Goal: Task Accomplishment & Management: Complete application form

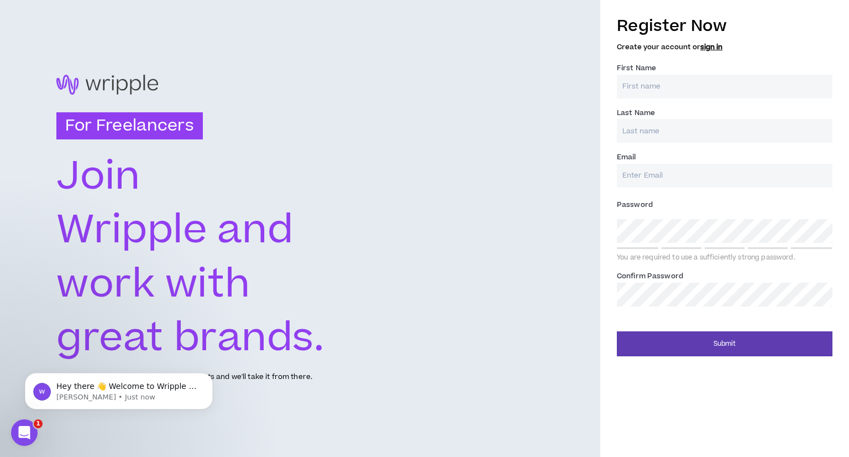
click at [686, 80] on input "First Name *" at bounding box center [725, 87] width 216 height 24
type input "EL MOSTAFA"
type input "FADILI"
paste input "[EMAIL_ADDRESS][DOMAIN_NAME]"
type input "[EMAIL_ADDRESS][DOMAIN_NAME]"
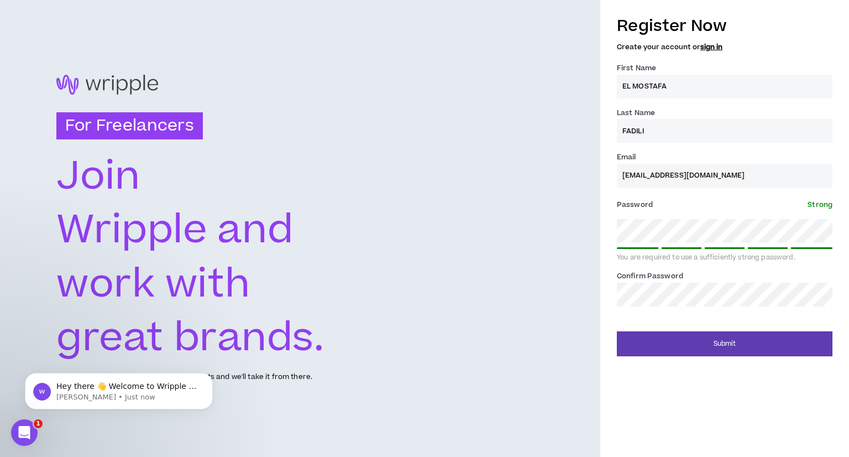
click at [705, 307] on div "Register Now Create your account or sign in First Name * EL [PERSON_NAME] Last …" at bounding box center [725, 160] width 216 height 303
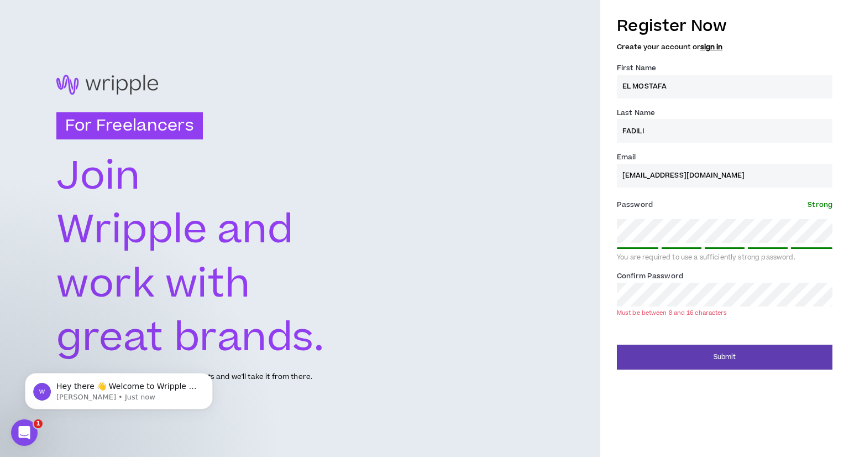
click at [653, 339] on div "Submit" at bounding box center [725, 352] width 216 height 33
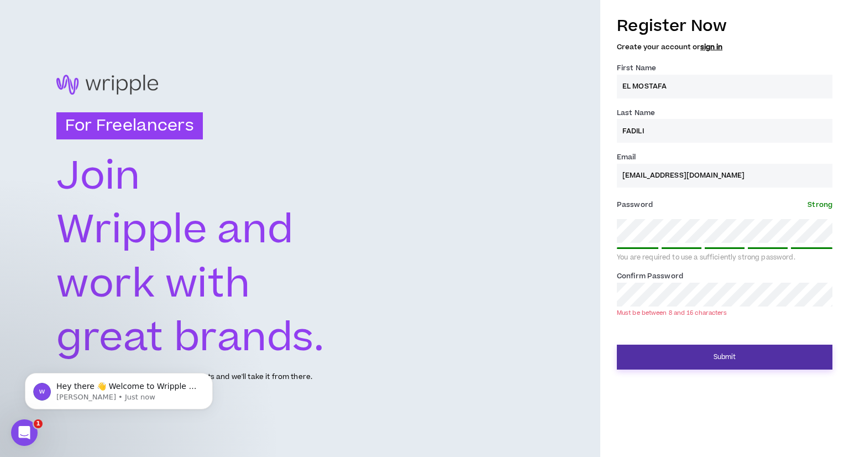
click at [670, 354] on button "Submit" at bounding box center [725, 356] width 216 height 25
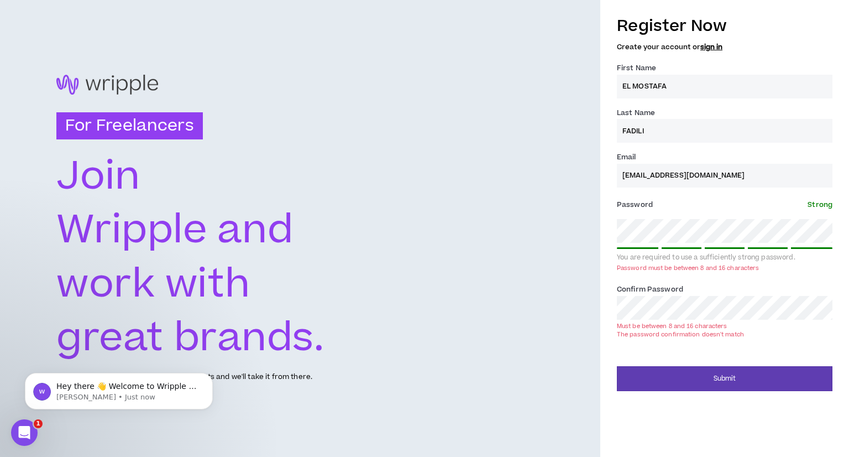
click at [691, 277] on div "Register Now Create your account or sign in First Name * EL [PERSON_NAME] Last …" at bounding box center [725, 178] width 216 height 338
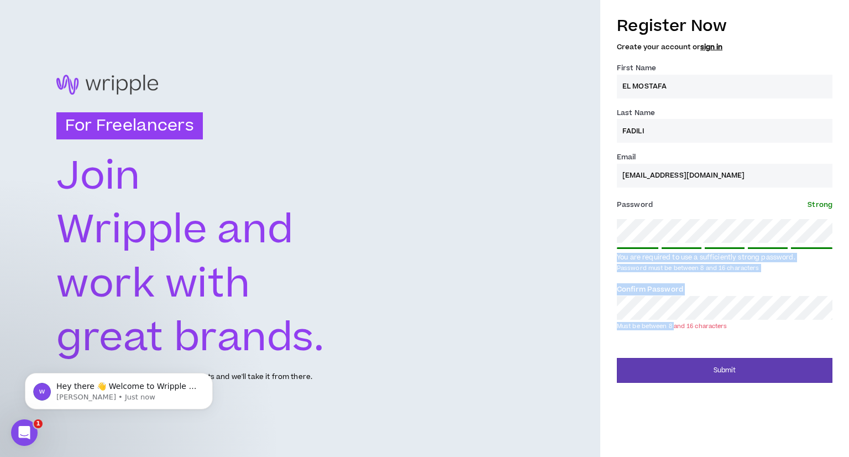
click at [683, 237] on form "Register Now Create your account or sign in First Name * EL [PERSON_NAME] Last …" at bounding box center [725, 196] width 216 height 374
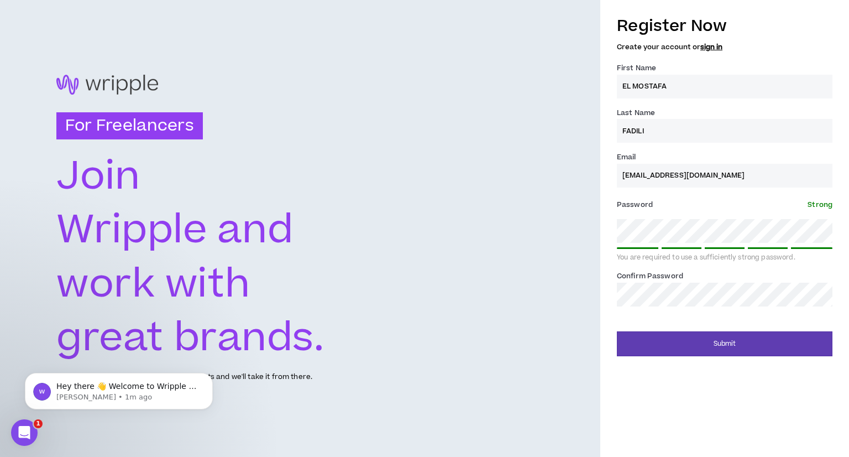
click at [317, 416] on div "For Freelancers [PERSON_NAME] and work with great brands. Tell us about your ex…" at bounding box center [300, 228] width 600 height 457
click at [664, 349] on button "Submit" at bounding box center [725, 343] width 216 height 25
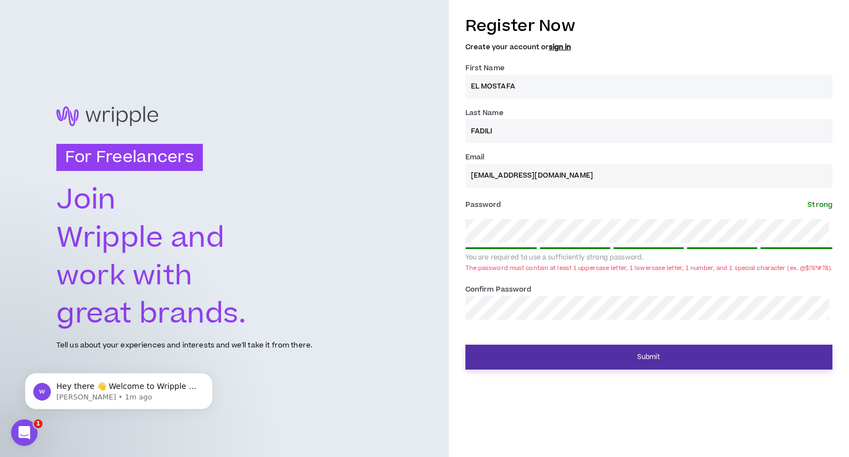
click at [528, 369] on button "Submit" at bounding box center [648, 356] width 367 height 25
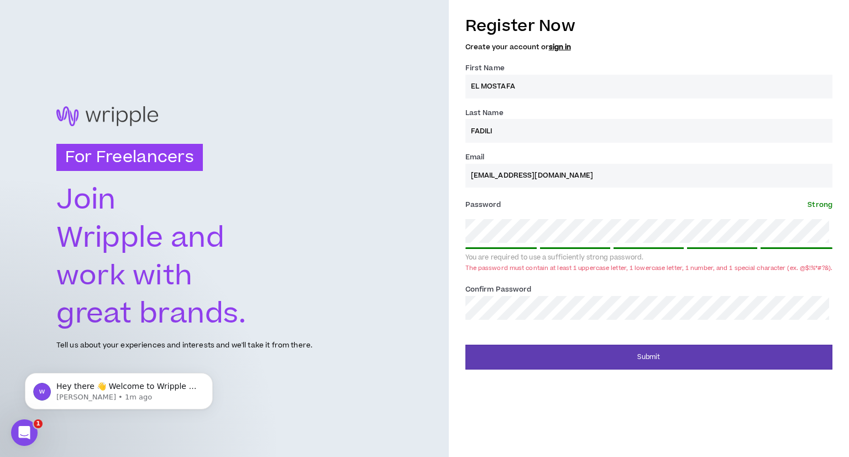
click at [413, 249] on div "For Freelancers [PERSON_NAME] and work with great brands. Tell us about your ex…" at bounding box center [424, 228] width 849 height 457
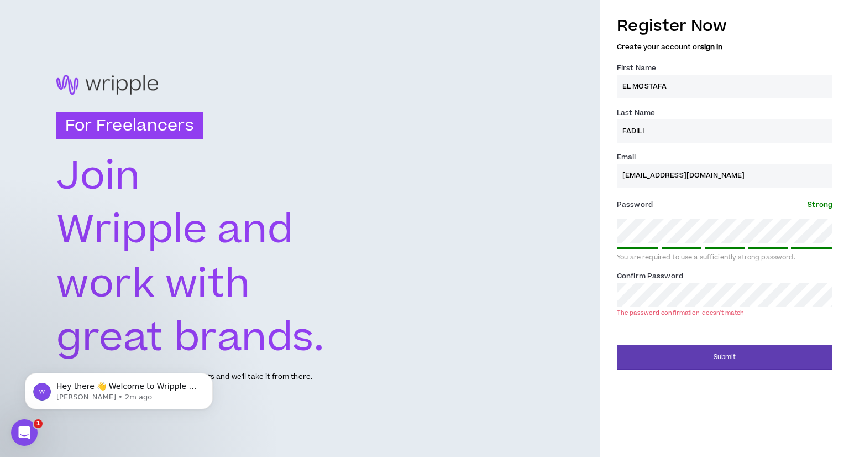
click at [694, 265] on div "Register Now Create your account or sign in First Name * EL [PERSON_NAME] Last …" at bounding box center [725, 167] width 216 height 316
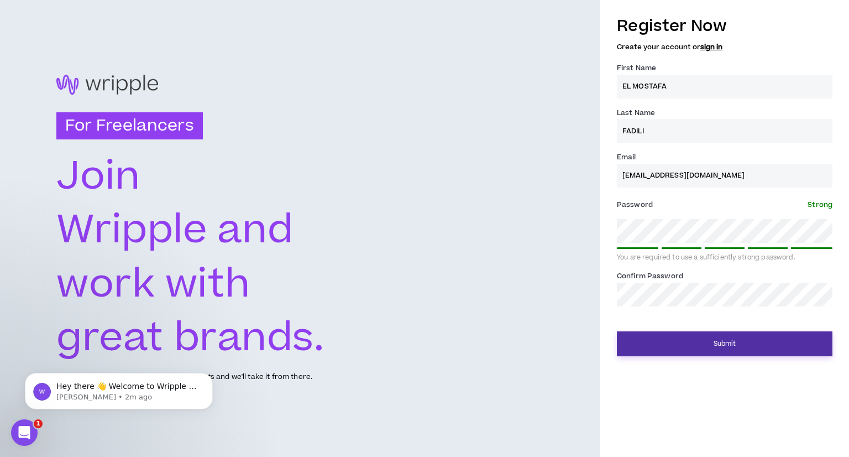
click at [717, 348] on button "Submit" at bounding box center [725, 343] width 216 height 25
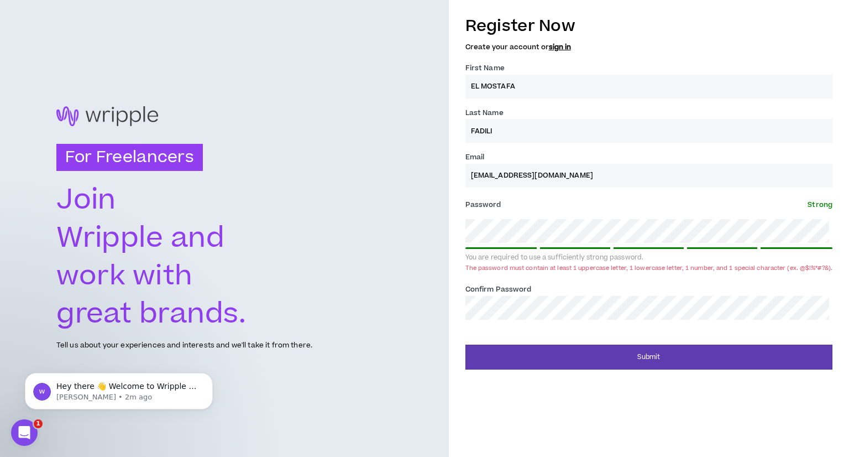
click at [699, 169] on input "[EMAIL_ADDRESS][DOMAIN_NAME]" at bounding box center [648, 176] width 367 height 24
click at [449, 239] on div "For Freelancers [PERSON_NAME] and work with great brands. Tell us about your ex…" at bounding box center [424, 228] width 849 height 457
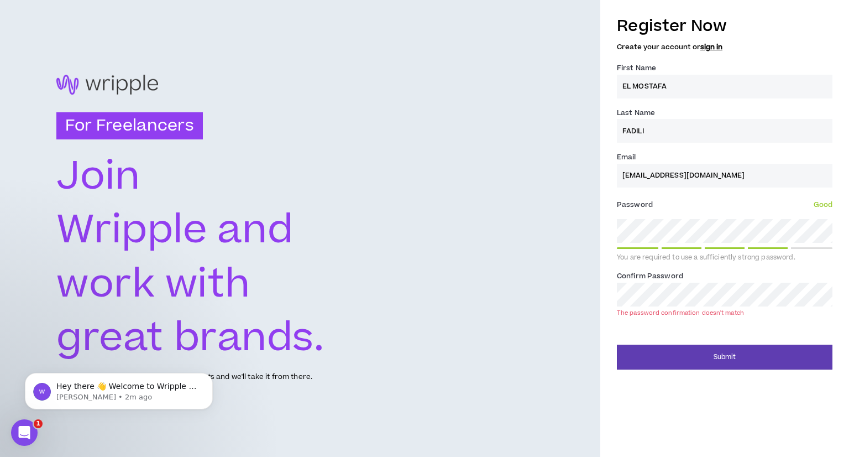
click at [573, 300] on div "For Freelancers [PERSON_NAME] and work with great brands. Tell us about your ex…" at bounding box center [424, 228] width 849 height 457
click at [573, 241] on div "For Freelancers [PERSON_NAME] and work with great brands. Tell us about your ex…" at bounding box center [424, 228] width 849 height 457
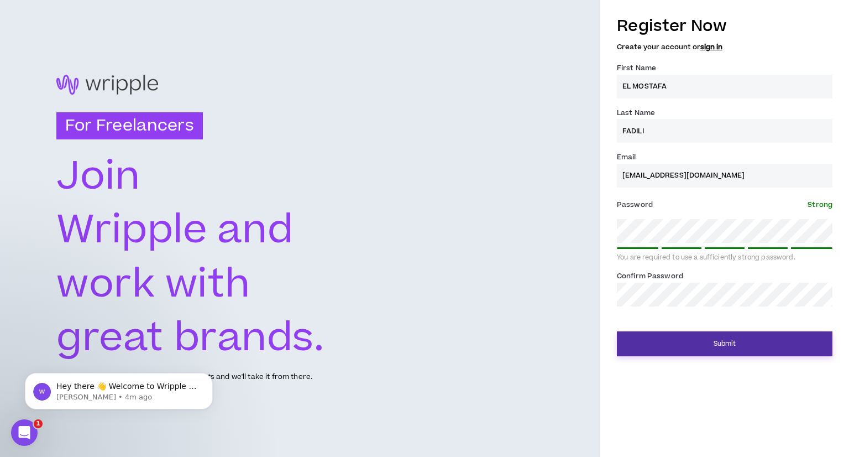
click at [764, 345] on button "Submit" at bounding box center [725, 343] width 216 height 25
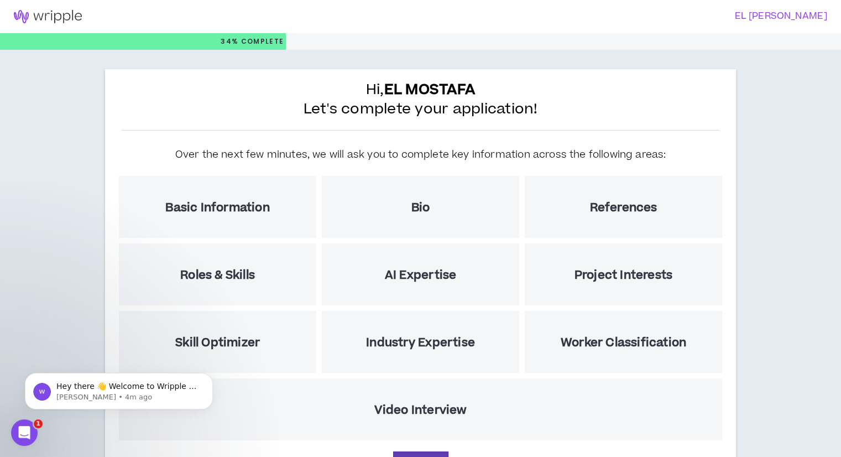
scroll to position [62, 0]
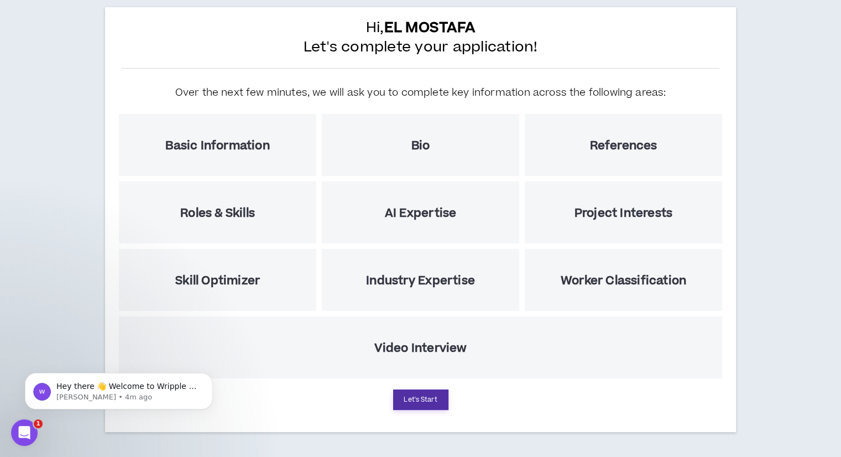
click at [420, 397] on button "Let's Start" at bounding box center [420, 399] width 55 height 20
select select "US"
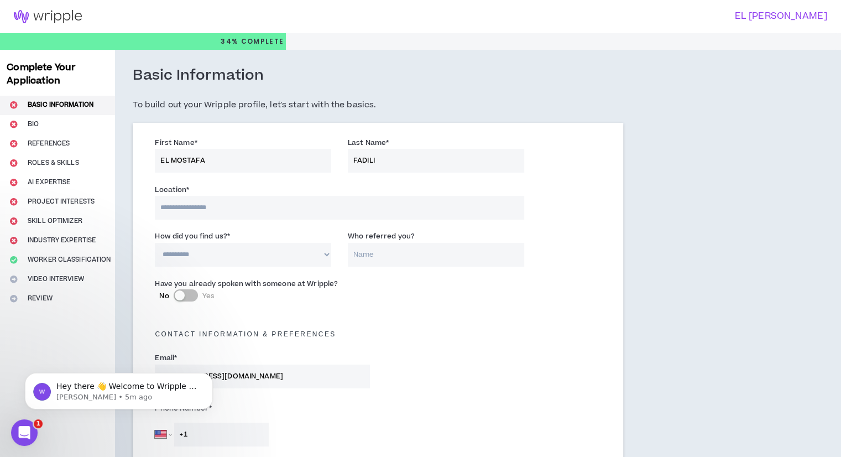
click at [315, 213] on input at bounding box center [339, 208] width 369 height 24
type input "****"
click at [252, 258] on select "**********" at bounding box center [243, 256] width 176 height 24
select select "*"
click at [155, 244] on select "**********" at bounding box center [243, 256] width 176 height 24
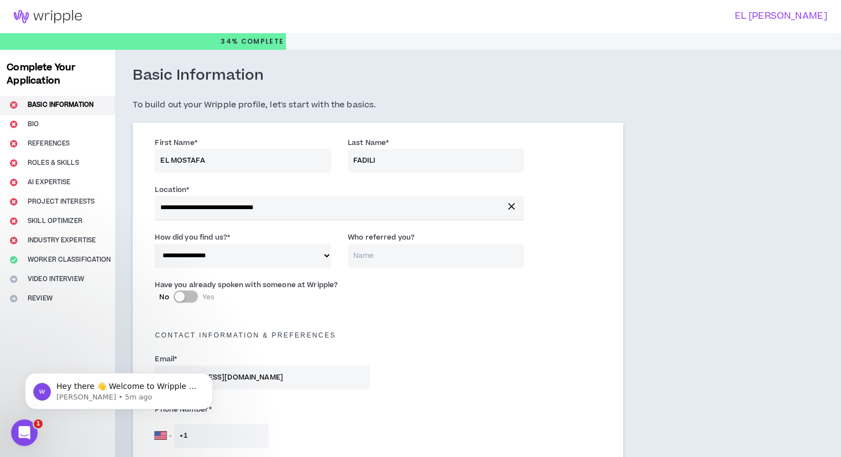
click at [387, 248] on input "Who referred you?" at bounding box center [436, 256] width 176 height 24
click at [281, 253] on select "**********" at bounding box center [243, 256] width 176 height 24
click at [428, 290] on div "Have you already spoken with someone at Wripple? No Yes" at bounding box center [377, 295] width 463 height 39
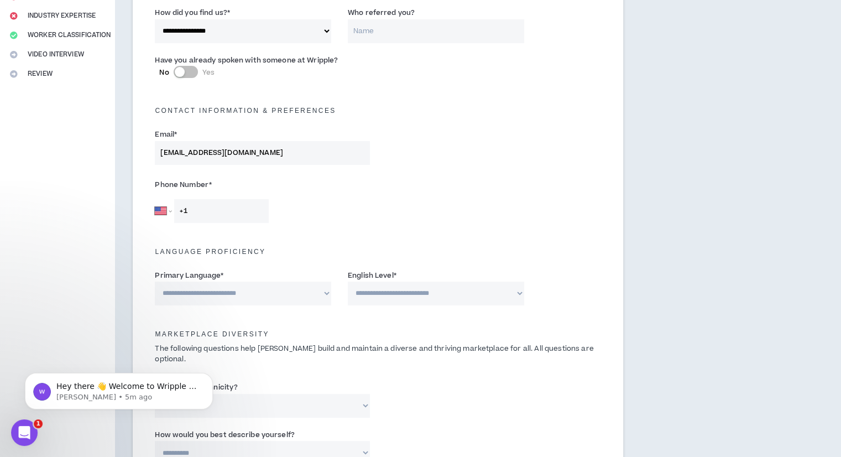
scroll to position [228, 0]
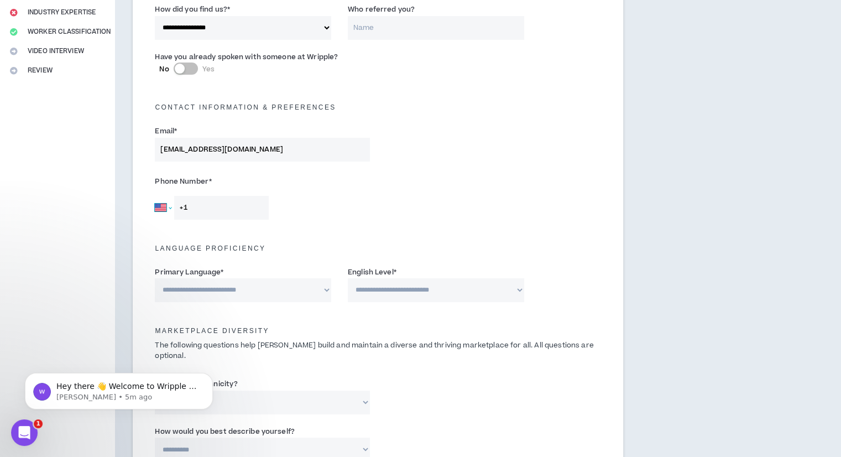
click at [159, 205] on select "[GEOGRAPHIC_DATA] [GEOGRAPHIC_DATA] [GEOGRAPHIC_DATA] [GEOGRAPHIC_DATA] [US_STA…" at bounding box center [163, 208] width 17 height 24
select select "MA"
click at [155, 196] on select "[GEOGRAPHIC_DATA] [GEOGRAPHIC_DATA] [GEOGRAPHIC_DATA] [GEOGRAPHIC_DATA] [US_STA…" at bounding box center [163, 208] width 17 height 24
type input "[PHONE_NUMBER]"
click at [284, 238] on div "Language Proficiency" at bounding box center [377, 242] width 463 height 24
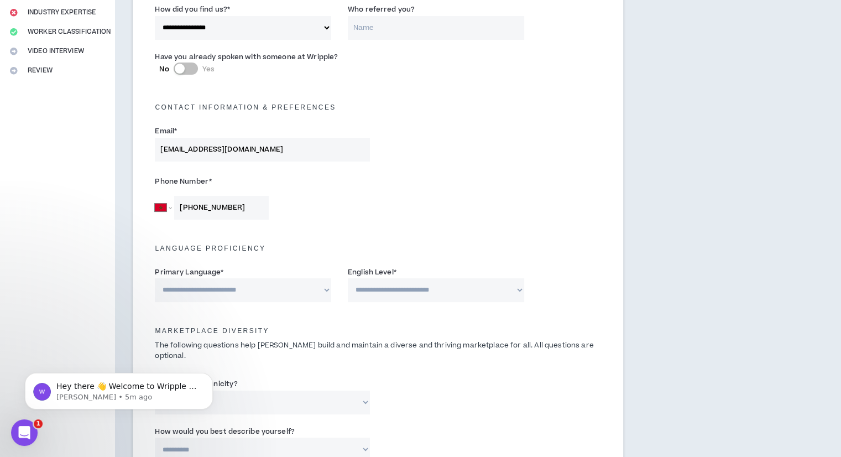
click at [259, 282] on select "**********" at bounding box center [243, 290] width 176 height 24
click at [155, 278] on select "**********" at bounding box center [243, 290] width 176 height 24
click at [306, 285] on select "**********" at bounding box center [243, 290] width 176 height 24
select select "******"
click at [155, 278] on select "**********" at bounding box center [243, 290] width 176 height 24
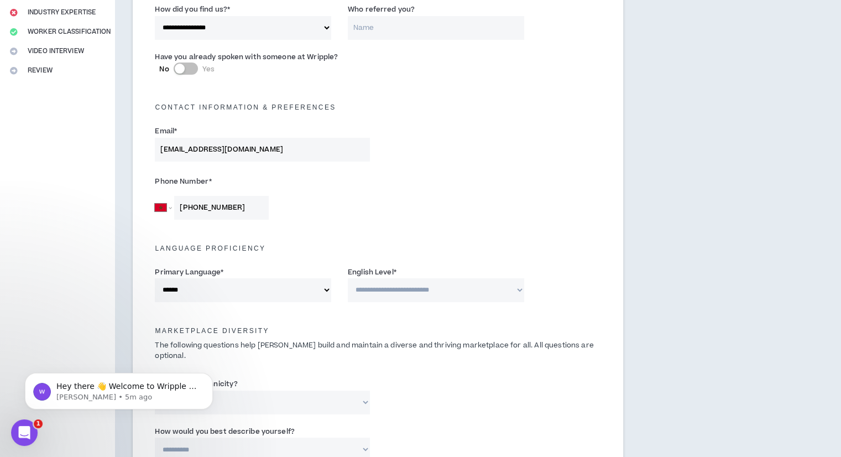
click at [365, 289] on select "**********" at bounding box center [436, 290] width 176 height 24
select select "*"
click at [348, 278] on select "**********" at bounding box center [436, 290] width 176 height 24
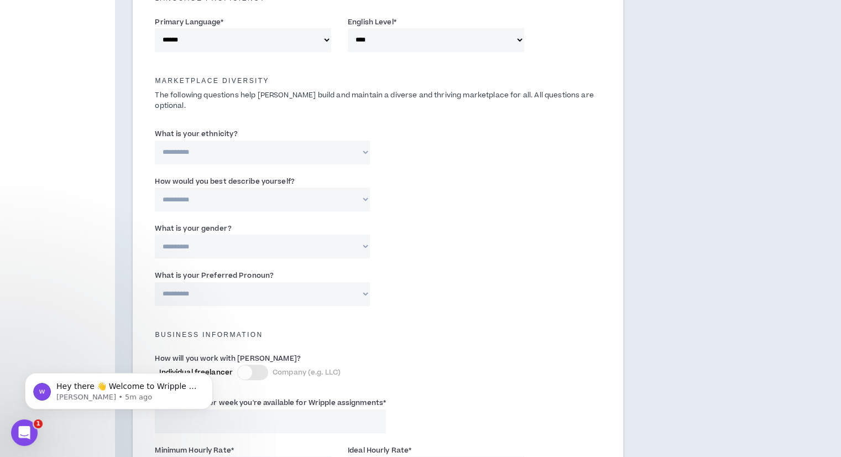
scroll to position [479, 0]
click at [273, 143] on select "**********" at bounding box center [262, 151] width 214 height 24
select select "**********"
click at [155, 139] on select "**********" at bounding box center [262, 151] width 214 height 24
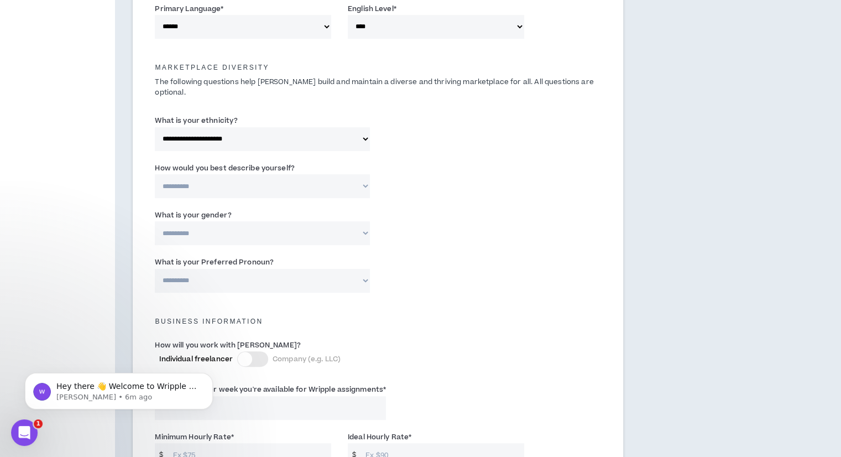
click at [232, 178] on select "**********" at bounding box center [262, 186] width 214 height 24
select select "**********"
click at [155, 174] on select "**********" at bounding box center [262, 186] width 214 height 24
click at [243, 224] on select "**********" at bounding box center [262, 233] width 214 height 24
select select "***"
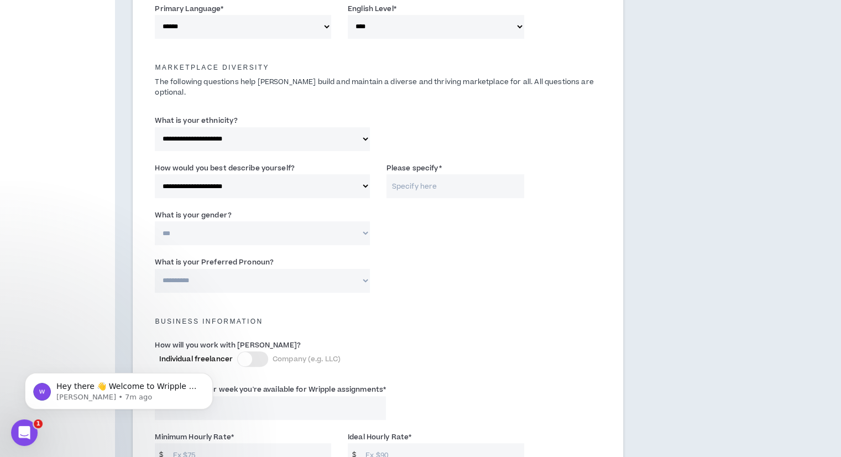
click at [155, 221] on select "**********" at bounding box center [262, 233] width 214 height 24
click at [416, 180] on input "Please specify *" at bounding box center [455, 186] width 138 height 24
click at [293, 186] on select "**********" at bounding box center [262, 186] width 214 height 24
click at [433, 174] on input "Please specify *" at bounding box center [455, 186] width 138 height 24
click at [329, 174] on select "**********" at bounding box center [262, 186] width 214 height 24
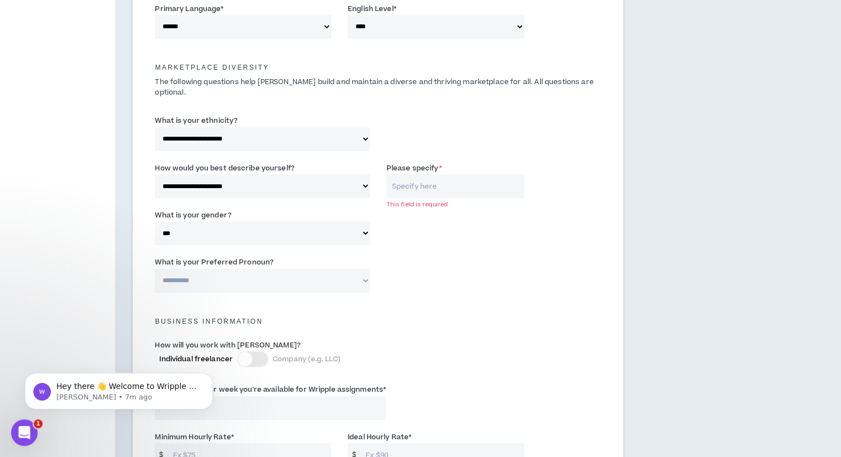
click at [415, 182] on input "Please specify *" at bounding box center [455, 186] width 138 height 24
type input "Mor"
click at [298, 182] on select "**********" at bounding box center [262, 186] width 214 height 24
select select "*****"
click at [155, 174] on select "**********" at bounding box center [262, 186] width 214 height 24
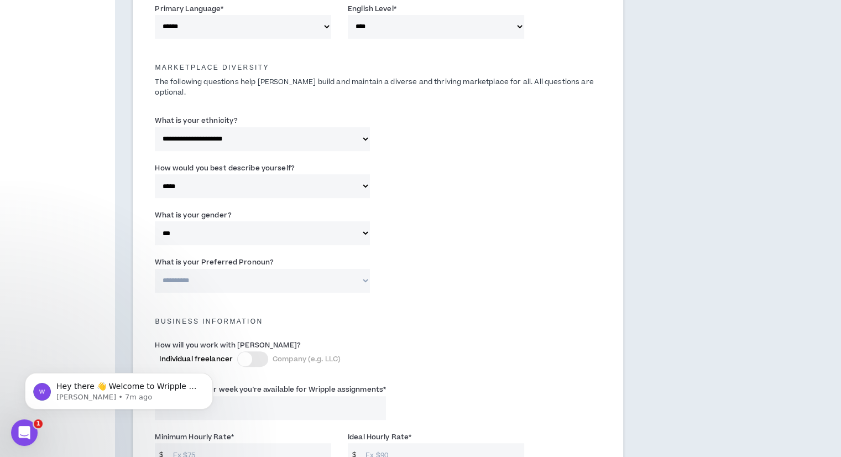
click at [264, 269] on select "**********" at bounding box center [262, 281] width 214 height 24
click at [155, 269] on select "**********" at bounding box center [262, 281] width 214 height 24
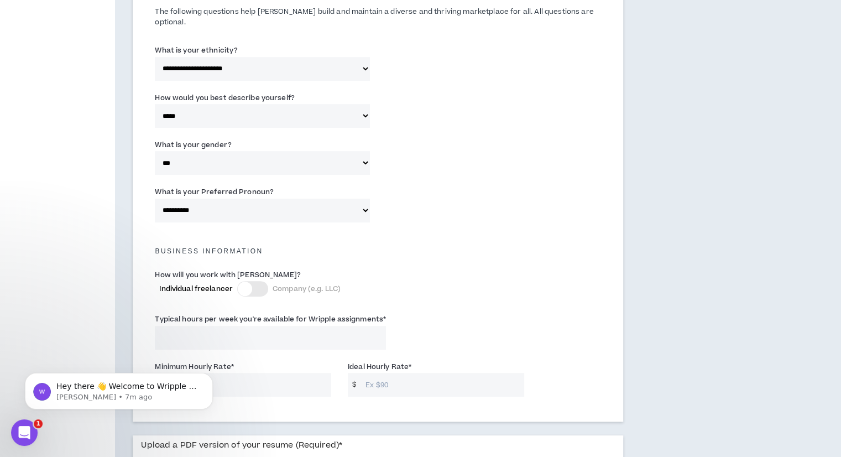
scroll to position [562, 0]
click at [264, 209] on select "**********" at bounding box center [262, 210] width 214 height 24
select select "**********"
click at [155, 198] on select "**********" at bounding box center [262, 210] width 214 height 24
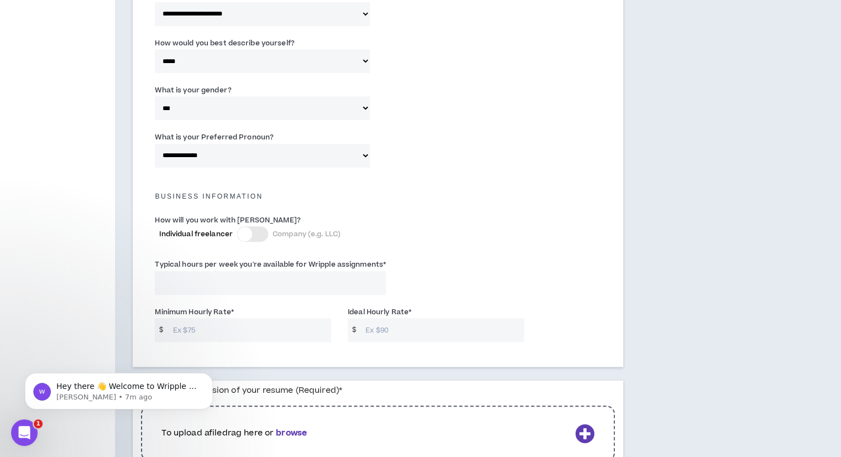
scroll to position [621, 0]
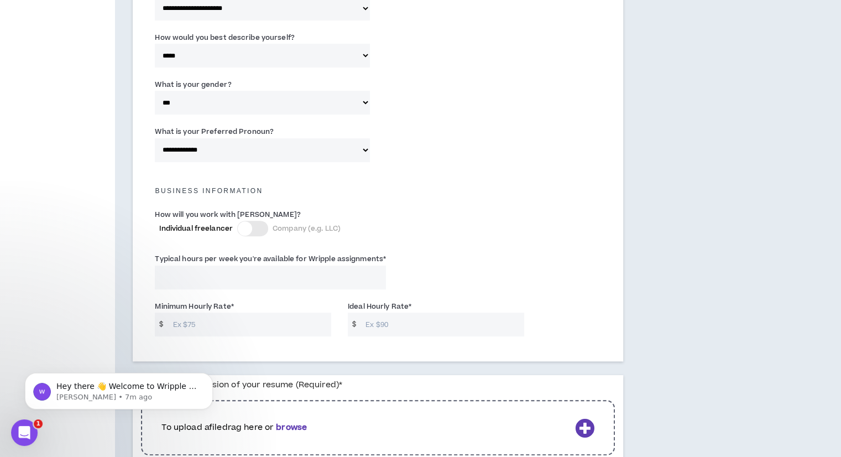
click at [248, 271] on input "Typical hours per week you're available for Wripple assignments *" at bounding box center [270, 277] width 231 height 24
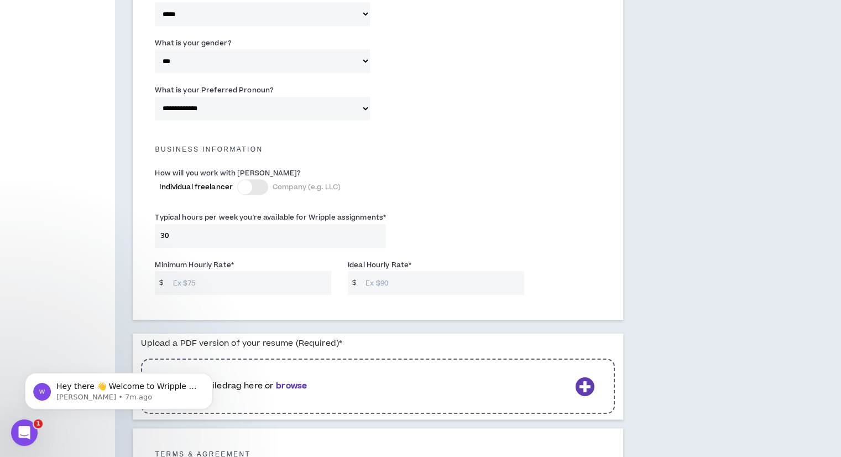
scroll to position [672, 0]
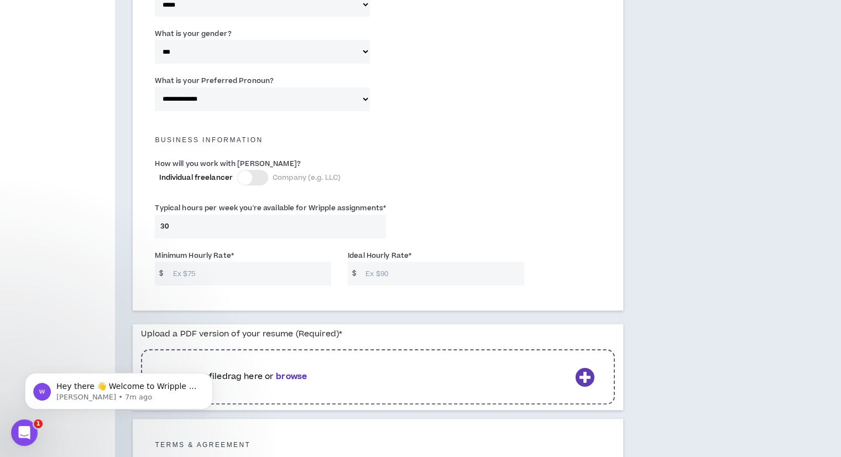
type input "30"
click at [234, 269] on input "Minimum Hourly Rate *" at bounding box center [249, 273] width 164 height 24
type input "1"
type input "15"
click at [404, 268] on input "Ideal Hourly Rate *" at bounding box center [442, 273] width 164 height 24
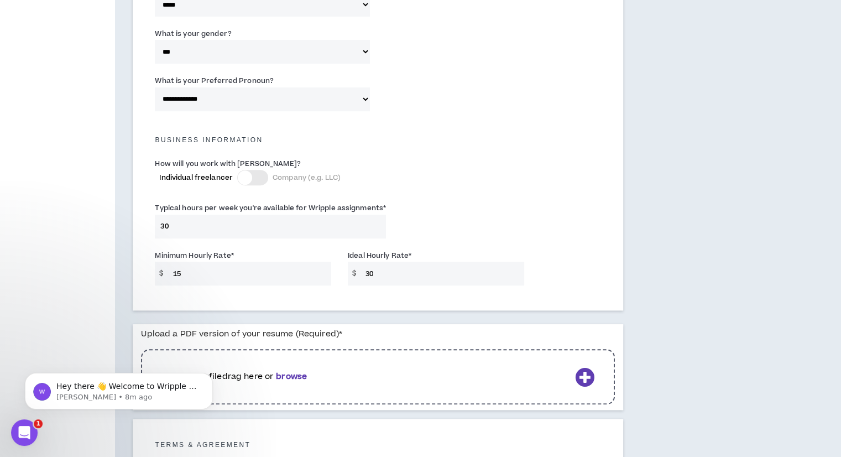
scroll to position [774, 0]
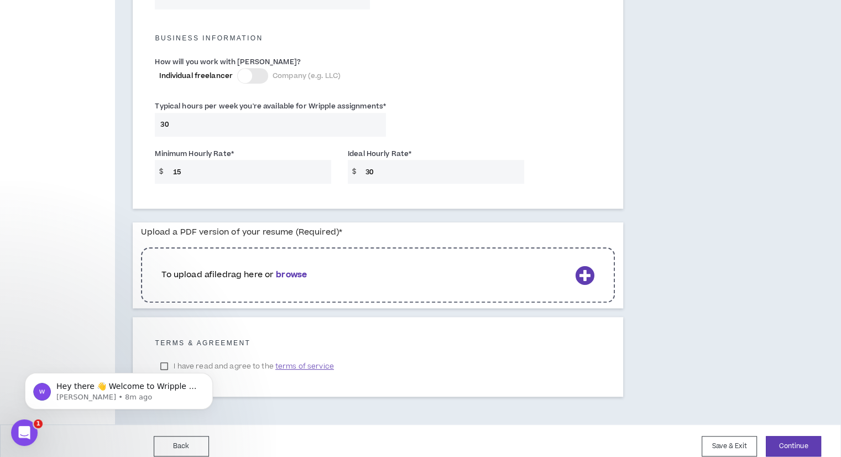
type input "30"
click at [295, 269] on b "browse" at bounding box center [291, 275] width 31 height 12
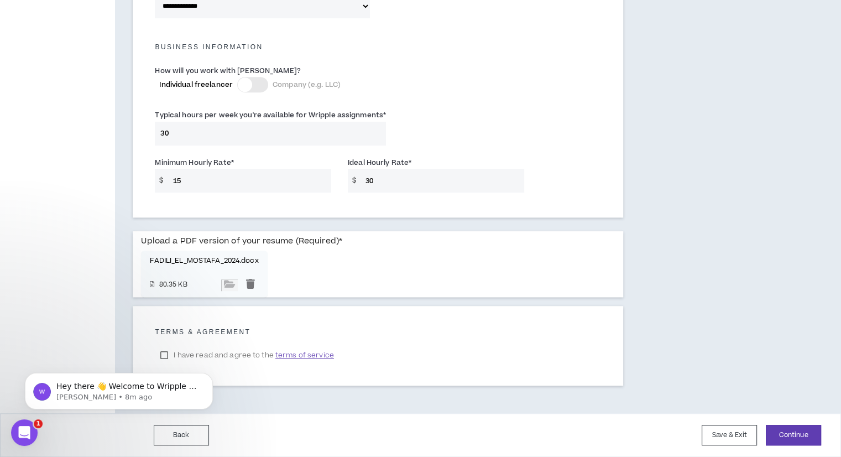
scroll to position [754, 0]
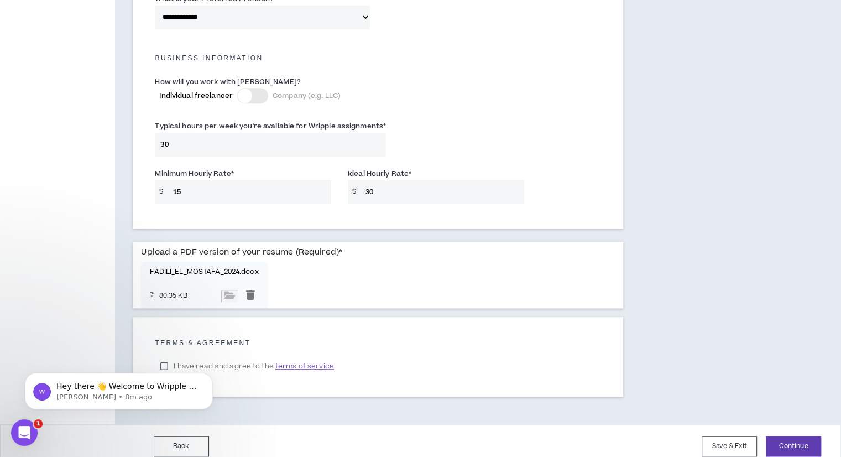
click html "Hey there 👋 Welcome to Wripple 🙌 Take a look around! If you have any questions,…"
click at [164, 355] on body "Hey there 👋 Welcome to Wripple 🙌 Take a look around! If you have any questions,…" at bounding box center [119, 388] width 212 height 69
click at [161, 356] on div "Hey there 👋 Welcome to Wripple 🙌 Take a look around! If you have any questions,…" at bounding box center [118, 340] width 203 height 138
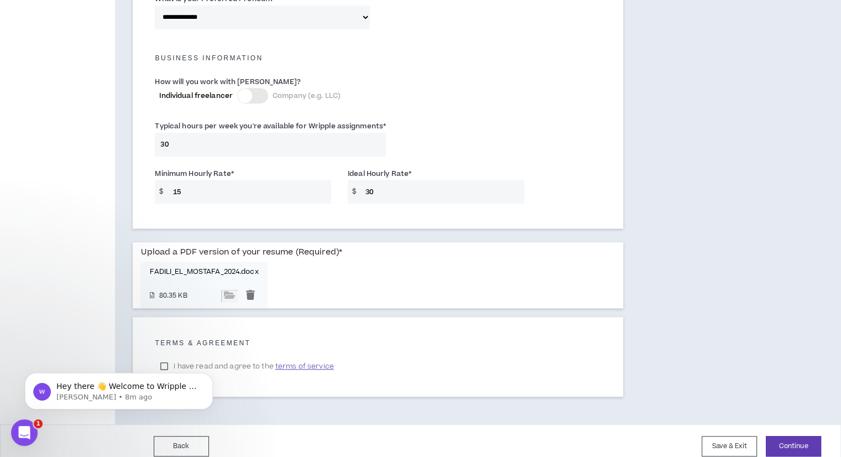
click at [161, 356] on div "Hey there 👋 Welcome to Wripple 🙌 Take a look around! If you have any questions,…" at bounding box center [118, 340] width 203 height 138
click at [212, 375] on icon "Dismiss notification" at bounding box center [210, 376] width 6 height 6
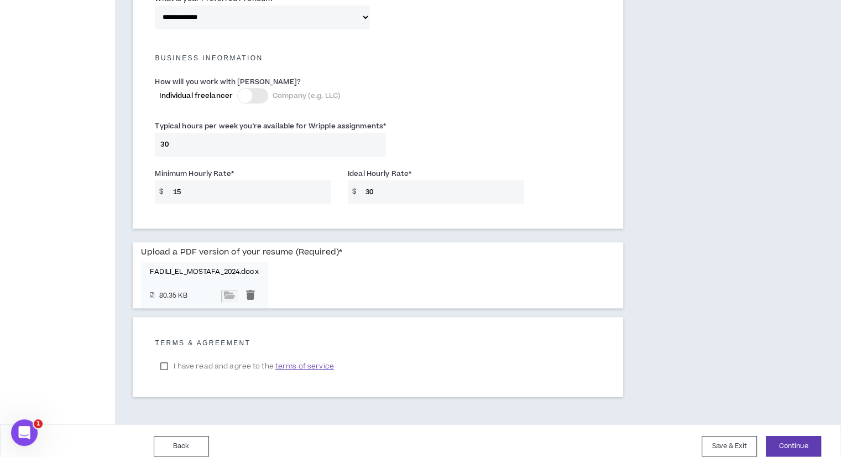
click at [169, 360] on label "I have read and agree to the terms of service" at bounding box center [247, 366] width 184 height 17
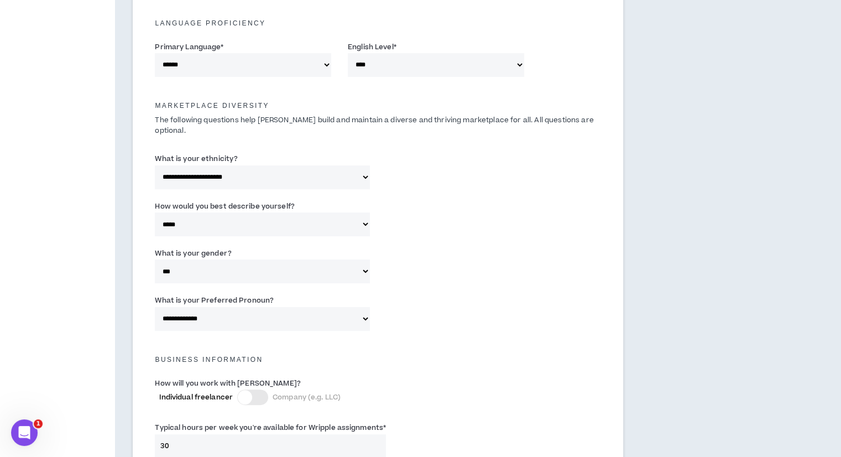
scroll to position [455, 0]
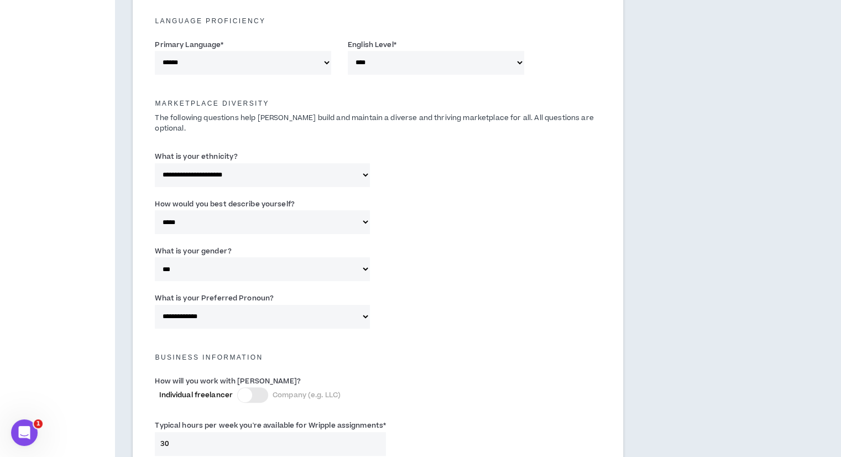
click at [254, 210] on select "**********" at bounding box center [262, 222] width 214 height 24
select select "**********"
click at [155, 210] on select "**********" at bounding box center [262, 222] width 214 height 24
click at [406, 201] on label "Please specify *" at bounding box center [413, 204] width 55 height 18
click at [406, 210] on input "Please specify *" at bounding box center [455, 222] width 138 height 24
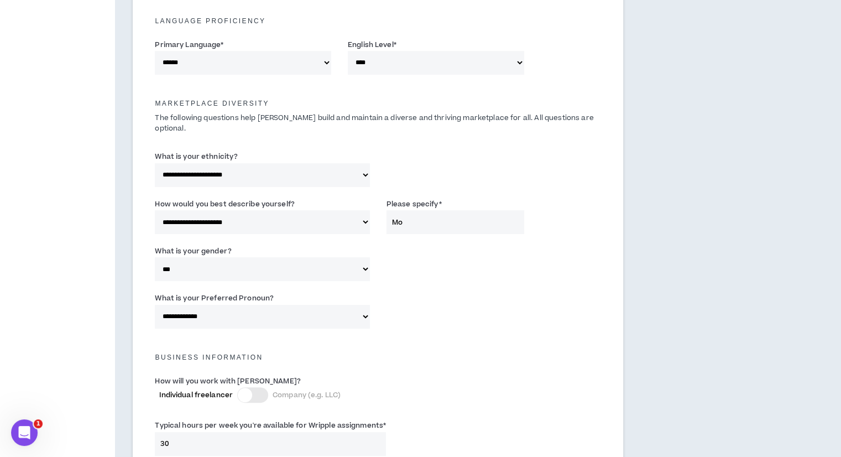
type input "M"
type input "A"
click at [210, 210] on select "**********" at bounding box center [262, 222] width 214 height 24
select select "**********"
click at [155, 210] on select "**********" at bounding box center [262, 222] width 214 height 24
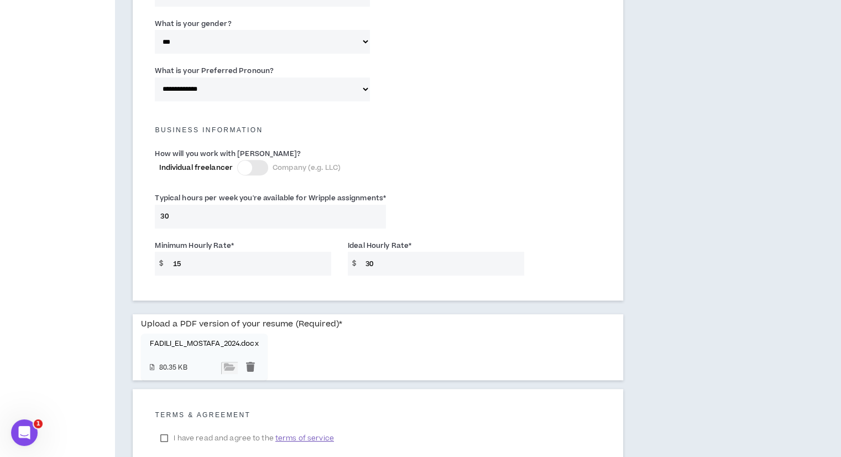
scroll to position [754, 0]
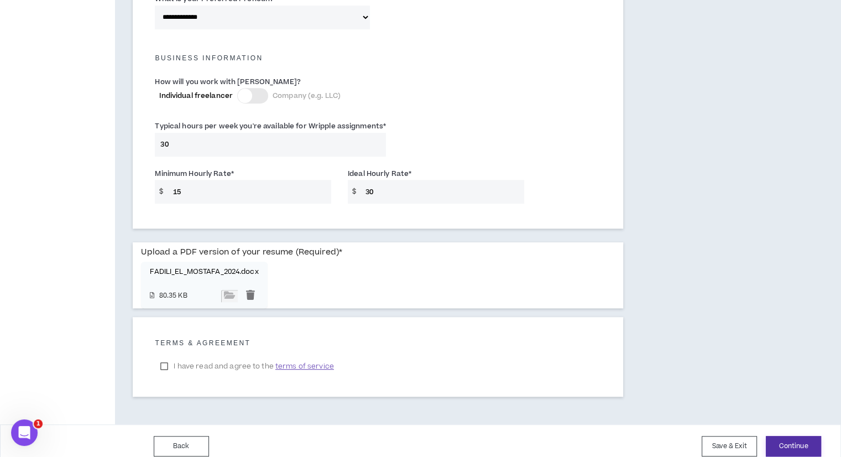
click at [792, 436] on button "Continue" at bounding box center [793, 446] width 55 height 20
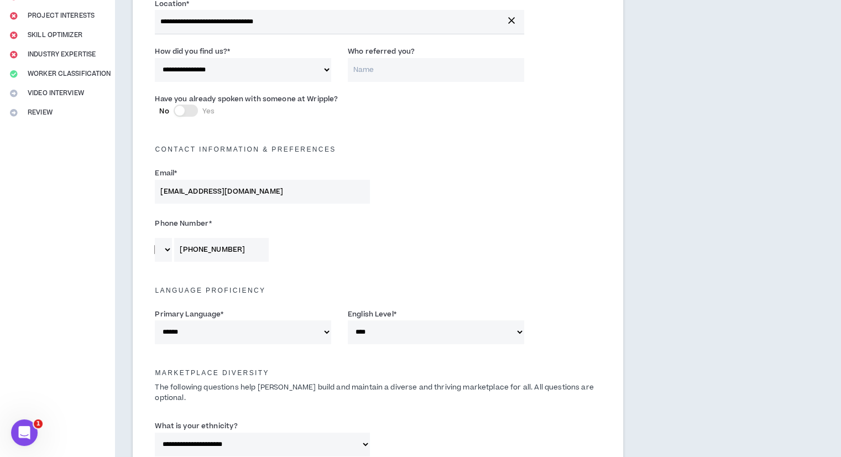
scroll to position [143, 0]
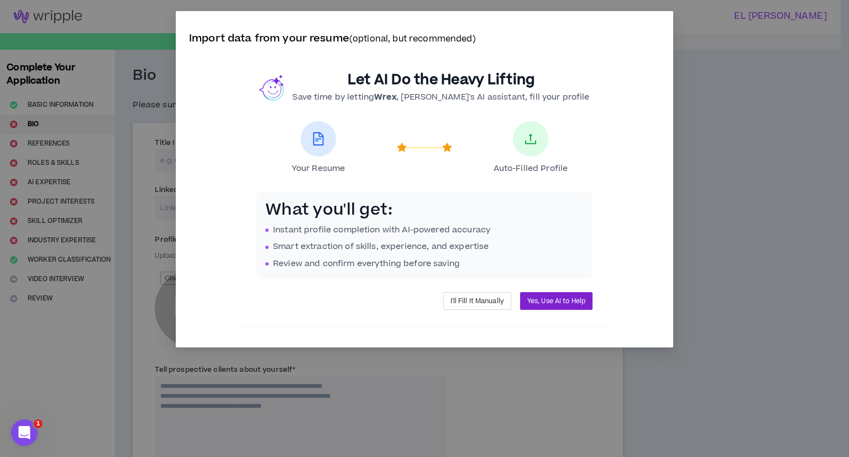
click at [543, 299] on span "Yes, Use AI to Help" at bounding box center [556, 301] width 58 height 11
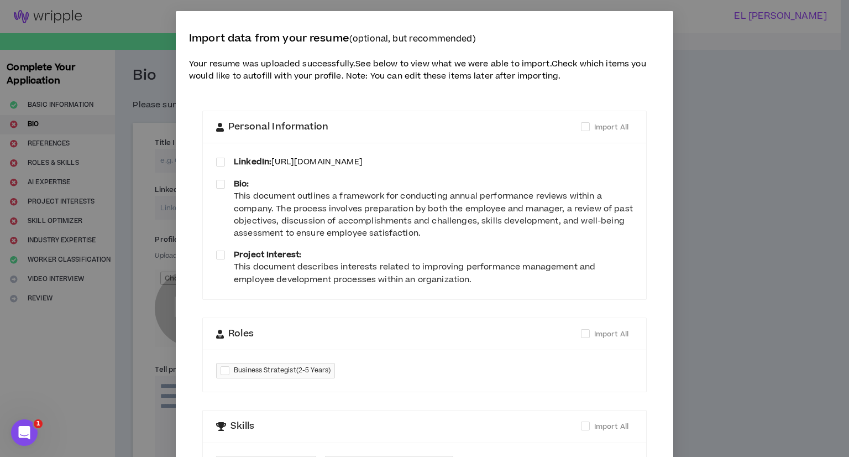
click at [292, 163] on link "[URL][DOMAIN_NAME]" at bounding box center [316, 162] width 91 height 12
click at [276, 156] on link "[URL][DOMAIN_NAME]" at bounding box center [316, 162] width 91 height 12
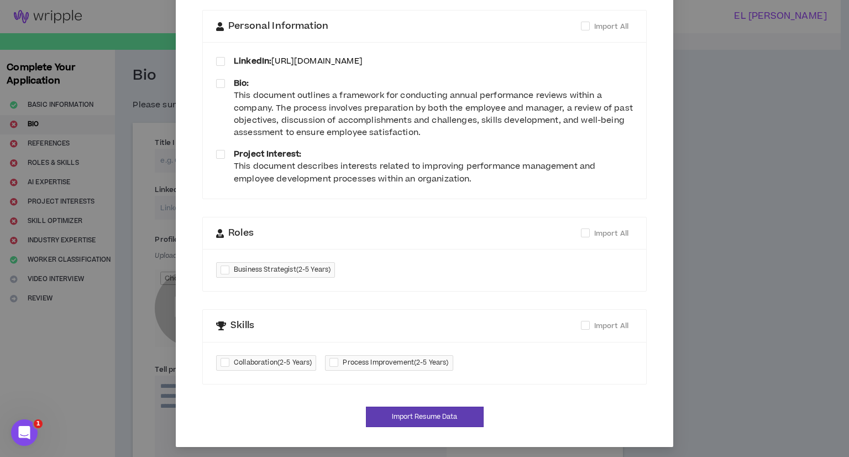
scroll to position [103, 0]
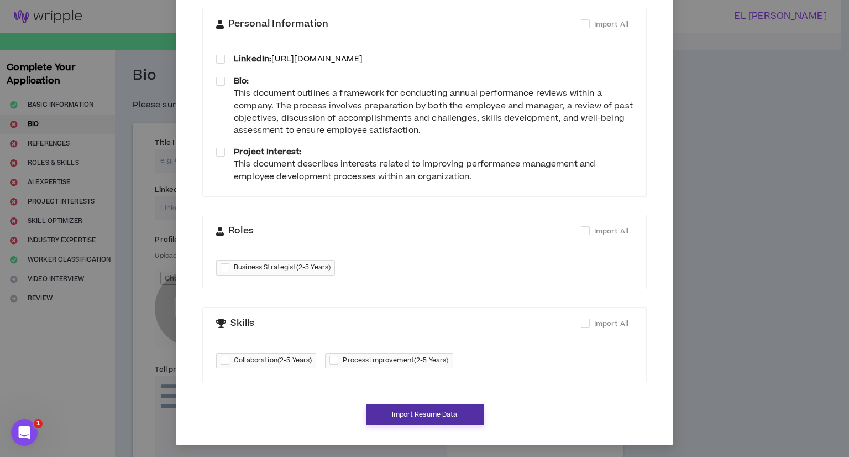
click at [432, 417] on button "Import Resume Data" at bounding box center [425, 414] width 118 height 20
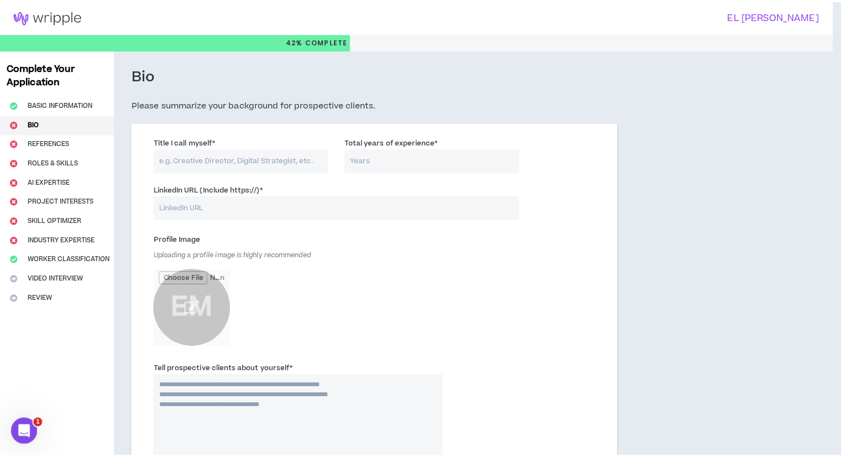
scroll to position [92, 0]
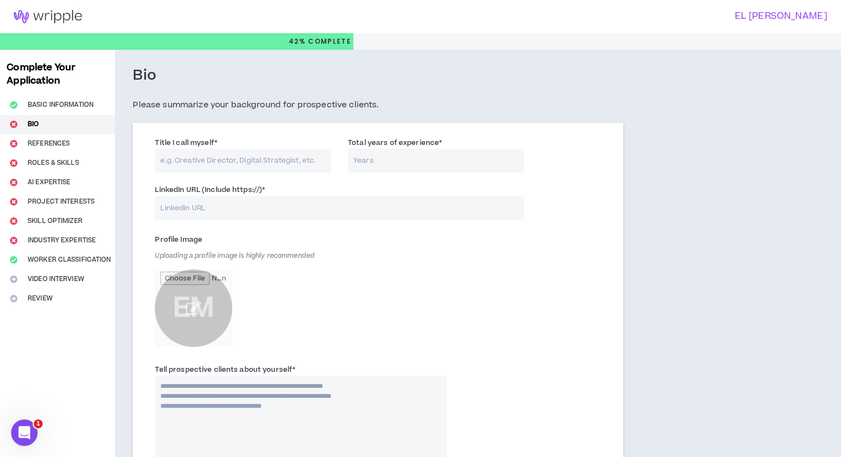
click at [236, 166] on input "Title I call myself *" at bounding box center [243, 161] width 176 height 24
type input "Senior Software Engineer"
click at [371, 164] on input "Total years of experience *" at bounding box center [436, 161] width 176 height 24
type input "5"
click at [306, 194] on div "LinkedIn URL (Include https://) *" at bounding box center [339, 202] width 369 height 36
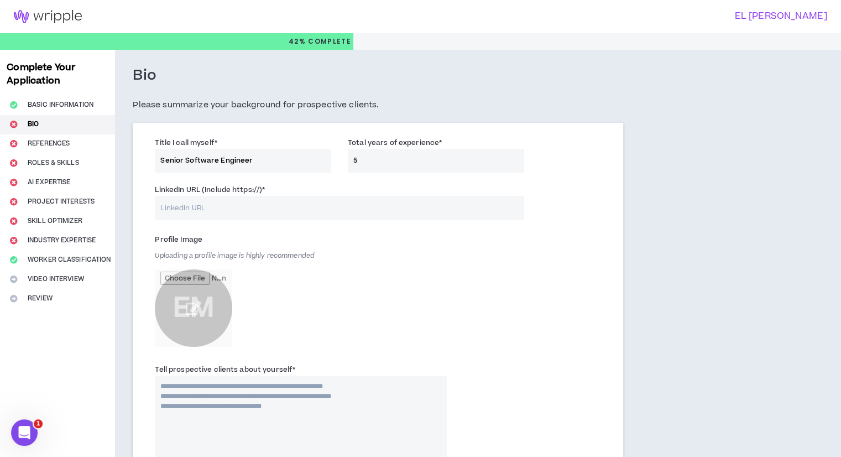
click at [292, 206] on input "LinkedIn URL (Include https://) *" at bounding box center [339, 208] width 369 height 24
paste input "[URL][DOMAIN_NAME]"
type input "[URL][DOMAIN_NAME]"
click at [294, 301] on div "Profile Image Uploading a profile image is highly recommended EM" at bounding box center [301, 291] width 292 height 122
click at [185, 312] on input "file" at bounding box center [193, 307] width 77 height 77
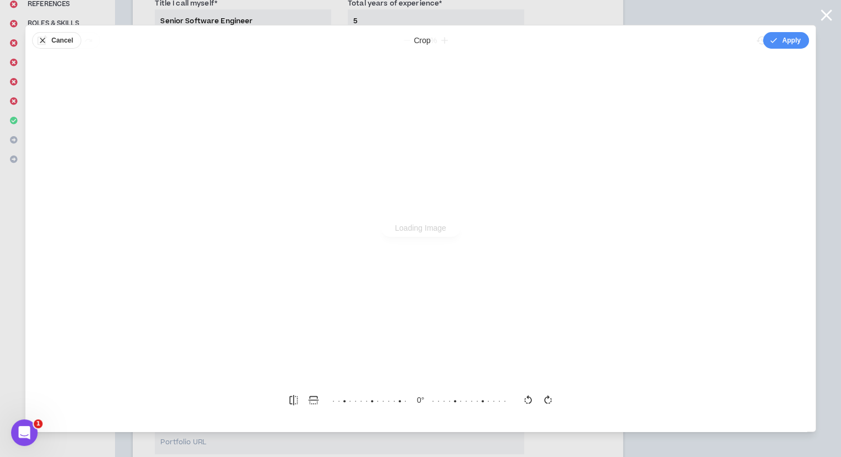
scroll to position [0, 0]
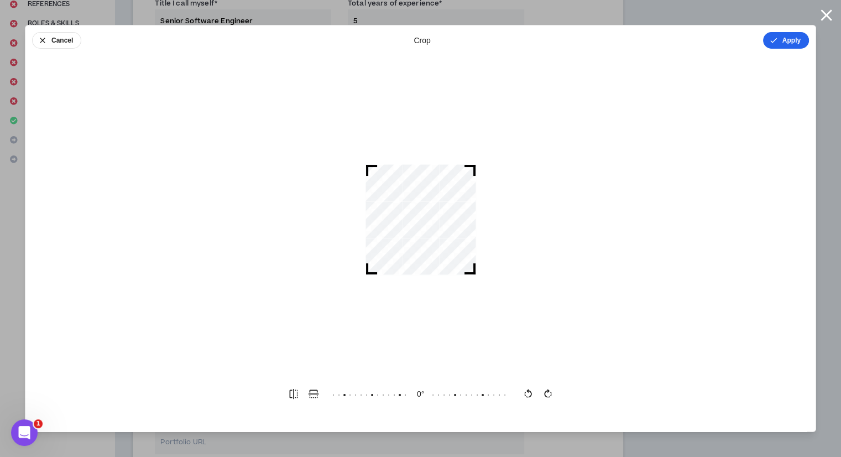
click at [802, 44] on button "Apply" at bounding box center [786, 40] width 46 height 17
click at [787, 34] on button "Done" at bounding box center [792, 40] width 33 height 17
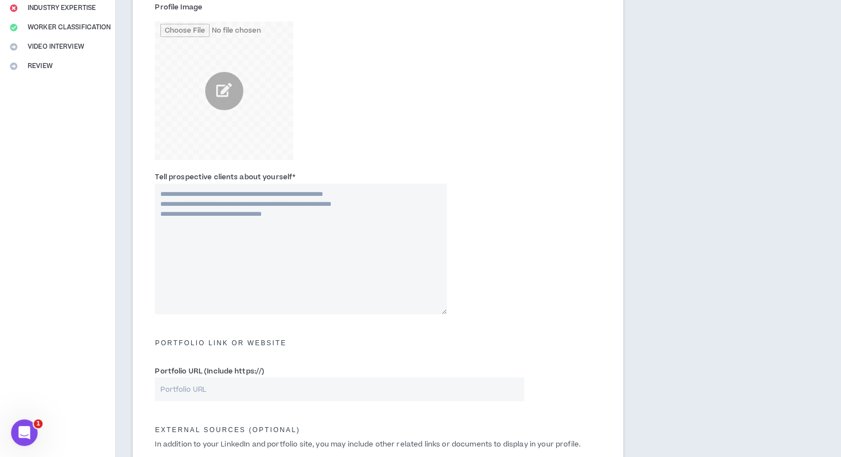
scroll to position [233, 0]
click at [373, 265] on textarea "Tell prospective clients about yourself *" at bounding box center [301, 247] width 292 height 130
paste textarea "**********"
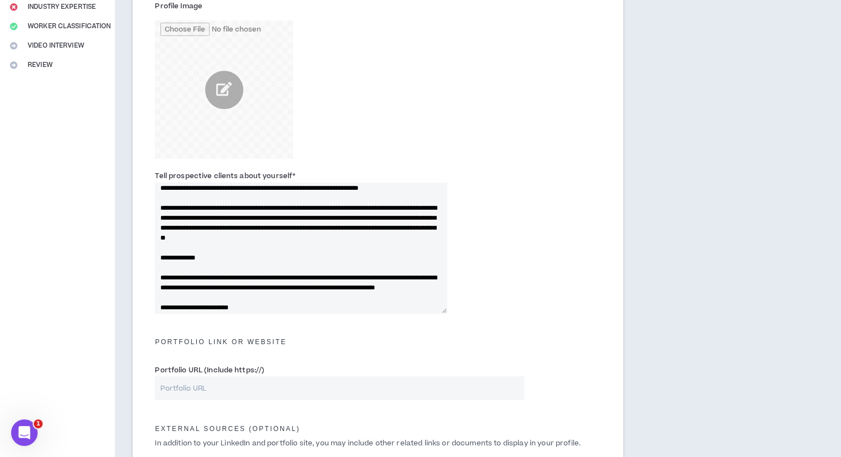
scroll to position [0, 0]
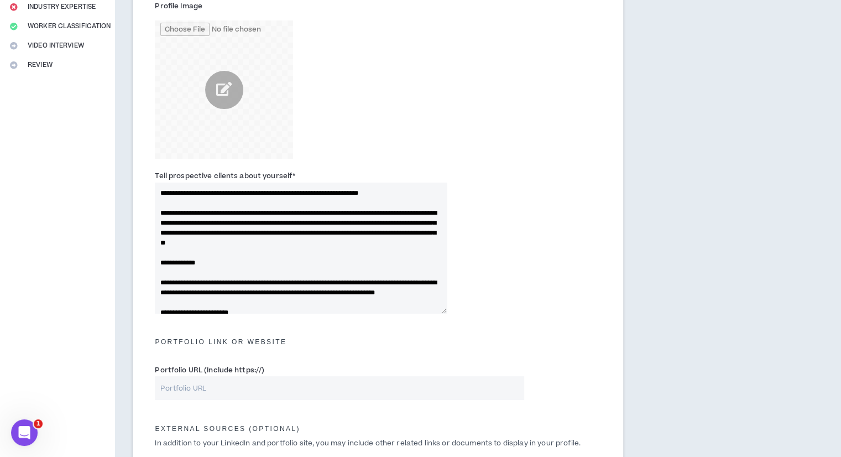
type textarea "**********"
click at [490, 281] on div "Tell prospective clients about yourself *" at bounding box center [377, 244] width 463 height 154
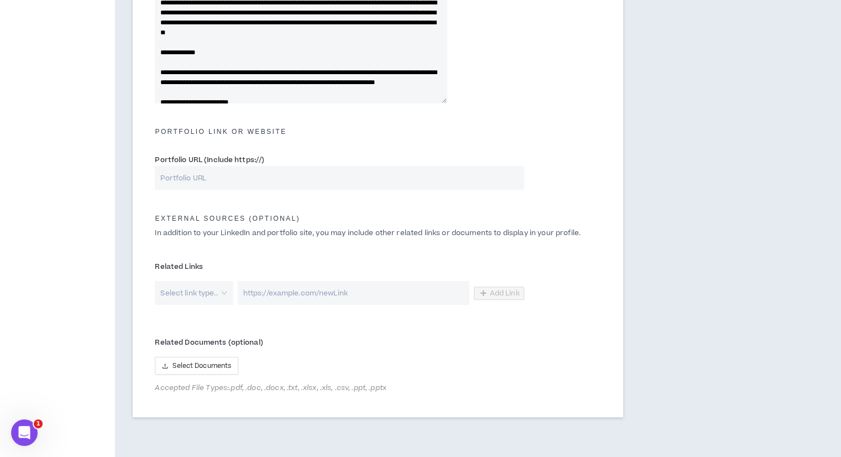
scroll to position [444, 0]
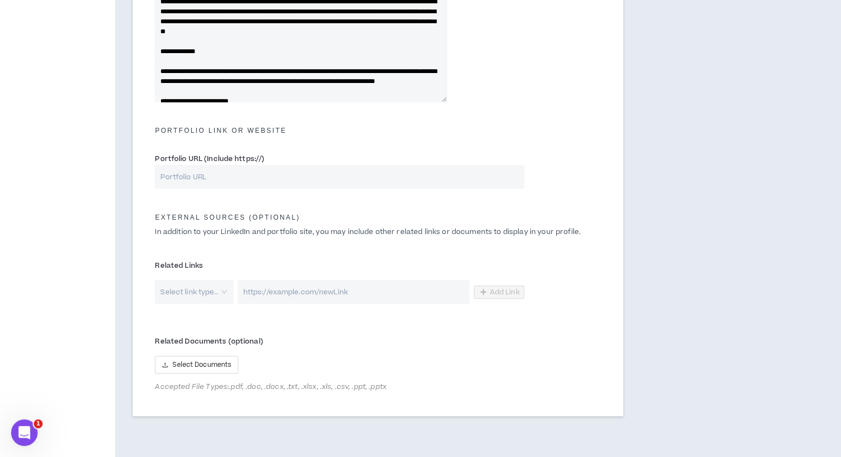
click at [186, 301] on input "search" at bounding box center [190, 292] width 58 height 24
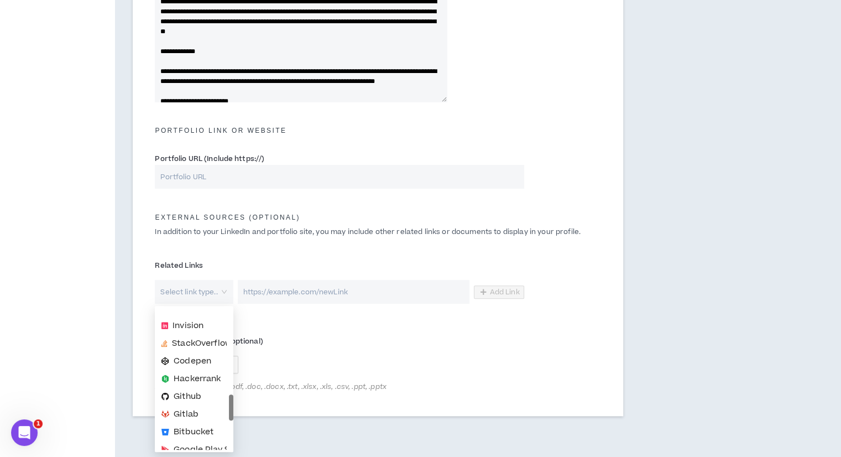
scroll to position [119, 0]
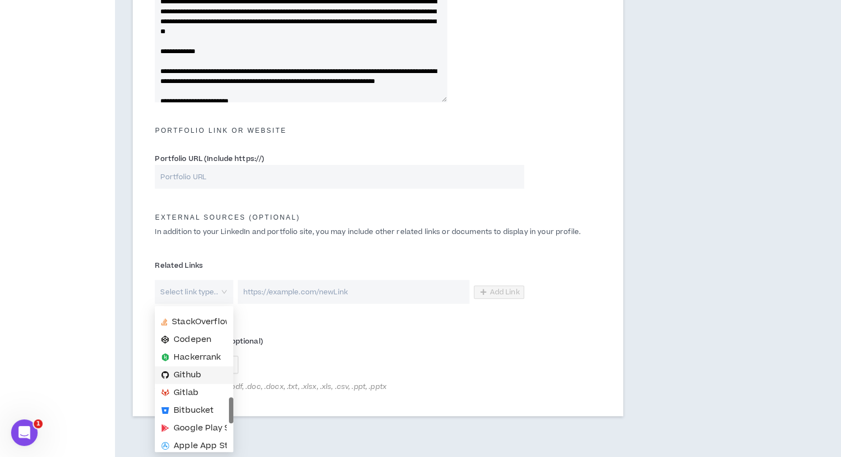
click at [192, 373] on span "Github" at bounding box center [188, 375] width 28 height 12
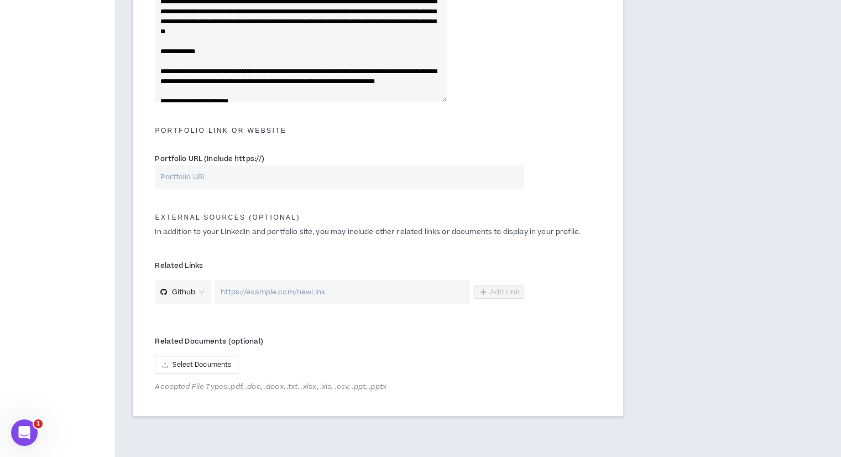
click at [280, 286] on input "url" at bounding box center [342, 292] width 254 height 24
paste input "[URL][DOMAIN_NAME]"
type input "[URL][DOMAIN_NAME]"
click at [316, 328] on form "Title I call myself * Senior Software Engineer Total years of experience * 5 Li…" at bounding box center [377, 44] width 463 height 710
click at [509, 290] on span "Add Link" at bounding box center [505, 291] width 30 height 9
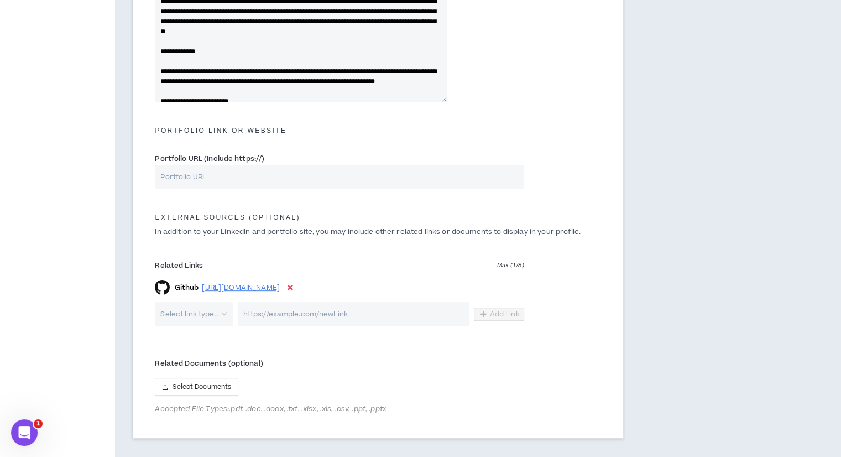
click at [199, 317] on input "search" at bounding box center [190, 314] width 58 height 24
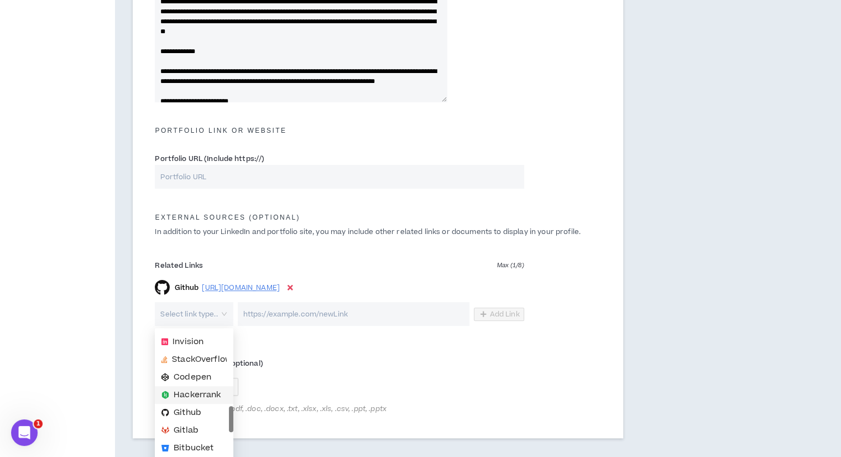
scroll to position [104, 0]
click at [192, 395] on span "Hackerrank" at bounding box center [197, 394] width 47 height 12
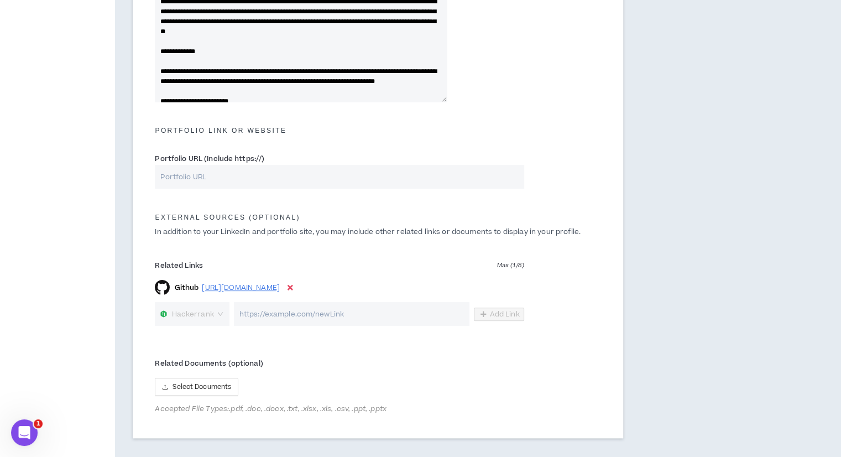
click at [211, 313] on span "Hackerrank" at bounding box center [193, 314] width 42 height 17
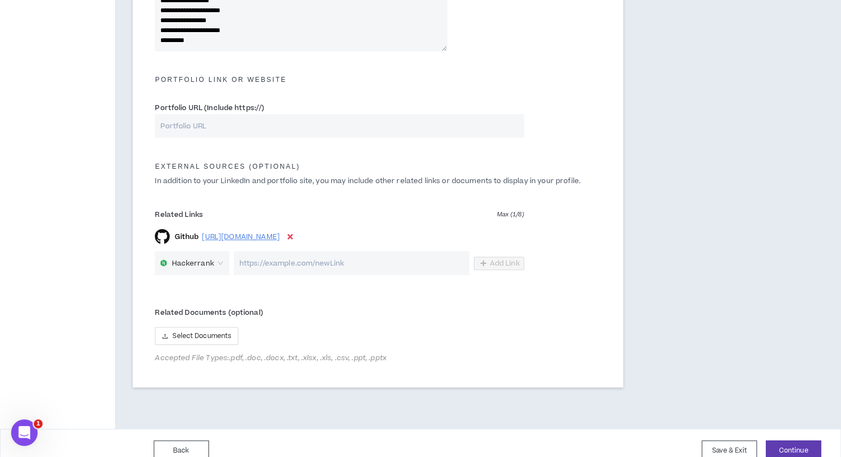
scroll to position [511, 0]
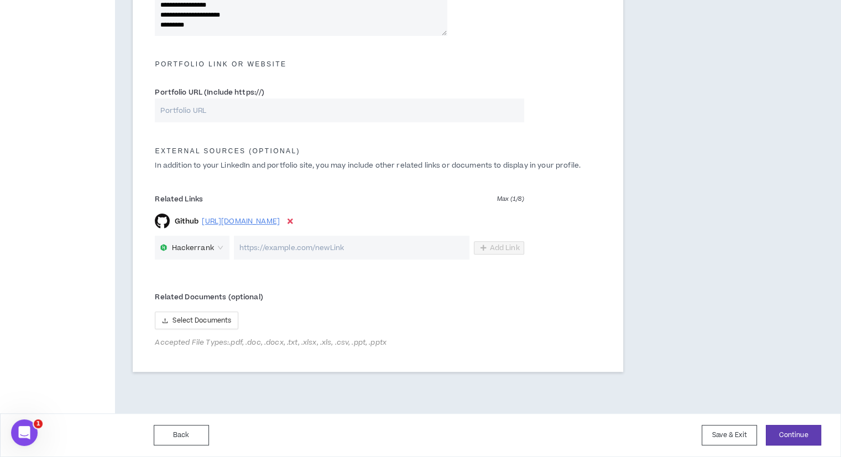
click at [319, 245] on input "url" at bounding box center [351, 247] width 235 height 24
paste input "[URL][DOMAIN_NAME]"
type input "[URL][DOMAIN_NAME]"
click at [444, 300] on label "Related Documents (optional)" at bounding box center [339, 297] width 369 height 18
click at [508, 248] on span "Add Link" at bounding box center [505, 247] width 30 height 9
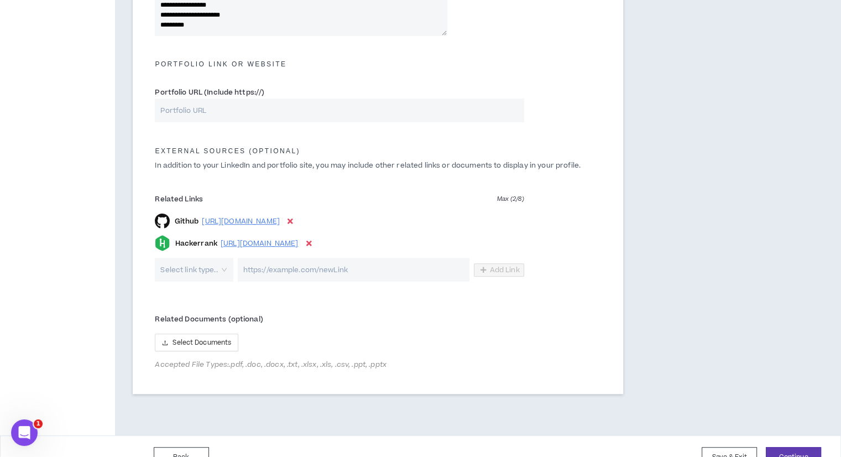
scroll to position [533, 0]
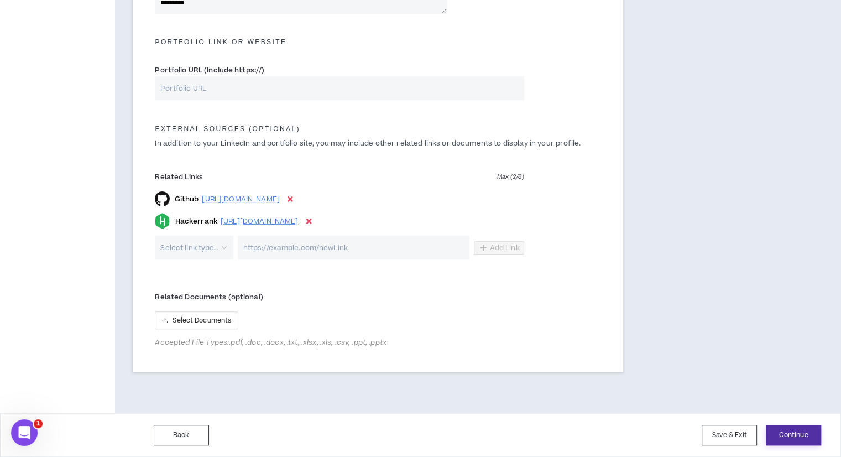
click at [771, 429] on button "Continue" at bounding box center [793, 435] width 55 height 20
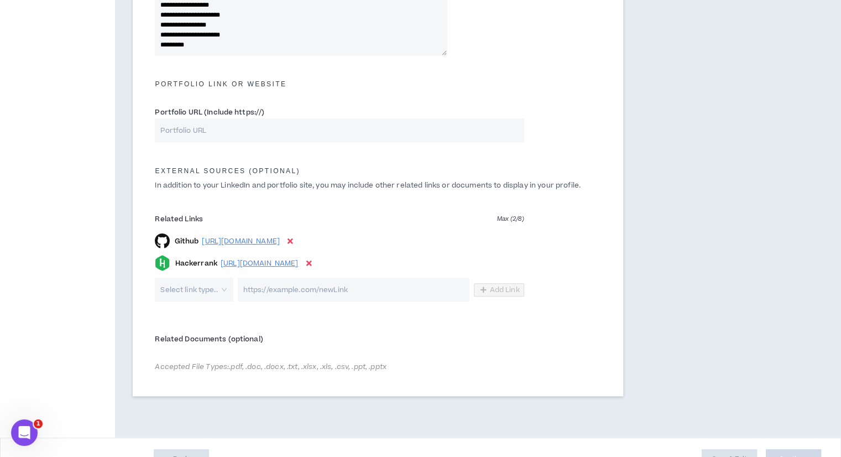
scroll to position [513, 0]
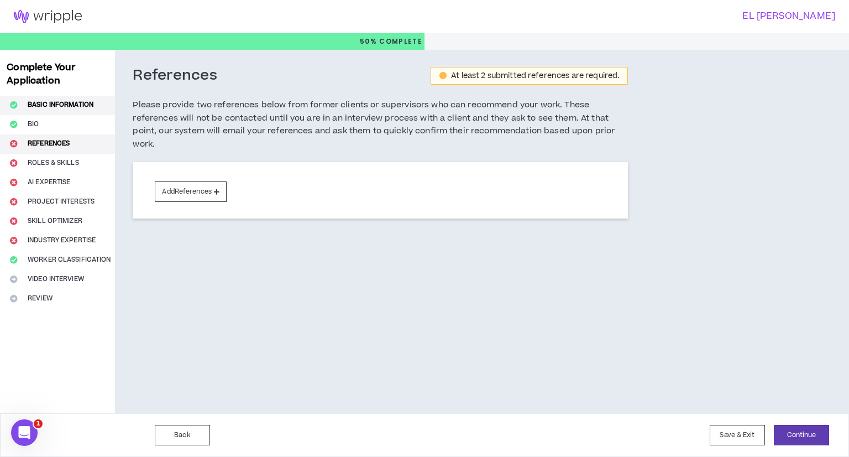
click at [78, 111] on button "Basic Information" at bounding box center [57, 105] width 115 height 19
select select "*"
select select "MA"
select select "******"
select select "*"
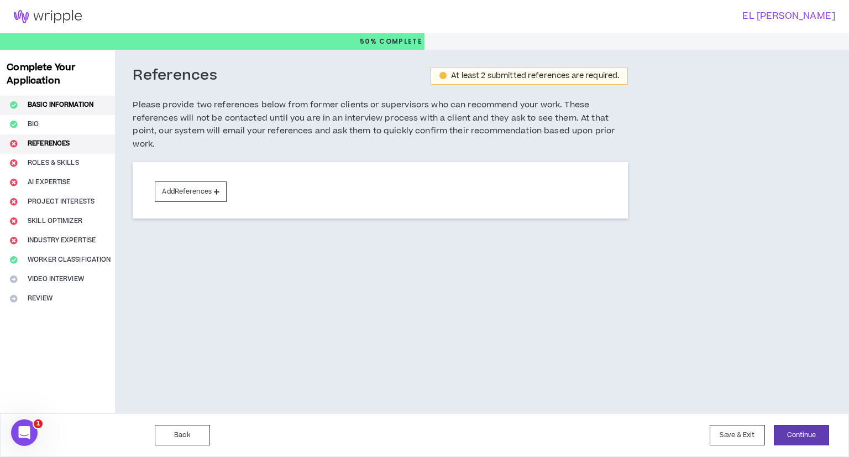
select select "**********"
select select "***"
select select "**********"
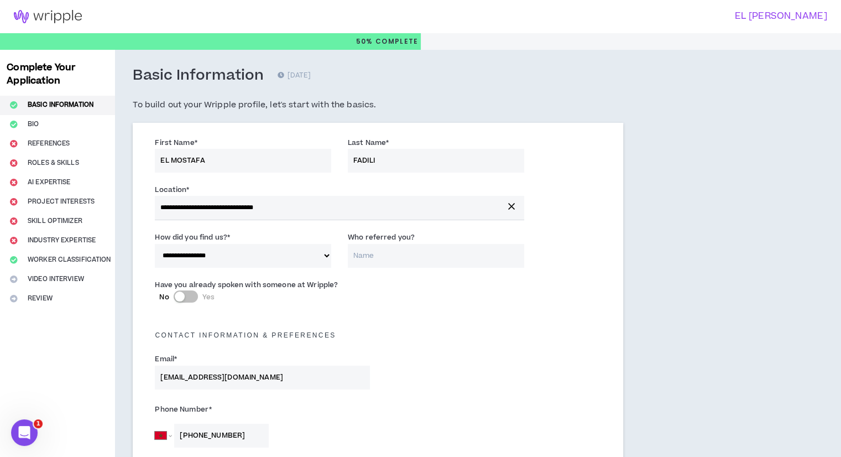
drag, startPoint x: 16, startPoint y: 124, endPoint x: 36, endPoint y: 144, distance: 28.5
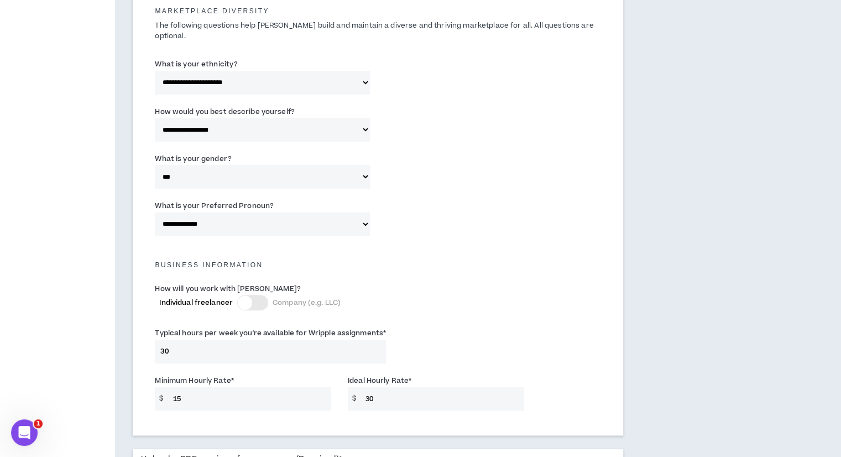
scroll to position [754, 0]
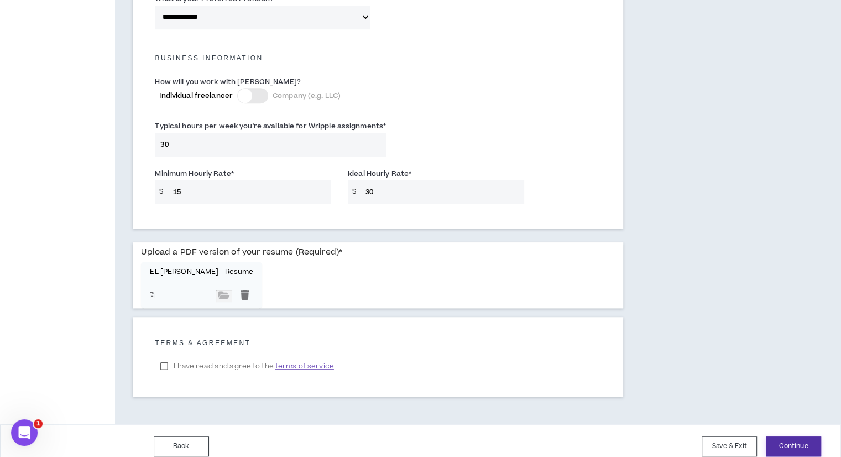
click at [789, 436] on button "Continue" at bounding box center [793, 446] width 55 height 20
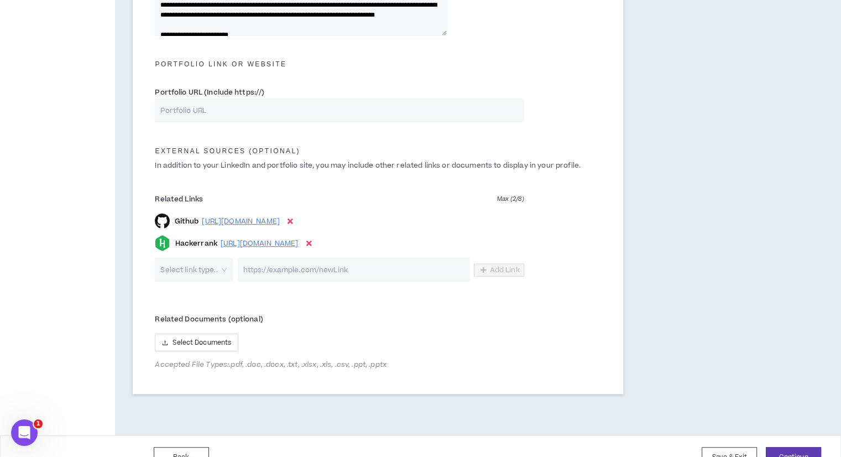
scroll to position [533, 0]
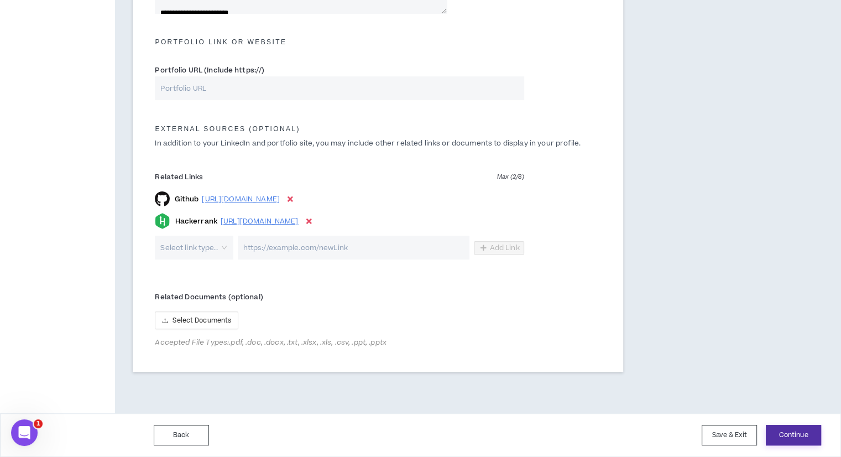
click at [805, 439] on button "Continue" at bounding box center [793, 435] width 55 height 20
type textarea "**********"
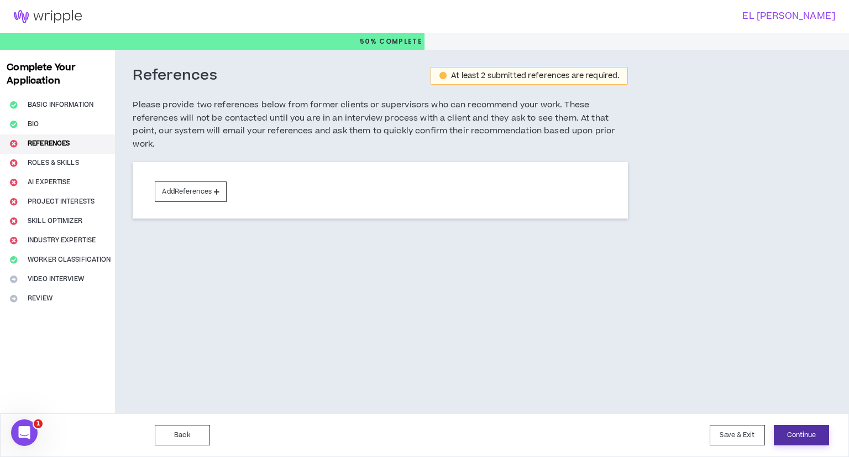
click at [795, 430] on button "Continue" at bounding box center [801, 435] width 55 height 20
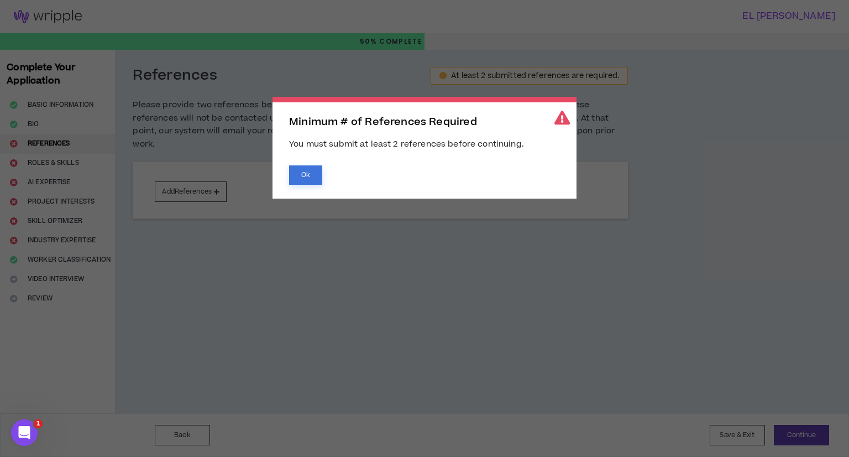
click at [310, 180] on button "Ok" at bounding box center [305, 174] width 33 height 19
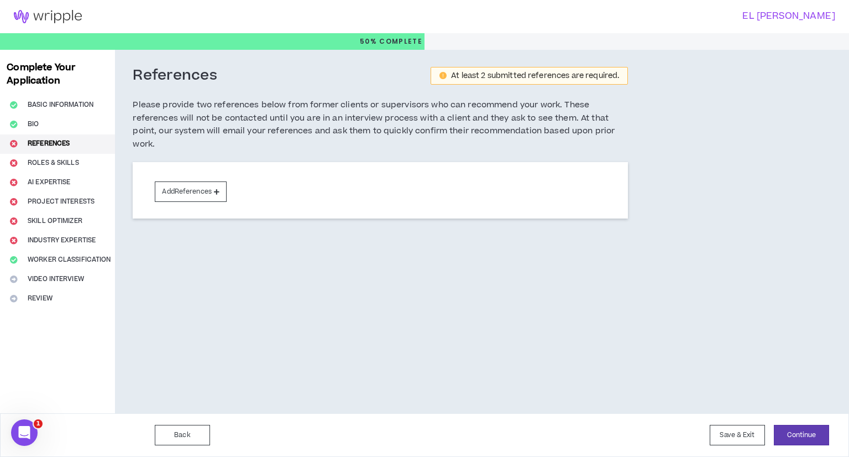
click at [513, 75] on div "At least 2 submitted references are required." at bounding box center [535, 76] width 168 height 8
click at [196, 194] on button "Add References" at bounding box center [191, 191] width 72 height 20
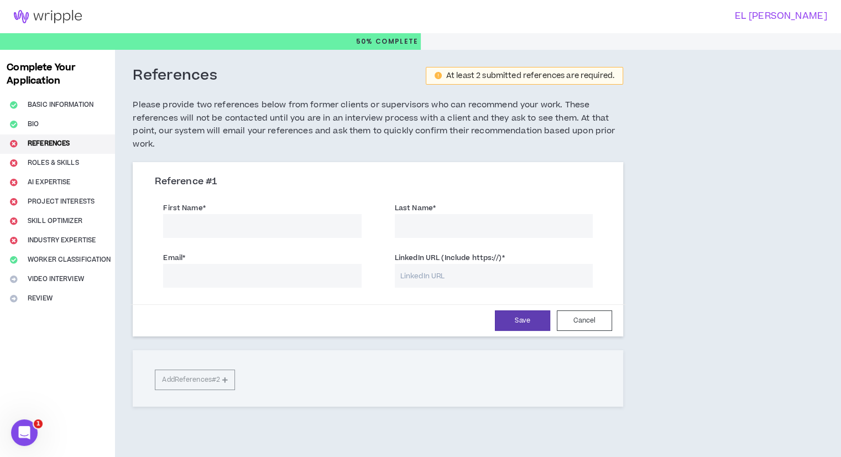
click at [223, 222] on input "First Name *" at bounding box center [262, 226] width 198 height 24
click at [249, 275] on input "Email *" at bounding box center [262, 276] width 198 height 24
paste input "[EMAIL_ADDRESS][DOMAIN_NAME]"
type input "[EMAIL_ADDRESS][DOMAIN_NAME]"
click at [276, 222] on input "First Name *" at bounding box center [262, 226] width 198 height 24
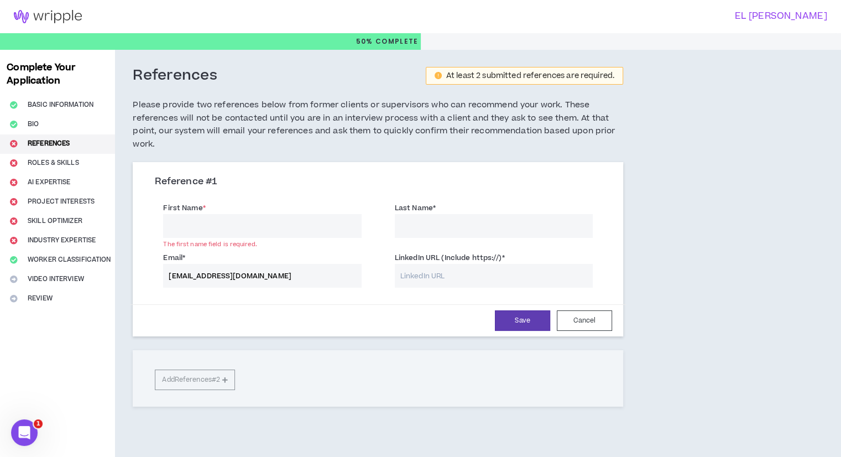
paste input "[PERSON_NAME]"
click at [226, 228] on input "[PERSON_NAME]" at bounding box center [262, 226] width 198 height 24
type input "[PERSON_NAME]"
click at [444, 233] on input "Last Name *" at bounding box center [494, 226] width 198 height 24
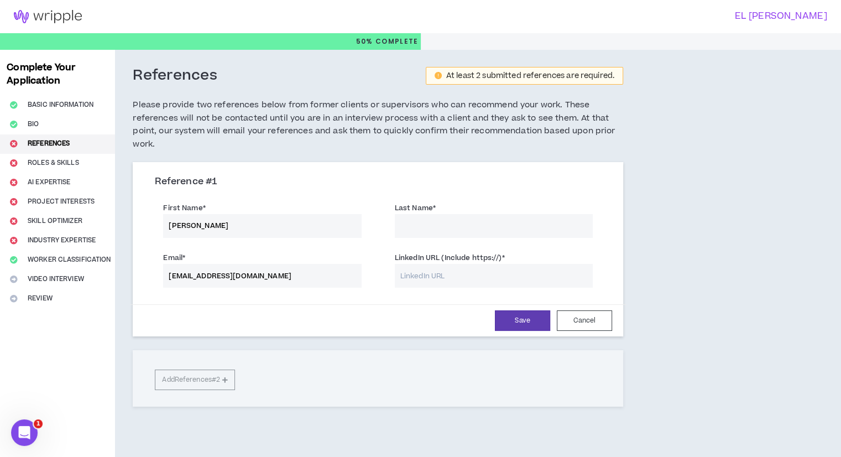
paste input "Aresmouk"
type input "Aresmouk"
click at [484, 275] on input "LinkedIn URL (Include https://) *" at bounding box center [494, 276] width 198 height 24
paste input "[URL][DOMAIN_NAME][PERSON_NAME]"
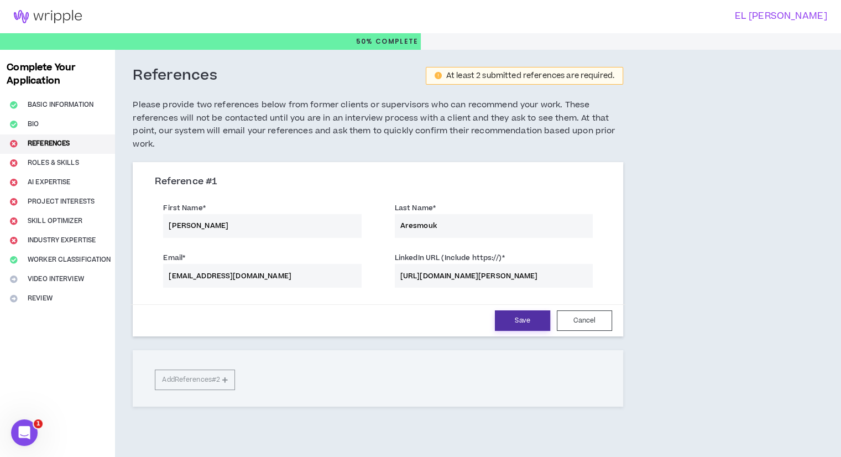
type input "[URL][DOMAIN_NAME][PERSON_NAME]"
click at [504, 323] on button "Save" at bounding box center [522, 320] width 55 height 20
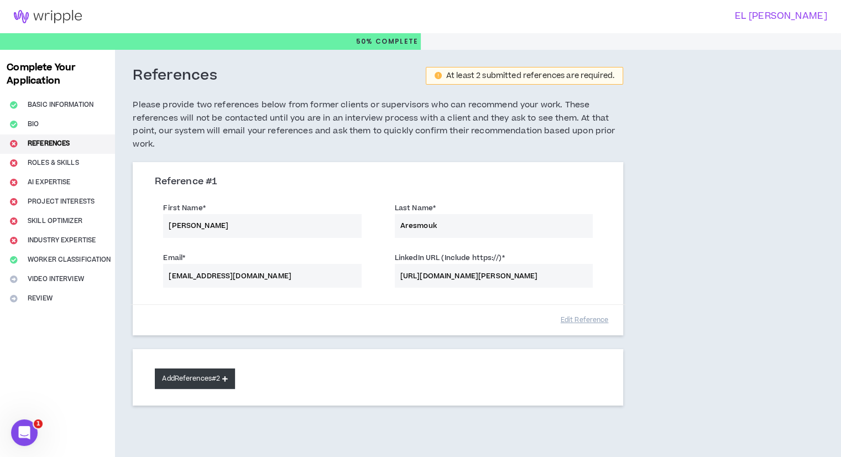
click at [206, 385] on button "Add References #2" at bounding box center [195, 378] width 80 height 20
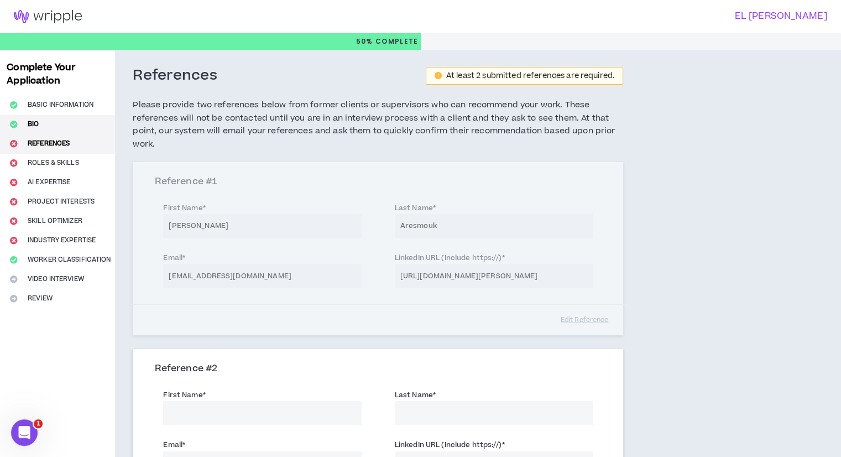
click at [27, 122] on button "Bio" at bounding box center [57, 124] width 115 height 19
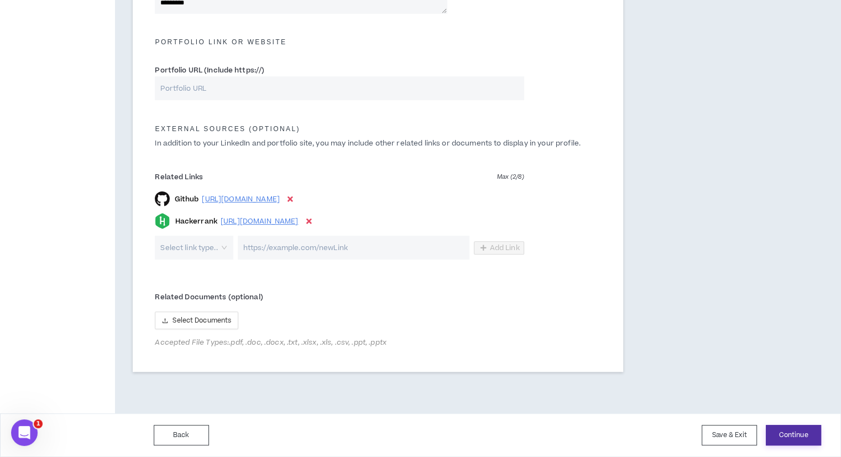
click at [766, 425] on button "Continue" at bounding box center [793, 435] width 55 height 20
type textarea "**********"
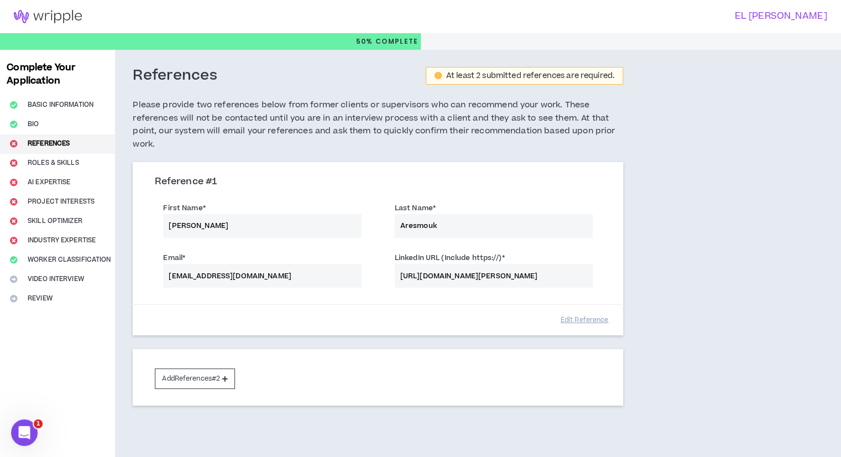
scroll to position [46, 0]
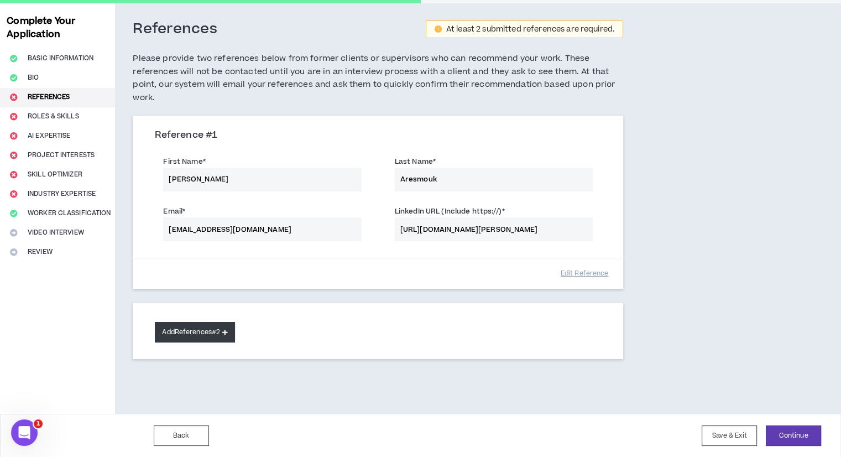
click at [203, 332] on button "Add References #2" at bounding box center [195, 332] width 80 height 20
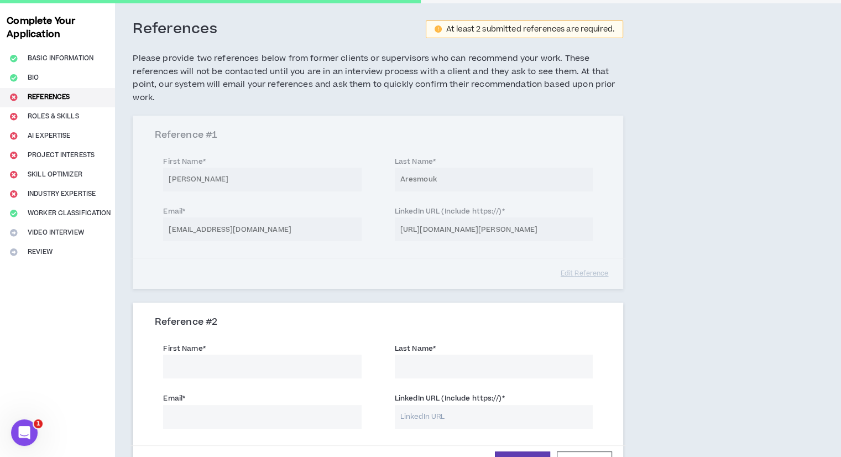
click at [261, 363] on input "First Name *" at bounding box center [262, 366] width 198 height 24
paste input "[EMAIL_ADDRESS][DOMAIN_NAME]"
type input "[EMAIL_ADDRESS][DOMAIN_NAME]"
click at [213, 410] on input "Email *" at bounding box center [262, 417] width 198 height 24
paste input "[EMAIL_ADDRESS][DOMAIN_NAME]"
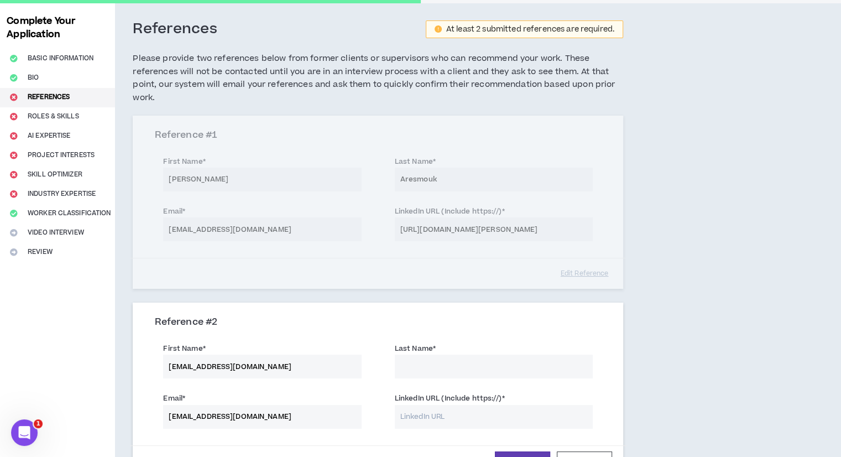
type input "[EMAIL_ADDRESS][DOMAIN_NAME]"
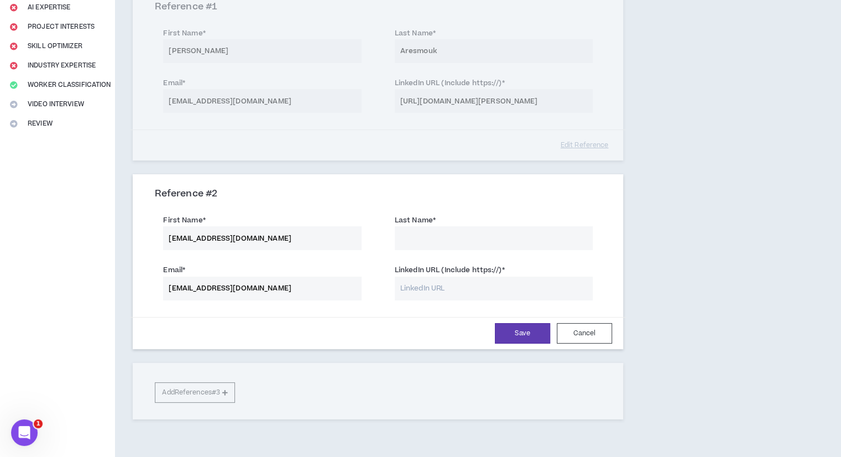
scroll to position [177, 0]
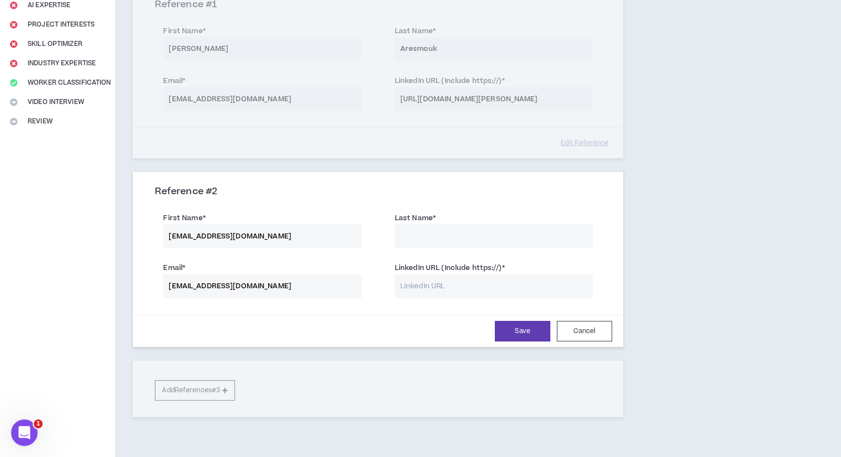
click at [463, 278] on input "LinkedIn URL (Include https://) *" at bounding box center [494, 286] width 198 height 24
paste input "[URL][DOMAIN_NAME]"
type input "[URL][DOMAIN_NAME]"
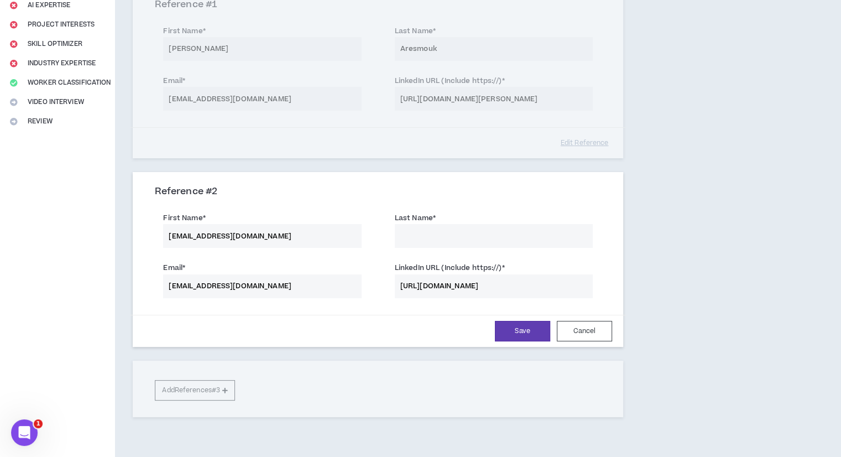
click at [422, 244] on input "Last Name *" at bounding box center [494, 236] width 198 height 24
paste input "[PERSON_NAME]"
click at [425, 234] on input "[PERSON_NAME]" at bounding box center [494, 236] width 198 height 24
type input "Abouzid"
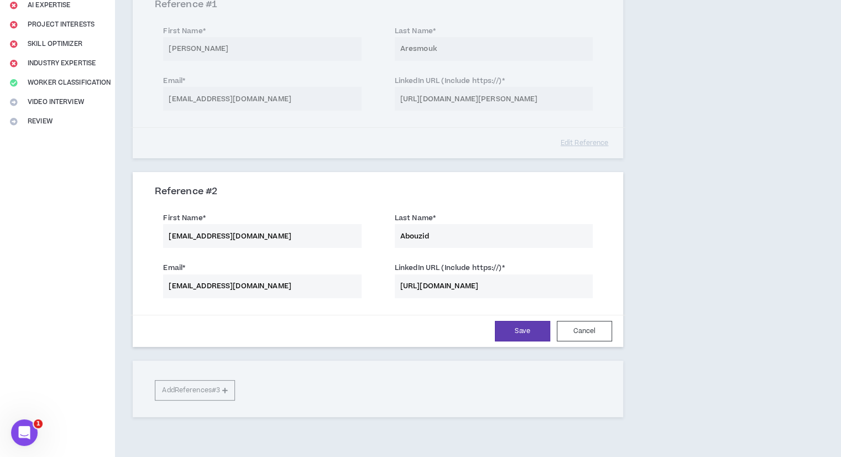
click at [277, 229] on input "[EMAIL_ADDRESS][DOMAIN_NAME]" at bounding box center [262, 236] width 198 height 24
paste input "Oussama"
type input "Oussama"
click at [500, 326] on button "Save" at bounding box center [522, 331] width 55 height 20
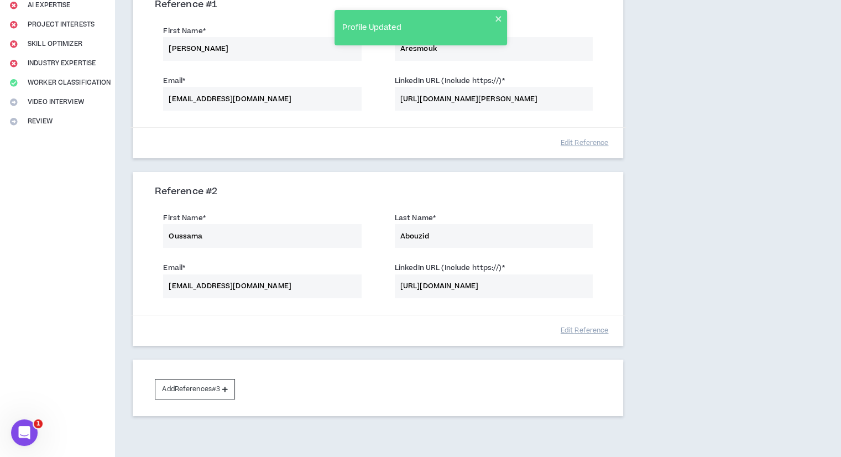
scroll to position [233, 0]
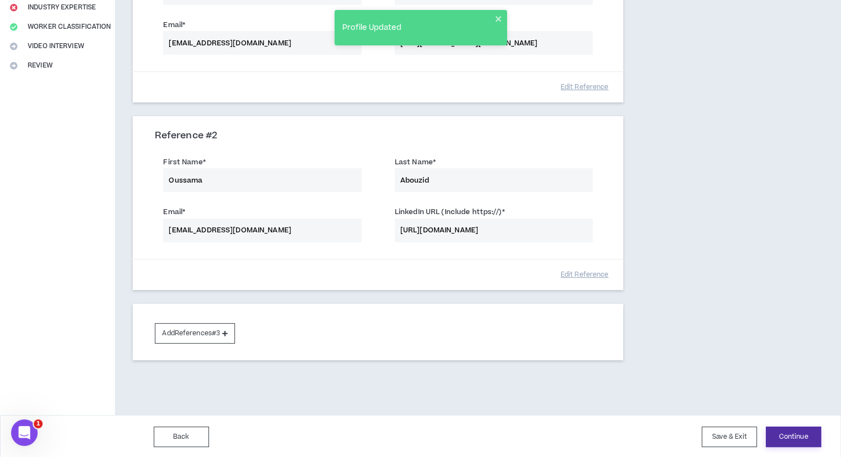
click at [808, 439] on button "Continue" at bounding box center [793, 436] width 55 height 20
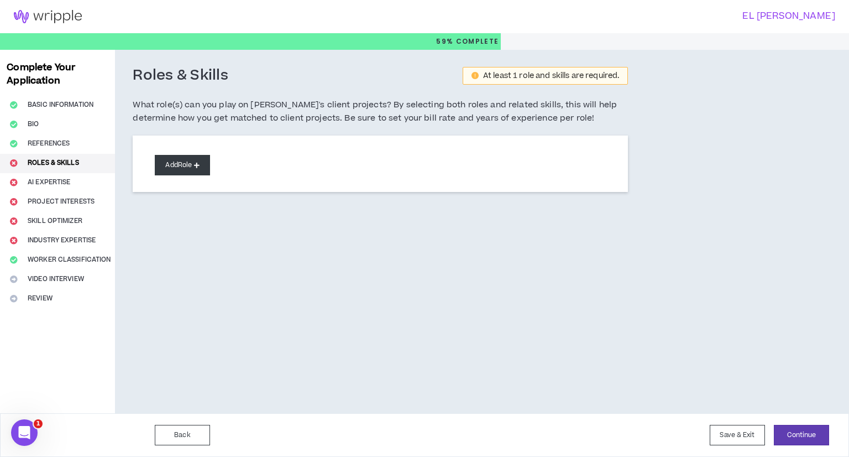
click at [186, 163] on button "Add Role" at bounding box center [182, 165] width 55 height 20
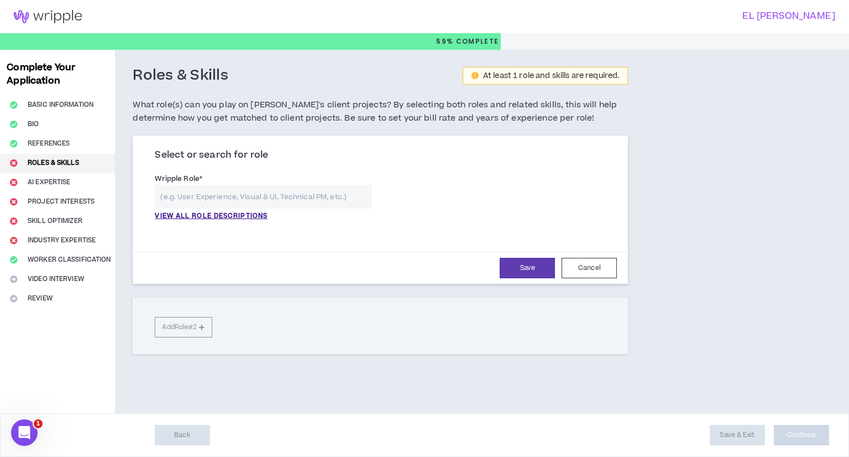
click at [198, 193] on input "text" at bounding box center [263, 197] width 217 height 24
click at [199, 217] on p "VIEW ALL ROLE DESCRIPTIONS" at bounding box center [211, 216] width 113 height 10
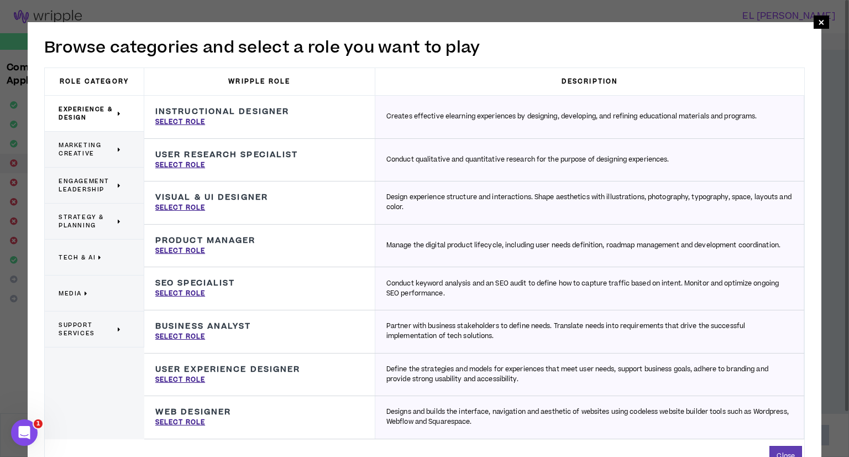
click at [103, 255] on p "Tech & AI" at bounding box center [90, 257] width 63 height 24
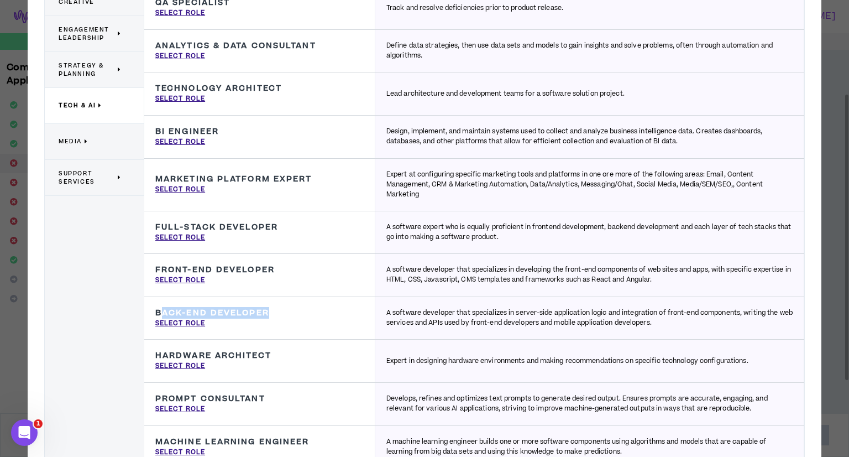
drag, startPoint x: 272, startPoint y: 310, endPoint x: 164, endPoint y: 302, distance: 108.6
click at [164, 302] on div "Back-End Developer A software developer that specializes in server-side applica…" at bounding box center [259, 318] width 231 height 43
click at [166, 322] on p "Select Role" at bounding box center [180, 323] width 50 height 10
type input "Back-End Developer"
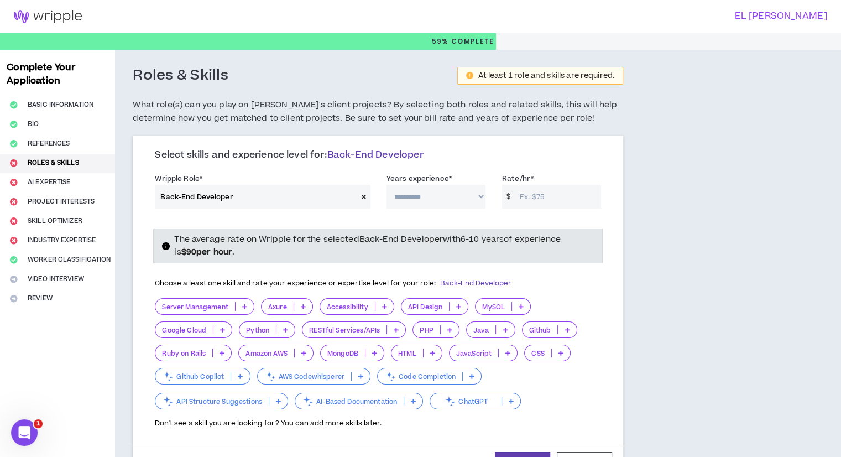
click at [422, 195] on select "**********" at bounding box center [435, 197] width 99 height 24
select select "**"
click at [386, 185] on select "**********" at bounding box center [435, 197] width 99 height 24
click at [526, 202] on input "Rate/hr *" at bounding box center [557, 197] width 87 height 24
click at [509, 220] on div "The average rate on Wripple for the selected Back-End Developer with 6-10 years…" at bounding box center [377, 323] width 463 height 209
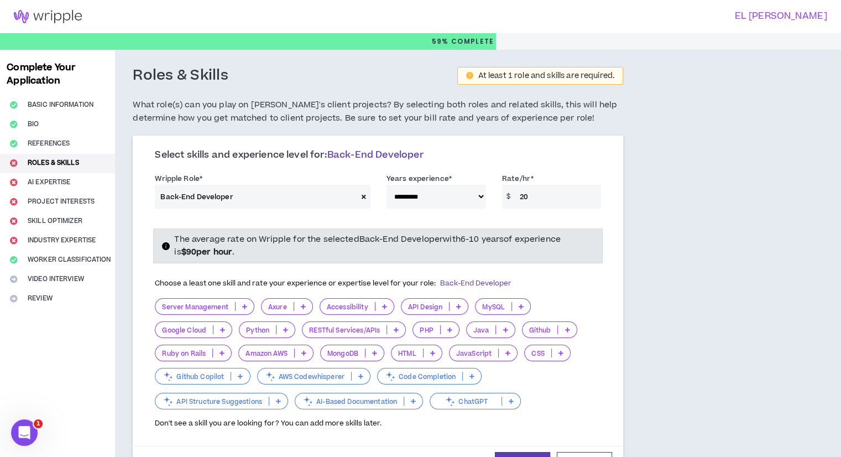
drag, startPoint x: 528, startPoint y: 200, endPoint x: 505, endPoint y: 198, distance: 23.9
click at [505, 198] on div "$ 20" at bounding box center [551, 197] width 99 height 24
type input "40"
click at [524, 212] on div "**********" at bounding box center [377, 193] width 463 height 47
click at [538, 198] on input "40" at bounding box center [557, 197] width 87 height 24
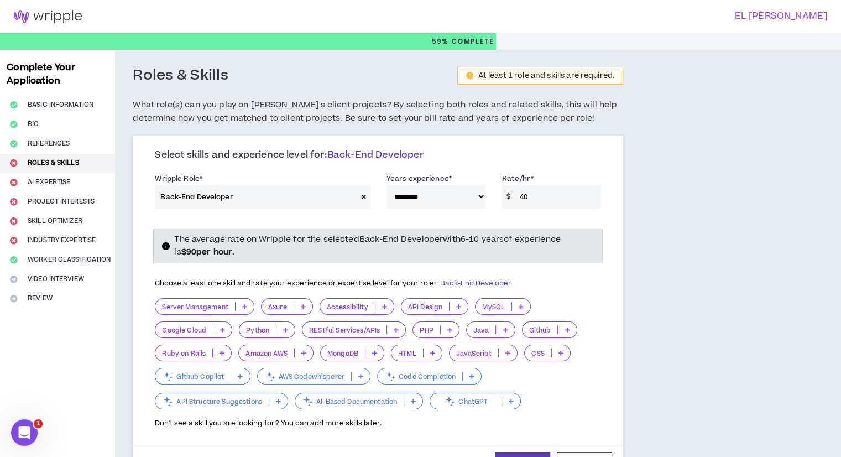
click at [525, 217] on div "The average rate on Wripple for the selected Back-End Developer with 6-10 years…" at bounding box center [377, 327] width 463 height 220
click at [478, 329] on p "Java" at bounding box center [481, 330] width 29 height 8
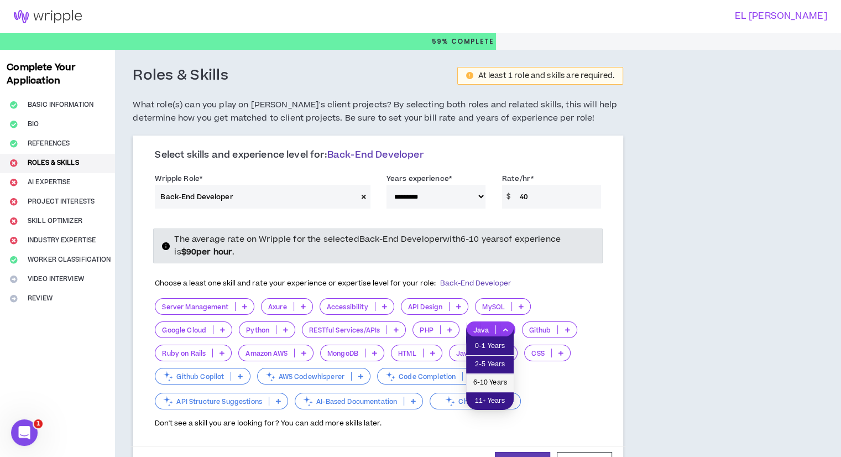
click at [491, 380] on span "6-10 Years" at bounding box center [490, 382] width 34 height 12
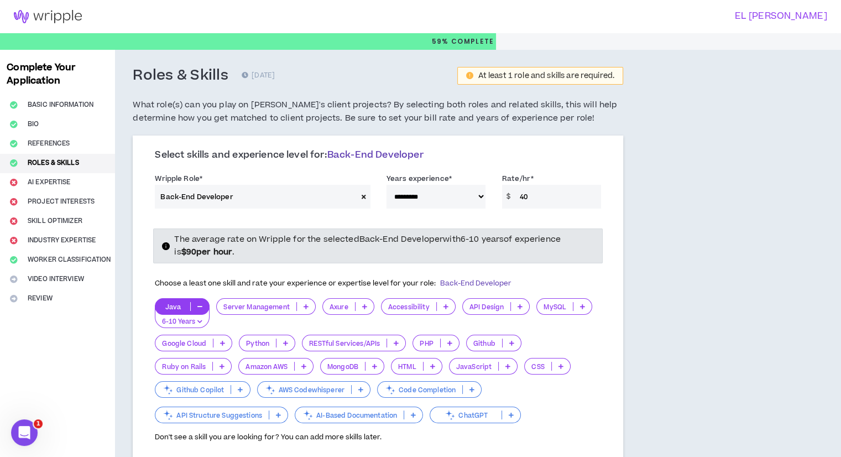
click at [190, 366] on p "Ruby on Rails" at bounding box center [183, 366] width 57 height 8
click at [192, 344] on p "Google Cloud" at bounding box center [183, 343] width 57 height 8
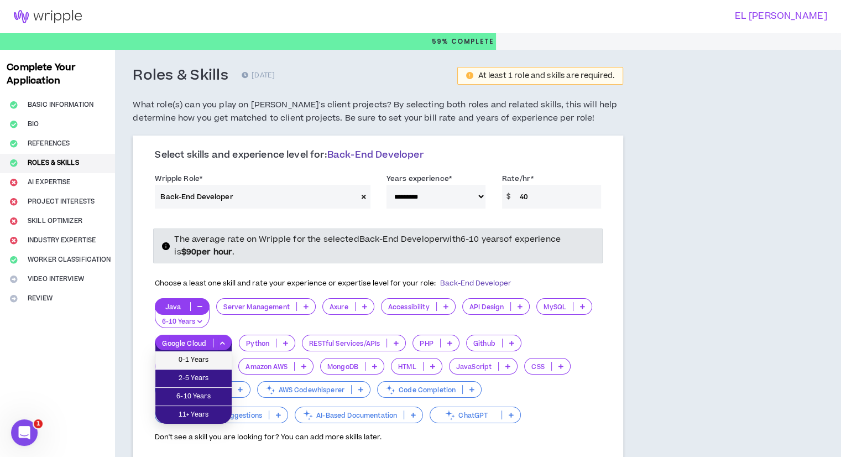
click at [192, 363] on span "0-1 Years" at bounding box center [193, 360] width 63 height 12
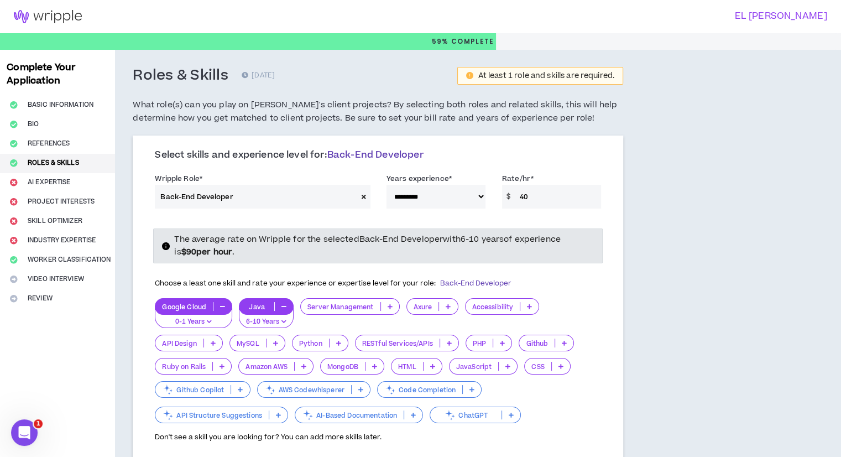
drag, startPoint x: 258, startPoint y: 321, endPoint x: 203, endPoint y: 317, distance: 54.9
click at [203, 317] on div "Google Cloud 0-1 Years Java 6-10 Years Server Management Axure Accessibility AP…" at bounding box center [378, 361] width 446 height 127
drag, startPoint x: 248, startPoint y: 300, endPoint x: 172, endPoint y: 300, distance: 75.2
click at [172, 300] on div "Google Cloud 0-1 Years Java 6-10 Years Server Management Axure Accessibility AP…" at bounding box center [378, 361] width 446 height 127
click at [374, 325] on div "Server Management" at bounding box center [349, 313] width 99 height 30
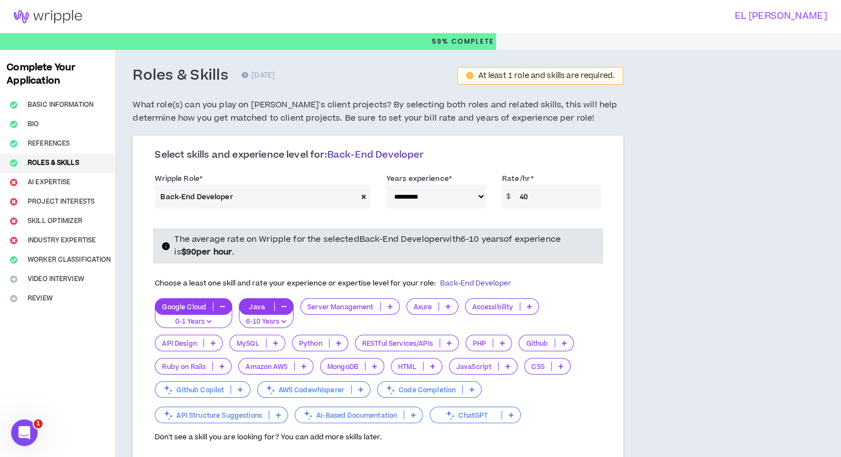
click at [508, 371] on div "JavaScript" at bounding box center [483, 366] width 69 height 17
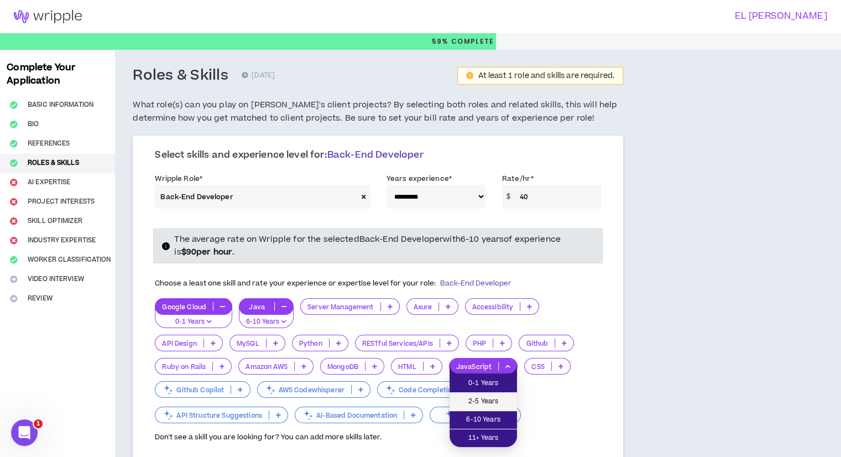
click at [483, 395] on span "2-5 Years" at bounding box center [483, 401] width 54 height 12
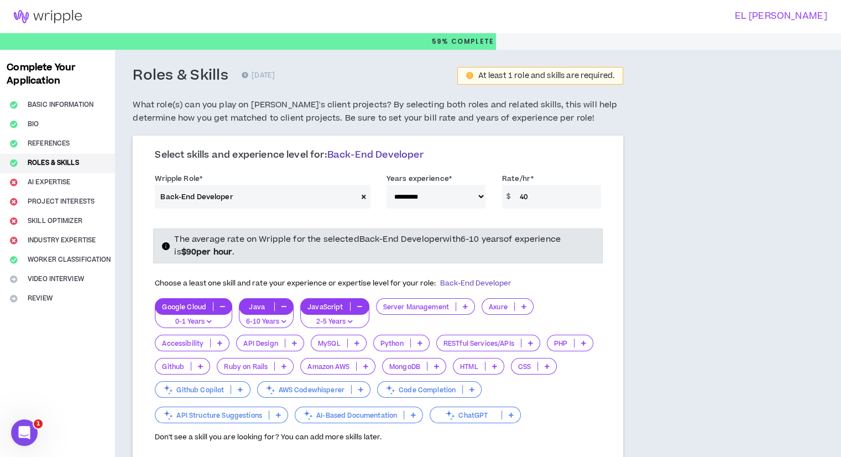
click at [446, 394] on div "Code Completion" at bounding box center [429, 389] width 104 height 17
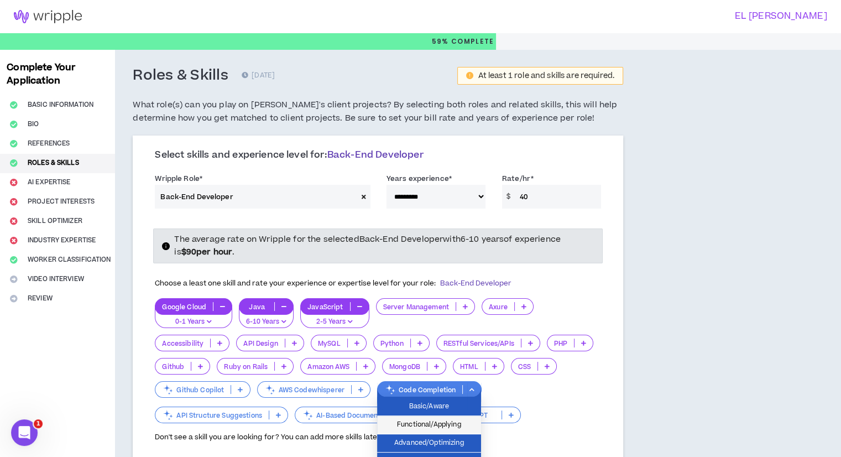
click at [433, 422] on span "Functional/Applying" at bounding box center [429, 424] width 91 height 12
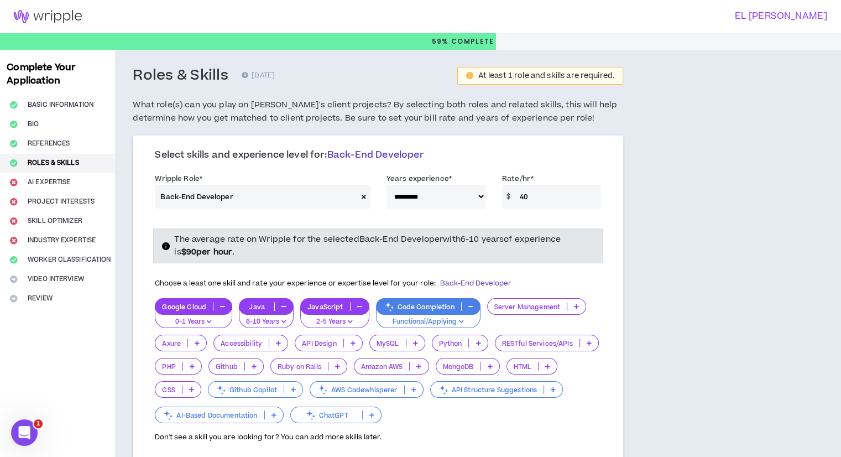
click at [275, 394] on p "Github Copilot" at bounding box center [245, 389] width 75 height 8
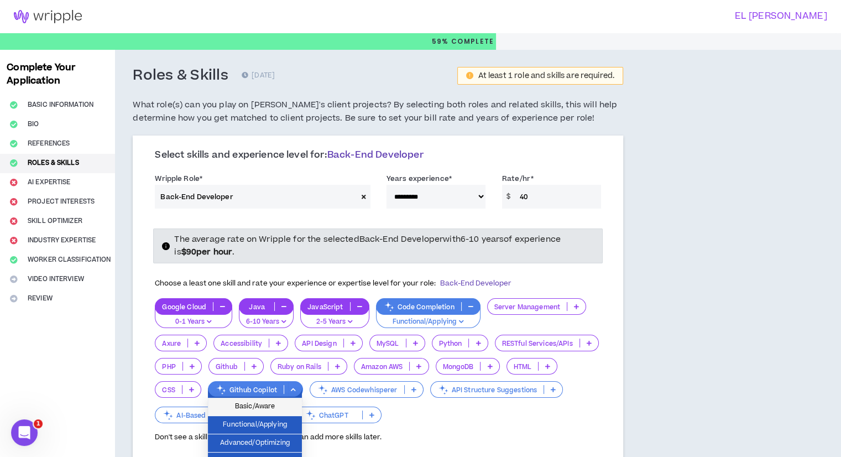
click at [276, 407] on span "Basic/Aware" at bounding box center [254, 406] width 81 height 12
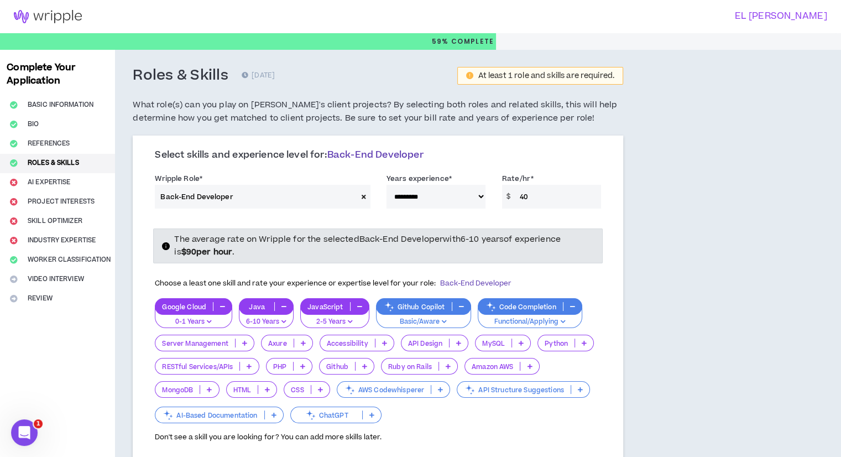
click at [331, 412] on p "ChatGPT" at bounding box center [326, 415] width 71 height 8
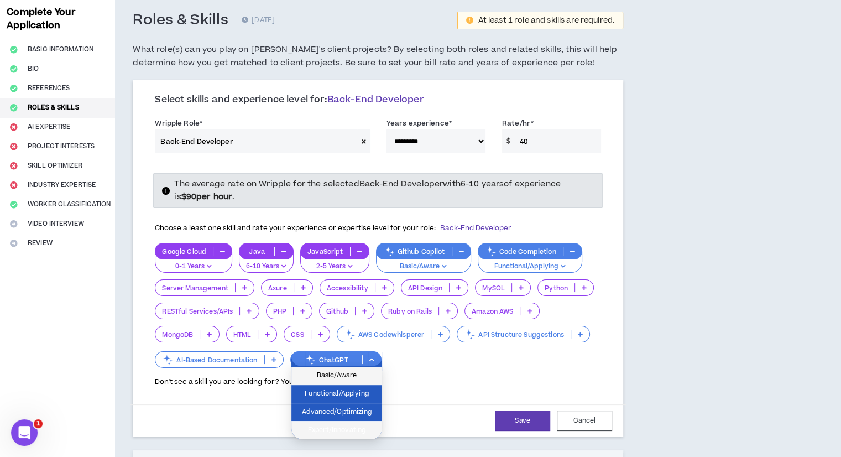
scroll to position [56, 0]
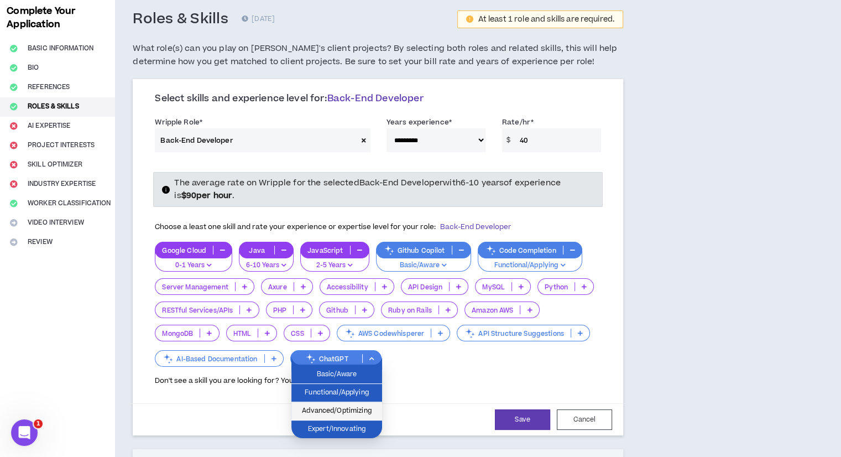
click at [369, 407] on span "Advanced/Optimizing" at bounding box center [336, 411] width 77 height 12
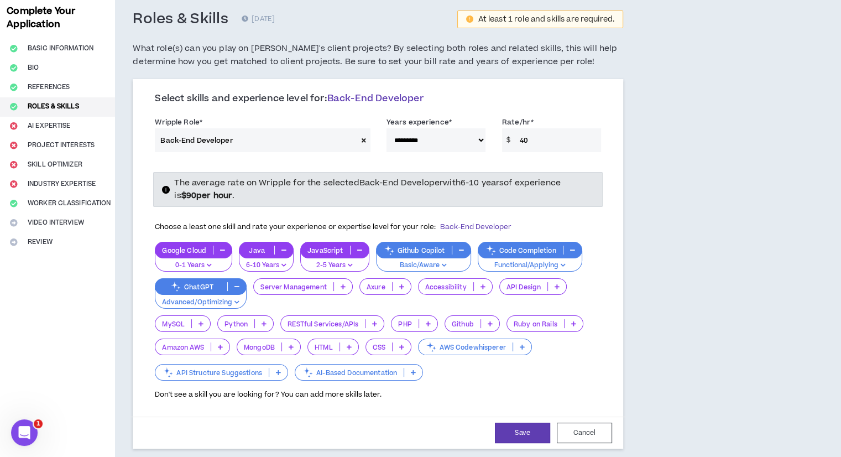
click at [385, 373] on p "AI-Based Documentation" at bounding box center [349, 372] width 108 height 8
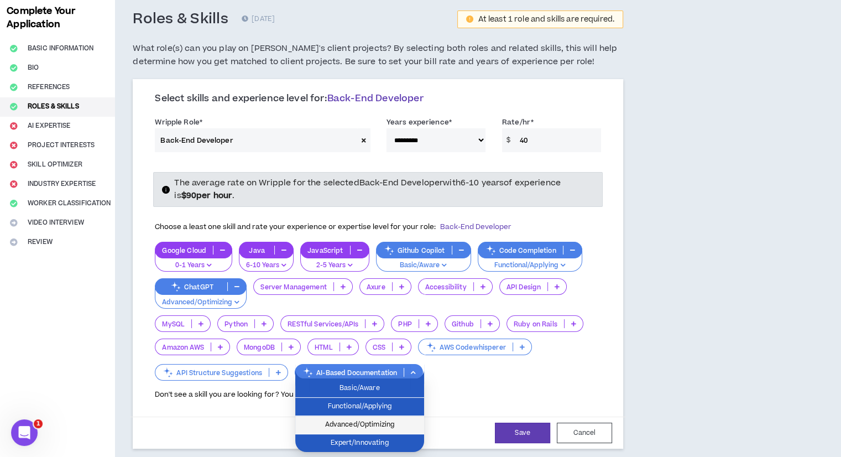
click at [365, 422] on span "Advanced/Optimizing" at bounding box center [360, 424] width 116 height 12
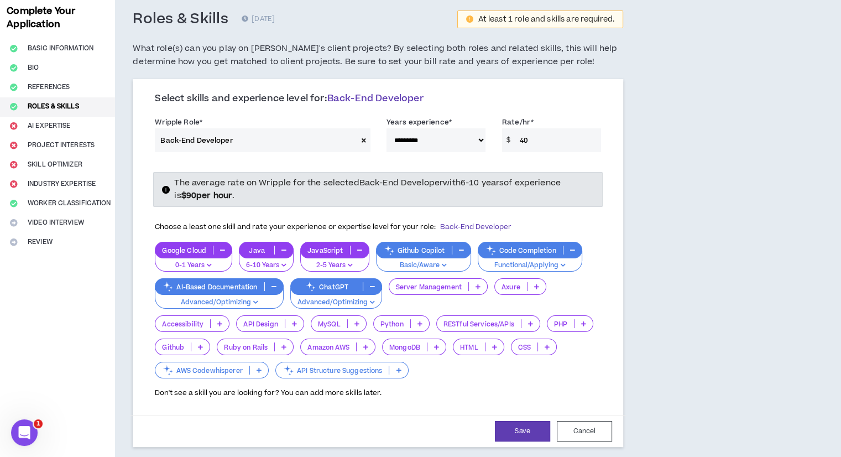
click at [410, 341] on div "MongoDB" at bounding box center [414, 346] width 64 height 17
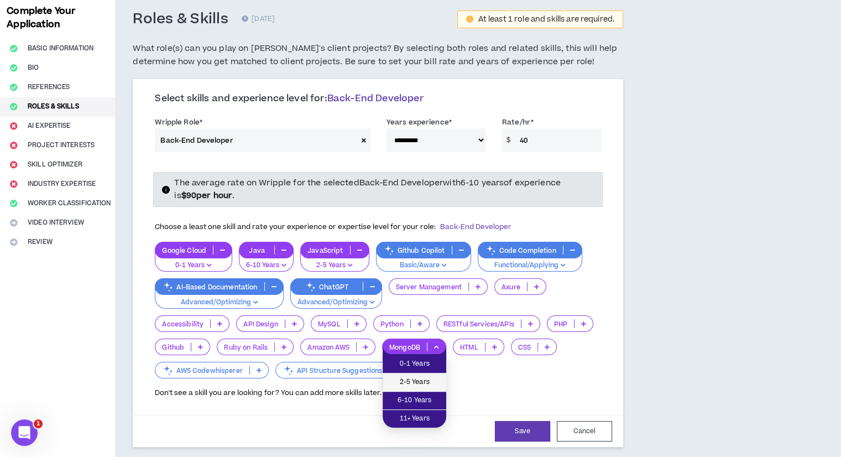
click at [406, 377] on span "2-5 Years" at bounding box center [414, 382] width 50 height 12
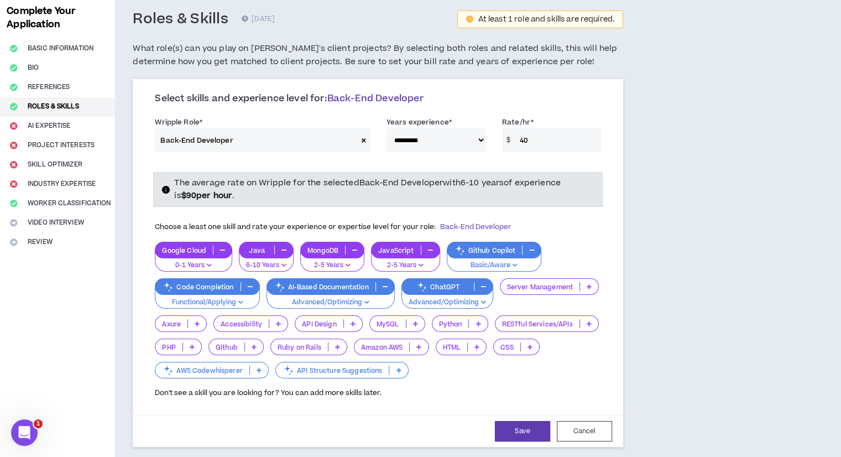
click at [225, 344] on p "Github" at bounding box center [226, 347] width 35 height 8
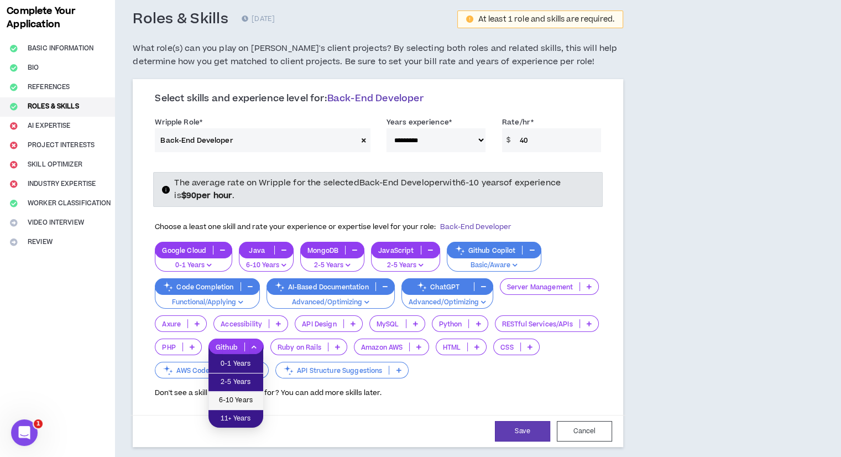
click at [230, 396] on span "6-10 Years" at bounding box center [235, 400] width 41 height 12
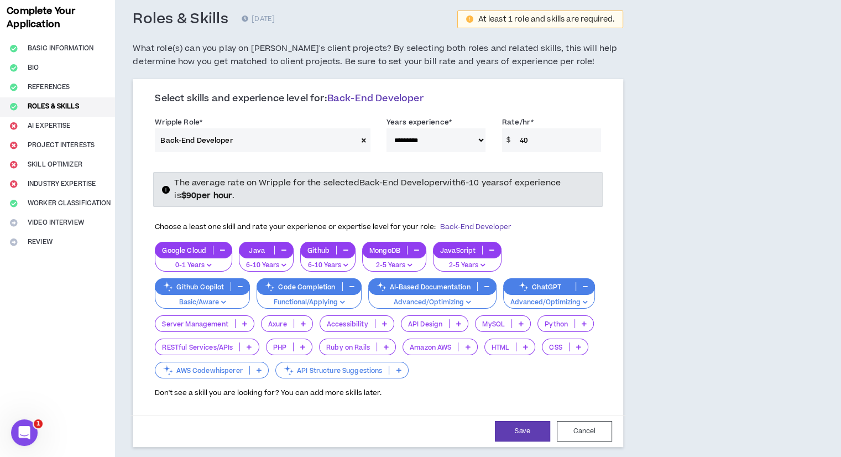
click at [493, 324] on p "MySQL" at bounding box center [493, 323] width 36 height 8
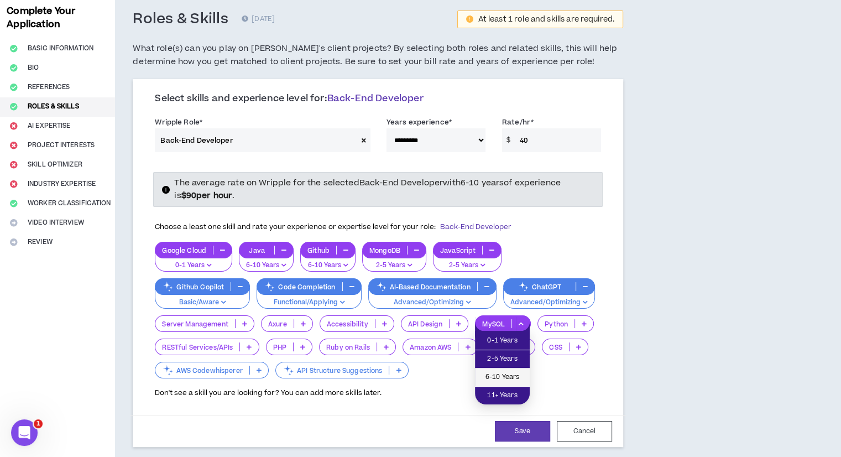
click at [488, 372] on span "6-10 Years" at bounding box center [501, 377] width 41 height 12
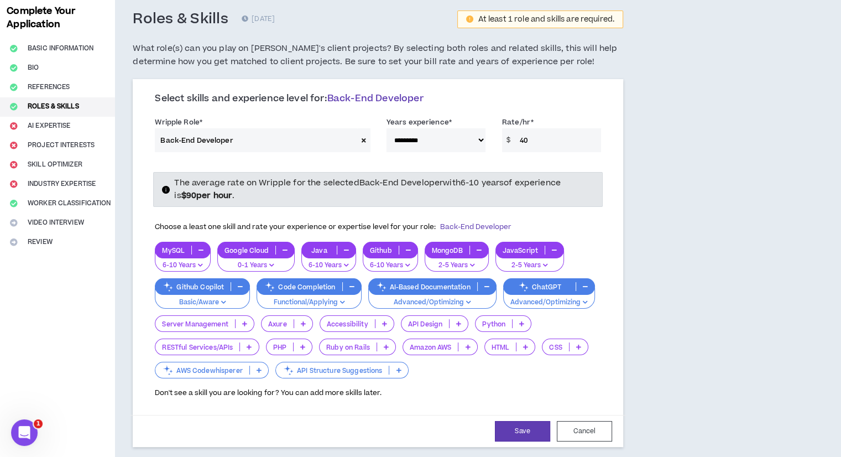
scroll to position [73, 0]
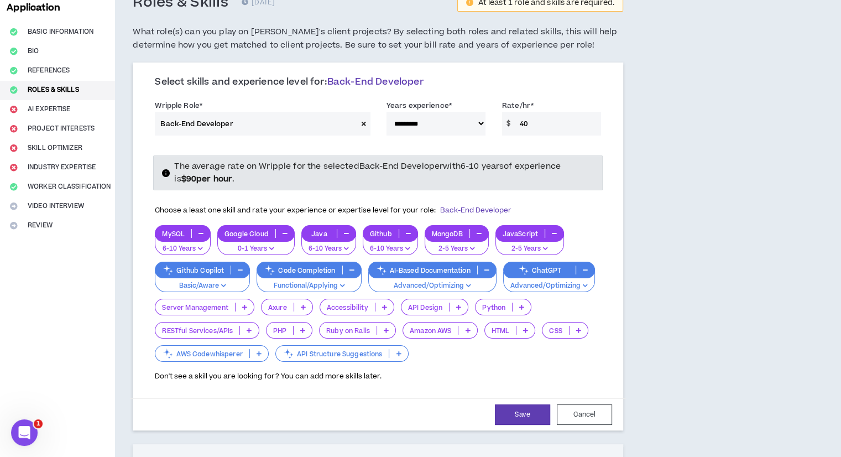
click at [286, 230] on icon "button" at bounding box center [284, 233] width 5 height 6
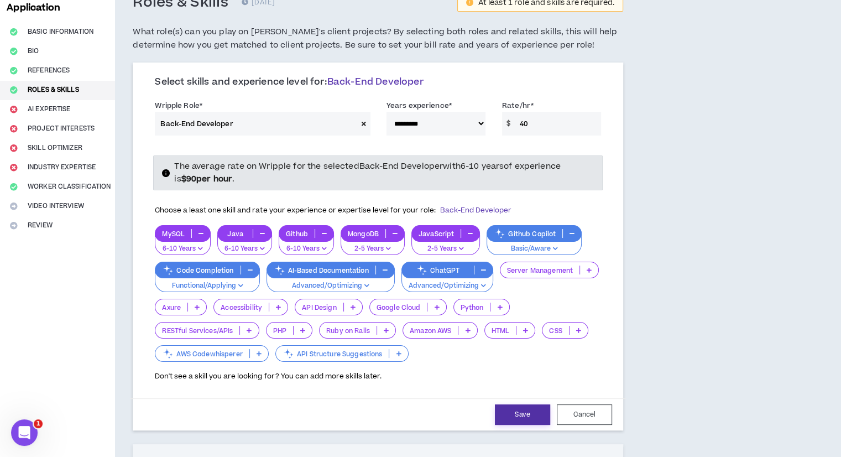
click at [526, 410] on button "Save" at bounding box center [522, 414] width 55 height 20
select select "**"
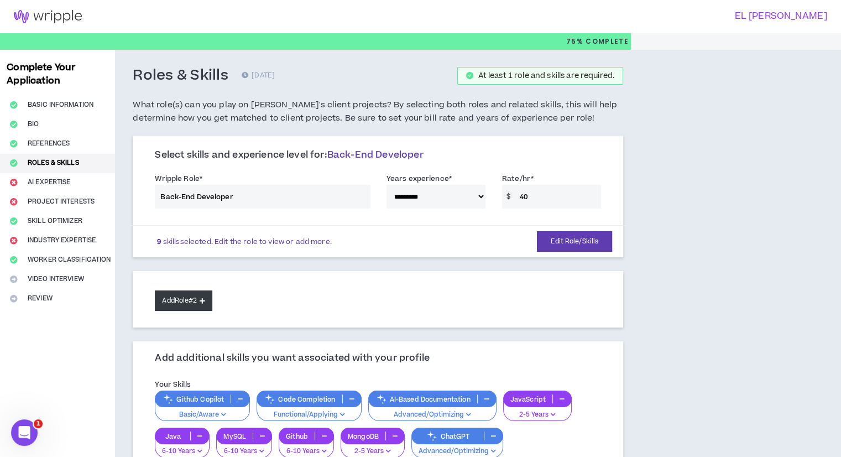
scroll to position [186, 0]
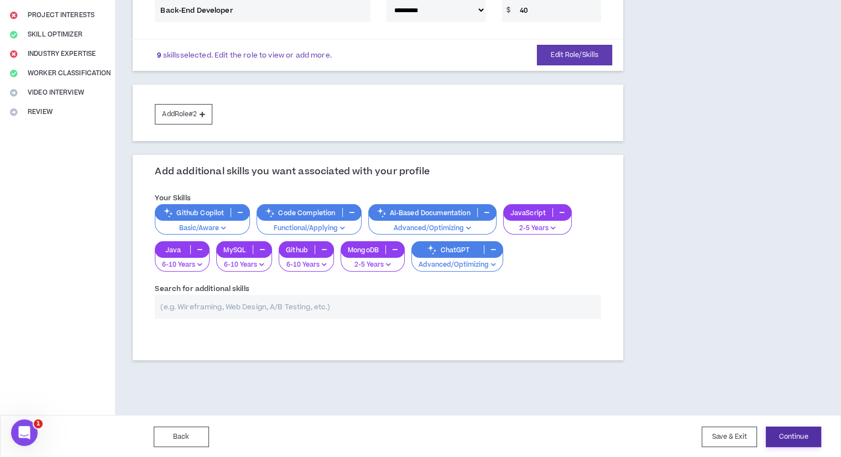
click at [786, 426] on button "Continue" at bounding box center [793, 436] width 55 height 20
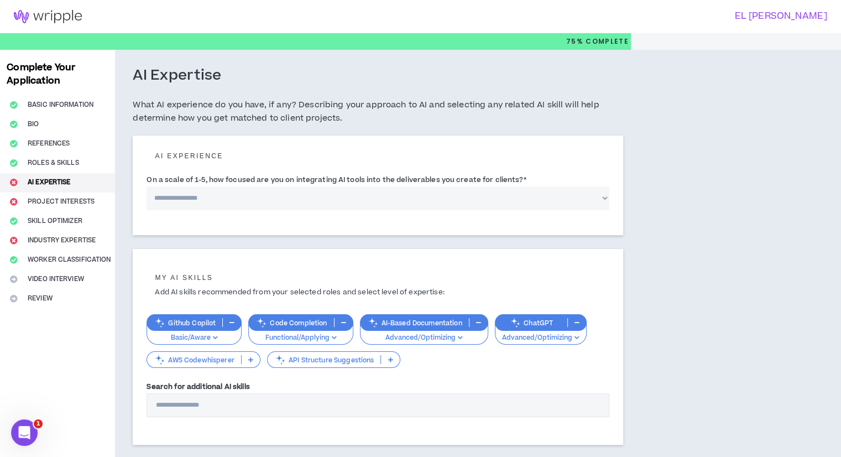
click at [320, 201] on select "**********" at bounding box center [377, 198] width 463 height 24
click at [146, 186] on select "**********" at bounding box center [377, 198] width 463 height 24
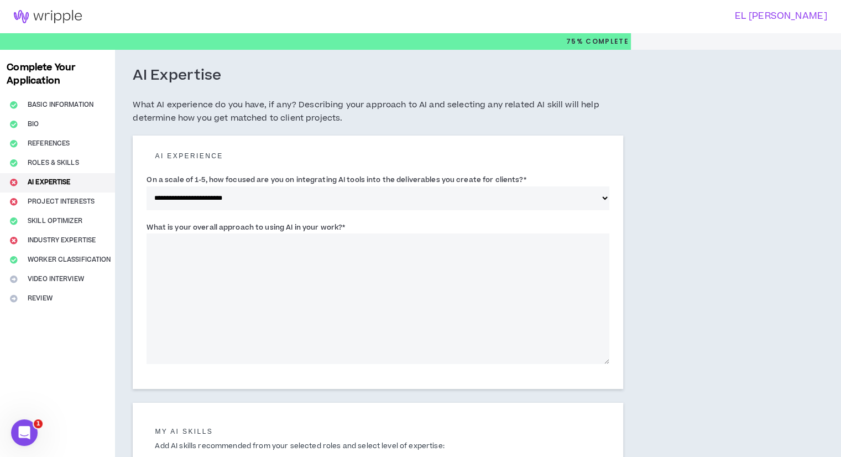
click at [298, 202] on select "**********" at bounding box center [377, 198] width 463 height 24
click at [146, 186] on select "**********" at bounding box center [377, 198] width 463 height 24
click at [289, 200] on select "**********" at bounding box center [377, 198] width 463 height 24
select select "*"
click at [146, 186] on select "**********" at bounding box center [377, 198] width 463 height 24
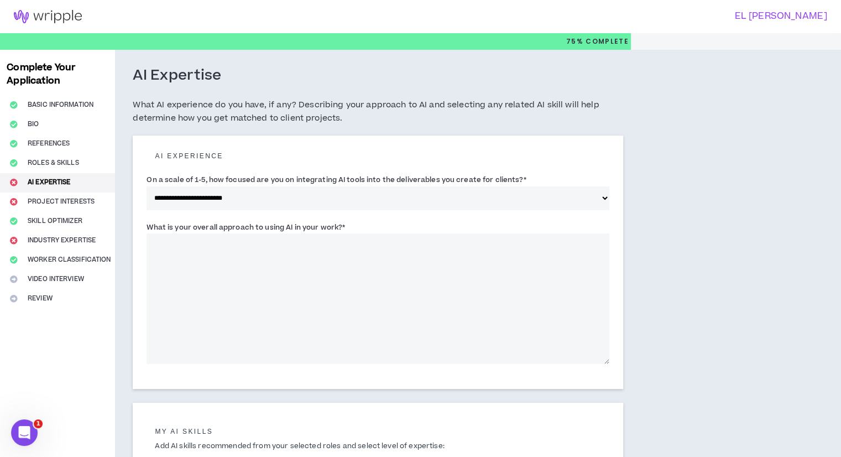
click at [359, 280] on textarea "What is your overall approach to using AI in your work? *" at bounding box center [377, 298] width 463 height 130
paste textarea "**********"
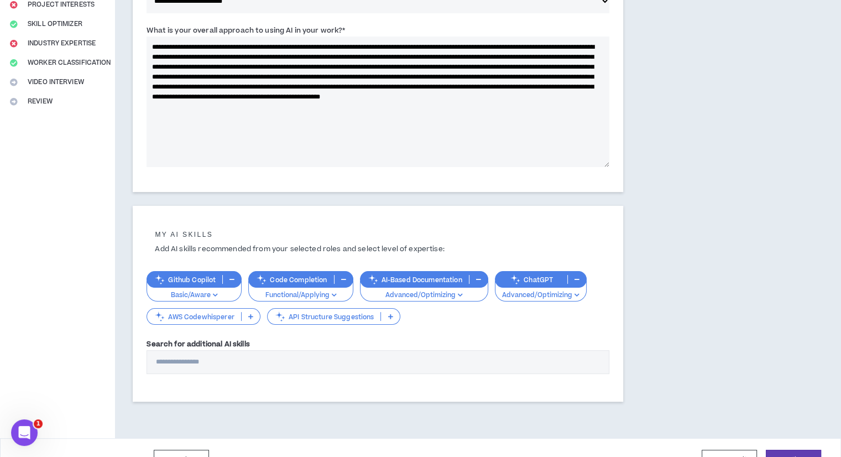
scroll to position [221, 0]
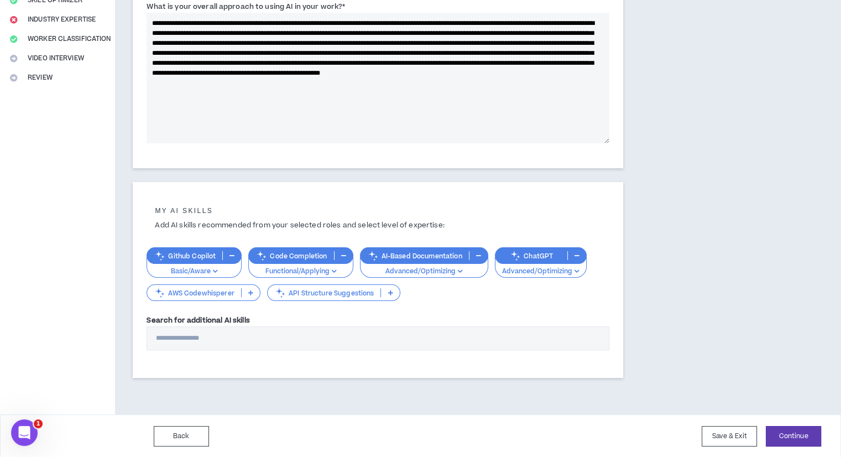
type textarea "**********"
click at [340, 346] on input "Search for additional AI skills" at bounding box center [377, 338] width 463 height 24
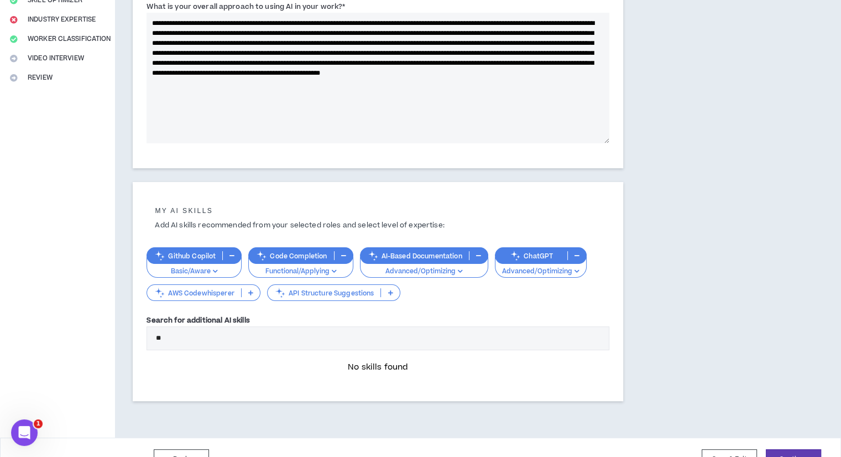
type input "*"
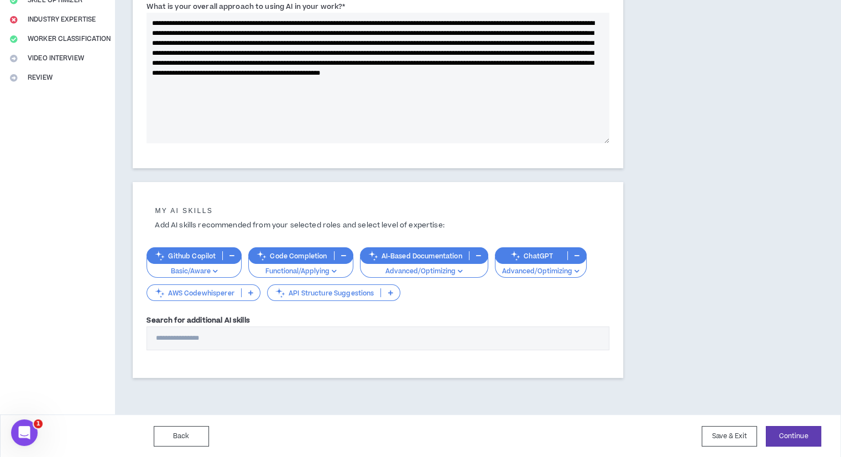
click at [340, 346] on input "Search for additional AI skills" at bounding box center [377, 338] width 463 height 24
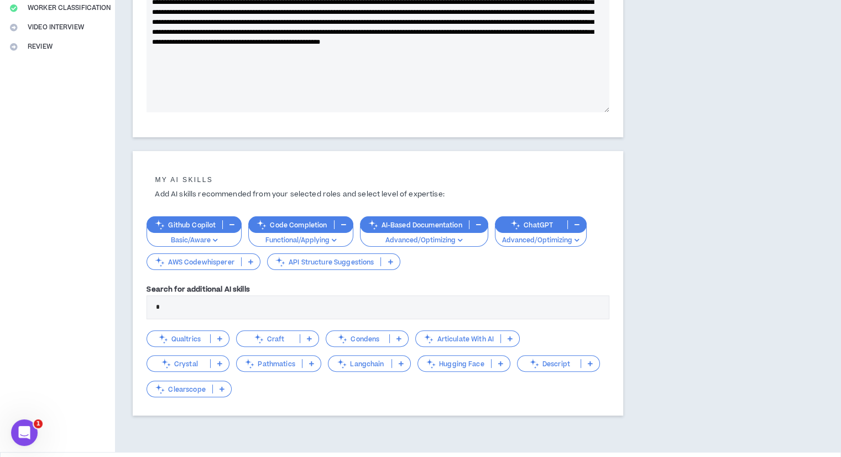
scroll to position [287, 0]
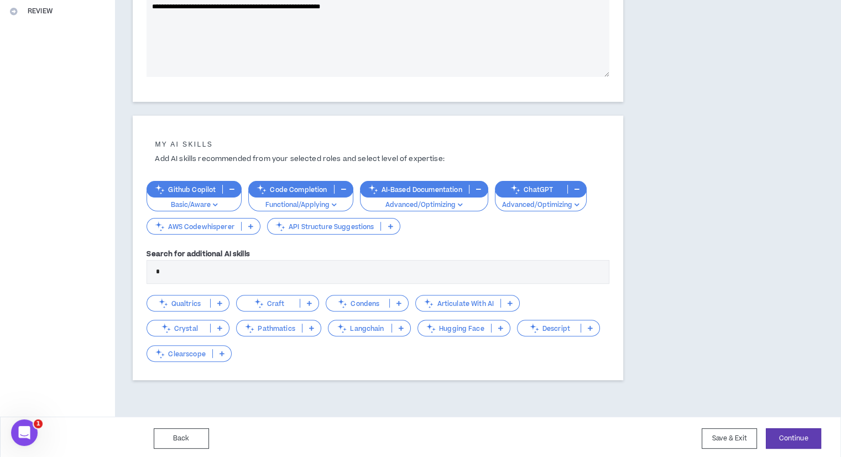
drag, startPoint x: 206, startPoint y: 265, endPoint x: 138, endPoint y: 275, distance: 68.7
click at [138, 275] on div "My AI skills Add AI skills recommended from your selected roles and select leve…" at bounding box center [378, 248] width 490 height 264
type input "*"
click at [165, 276] on input "*" at bounding box center [377, 272] width 463 height 24
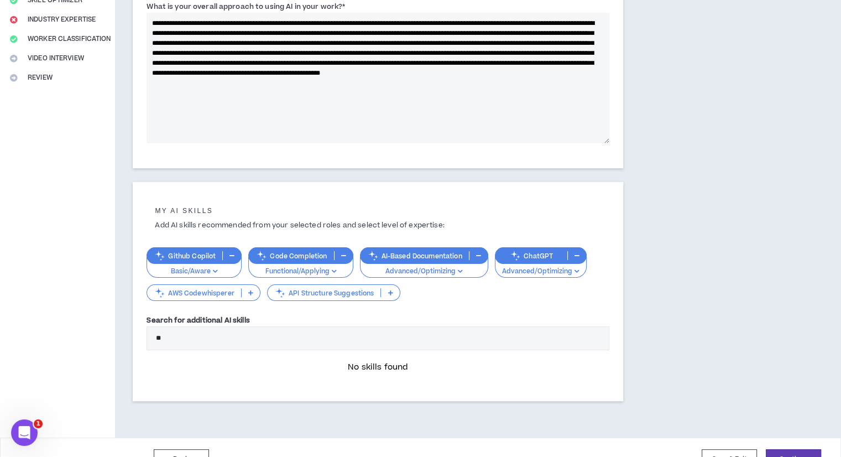
type input "*"
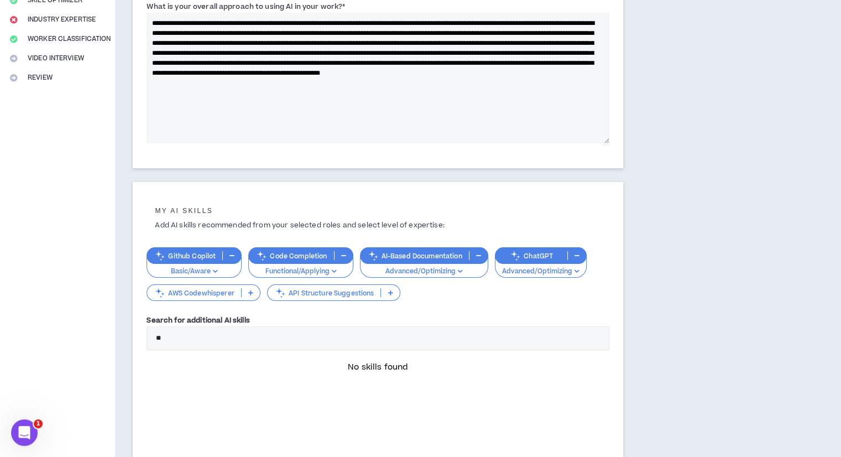
type input "***"
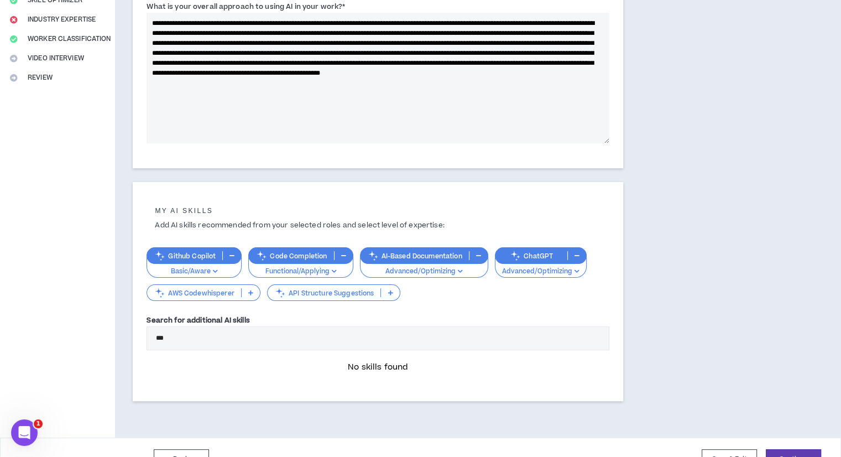
drag, startPoint x: 221, startPoint y: 329, endPoint x: 26, endPoint y: 334, distance: 195.2
click at [26, 334] on div "**********" at bounding box center [420, 133] width 841 height 608
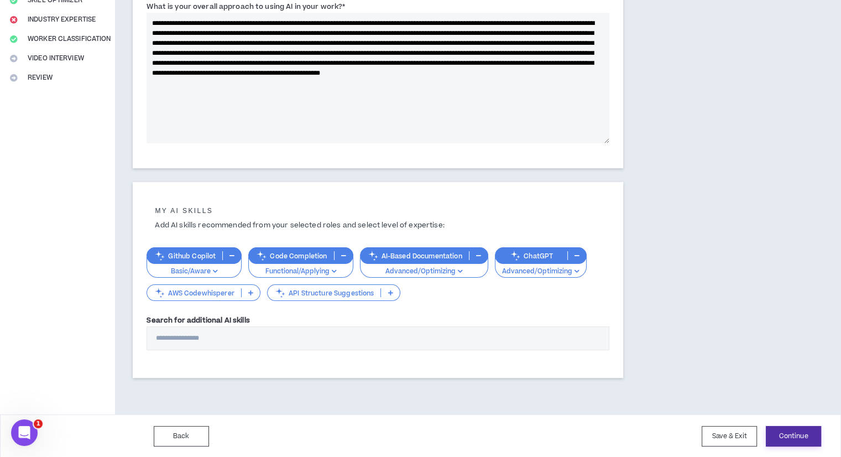
click at [792, 434] on button "Continue" at bounding box center [793, 436] width 55 height 20
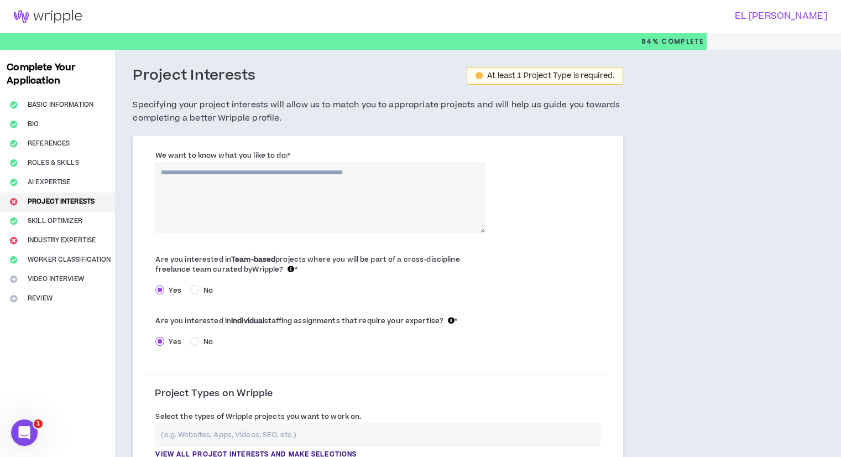
click at [405, 171] on textarea "We want to know what you like to do: *" at bounding box center [319, 197] width 329 height 71
paste textarea "**********"
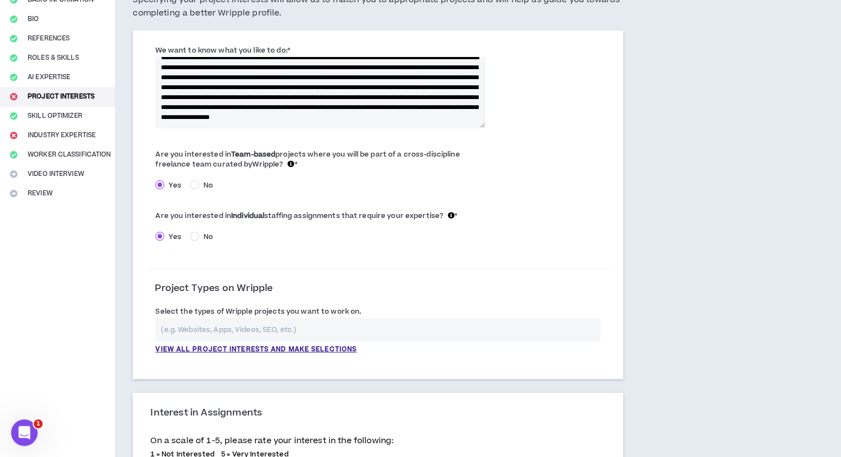
scroll to position [106, 0]
type textarea "**********"
click at [236, 354] on div "Select the types of Wripple projects you want to work on. View all project inte…" at bounding box center [377, 332] width 463 height 60
click at [237, 352] on p "View all project interests and make selections" at bounding box center [255, 349] width 201 height 10
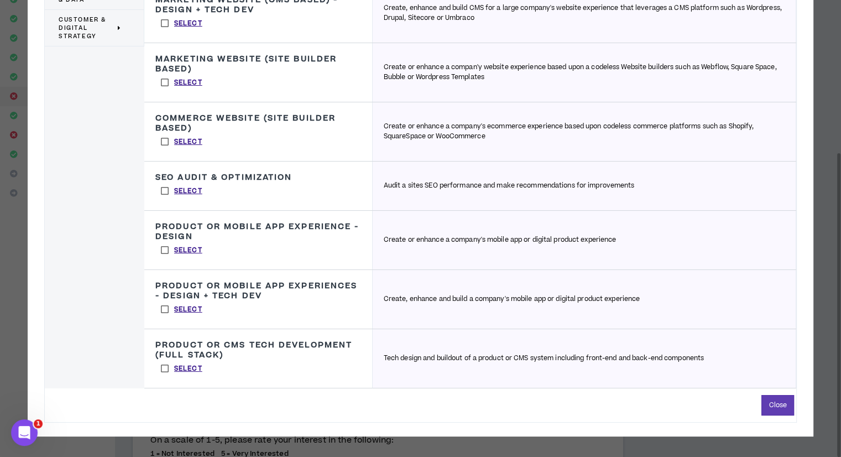
click at [164, 369] on label "Select" at bounding box center [181, 368] width 53 height 17
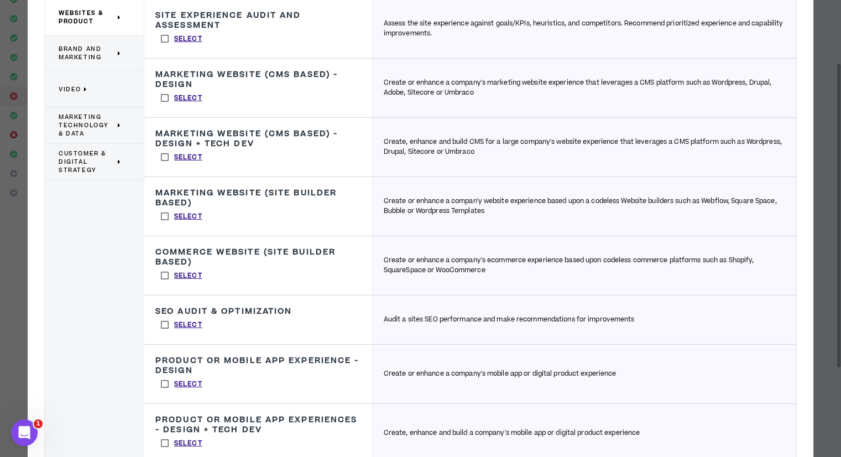
click at [101, 48] on span "Brand and Marketing" at bounding box center [87, 53] width 56 height 17
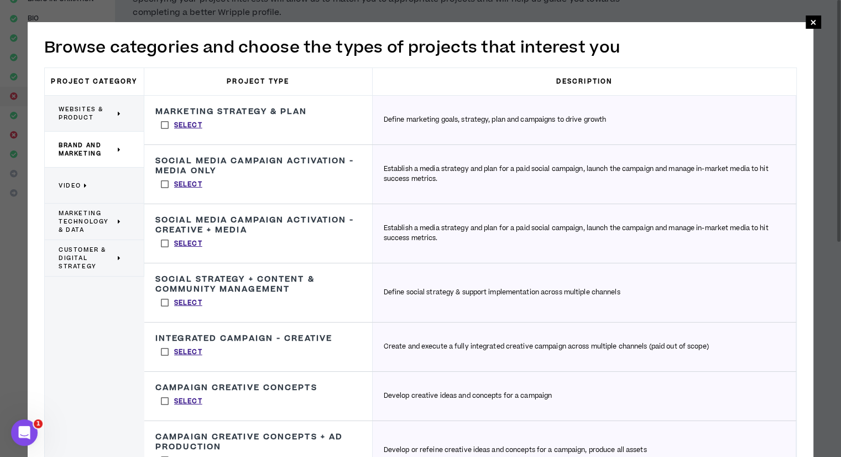
click at [73, 207] on div "Marketing Technology & Data" at bounding box center [94, 221] width 99 height 36
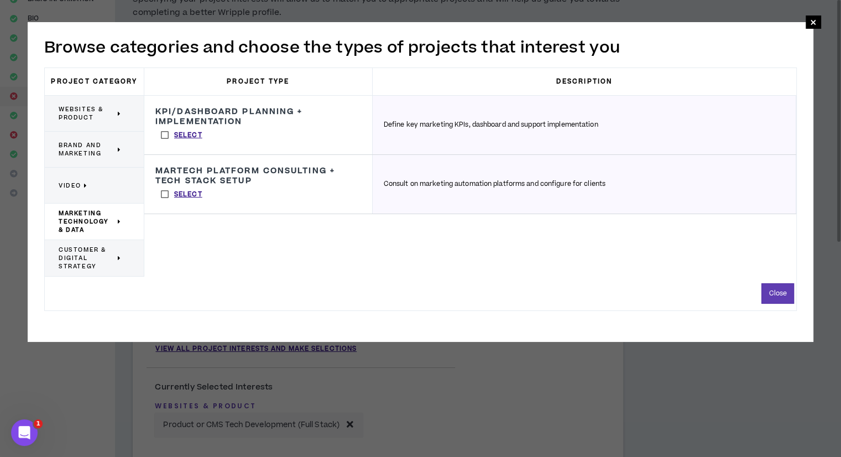
click at [107, 265] on span "Customer & Digital Strategy" at bounding box center [87, 257] width 56 height 25
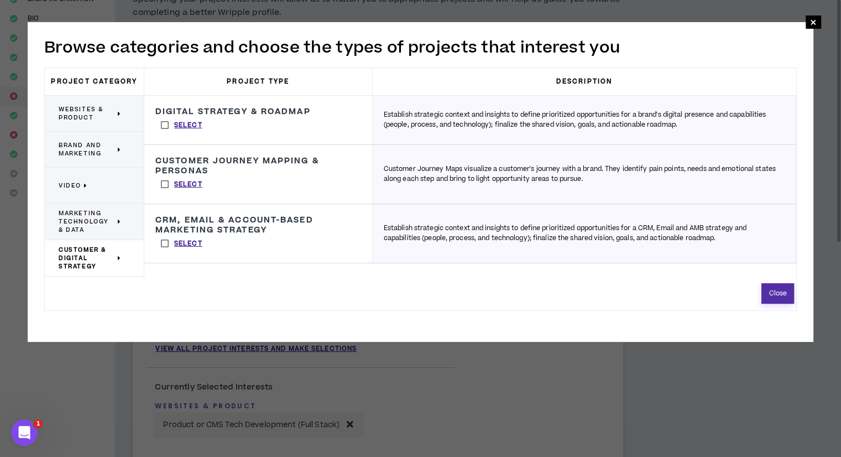
click at [783, 286] on button "Close" at bounding box center [777, 293] width 33 height 20
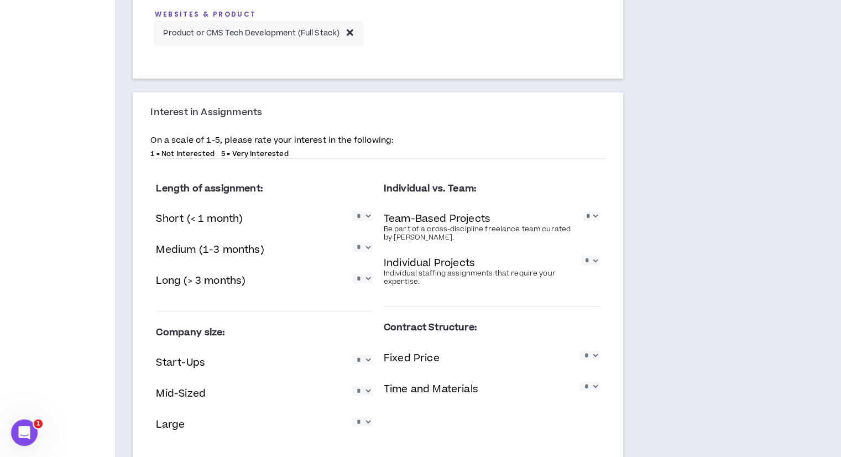
scroll to position [497, 0]
click at [368, 219] on select "* * * * *" at bounding box center [362, 215] width 20 height 9
select select "*"
click at [352, 211] on select "* * * * *" at bounding box center [362, 215] width 20 height 9
click at [592, 218] on select "* * * * *" at bounding box center [591, 215] width 17 height 9
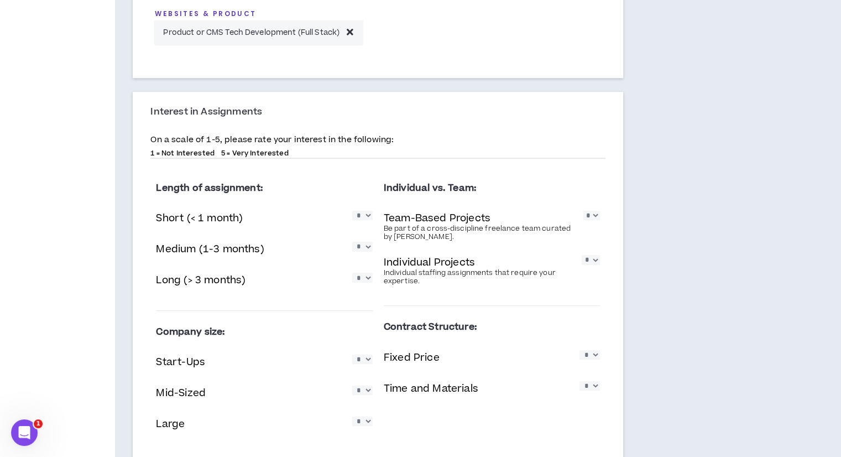
select select "*"
click at [583, 211] on select "* * * * *" at bounding box center [591, 215] width 17 height 9
click at [364, 243] on select "* * * * *" at bounding box center [362, 246] width 20 height 9
select select "*"
click at [352, 242] on select "* * * * *" at bounding box center [362, 246] width 20 height 9
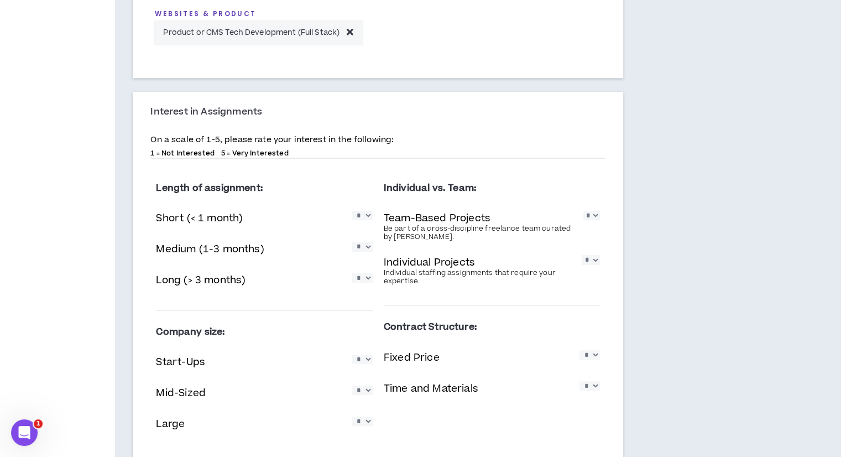
click at [368, 276] on select "* * * * *" at bounding box center [362, 277] width 20 height 9
select select "*"
click at [352, 273] on select "* * * * *" at bounding box center [362, 277] width 20 height 9
click at [591, 254] on div "Individual Projects Individual staffing assignments that require your expertise…" at bounding box center [492, 270] width 216 height 36
click at [595, 261] on select "* * * * *" at bounding box center [590, 259] width 18 height 9
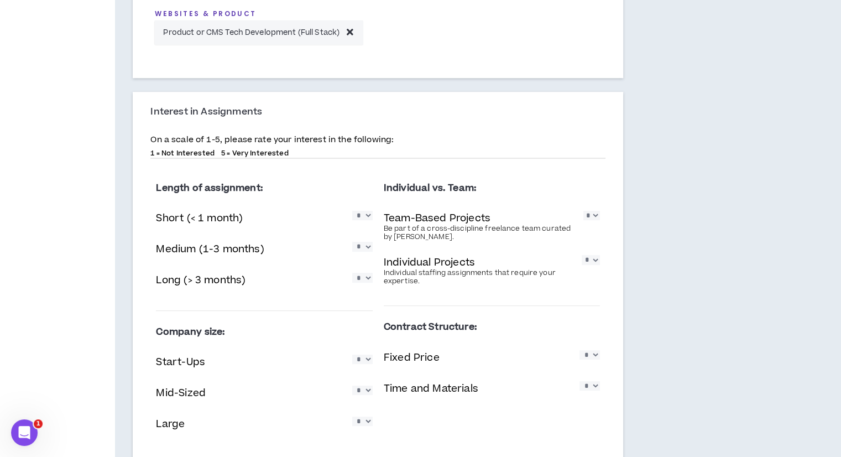
select select "*"
click at [581, 255] on select "* * * * *" at bounding box center [590, 259] width 18 height 9
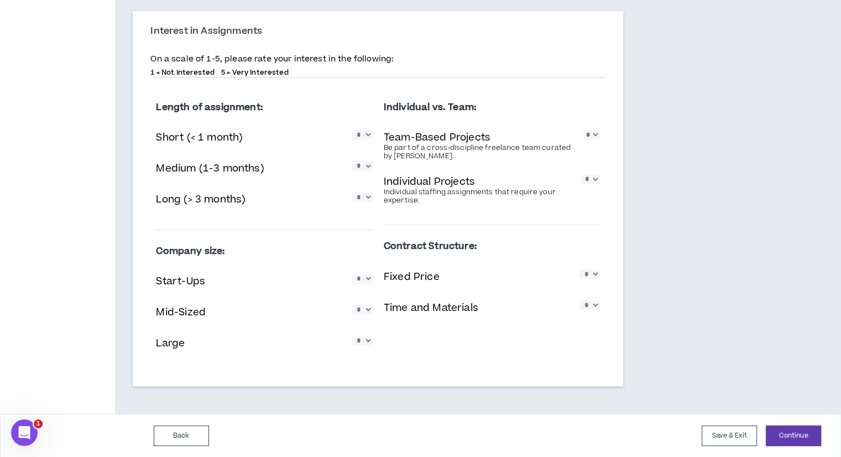
click at [360, 274] on select "* * * * *" at bounding box center [362, 278] width 20 height 9
select select "*"
click at [352, 274] on select "* * * * *" at bounding box center [362, 278] width 20 height 9
click at [363, 313] on select "* * * * *" at bounding box center [362, 309] width 20 height 9
select select "*"
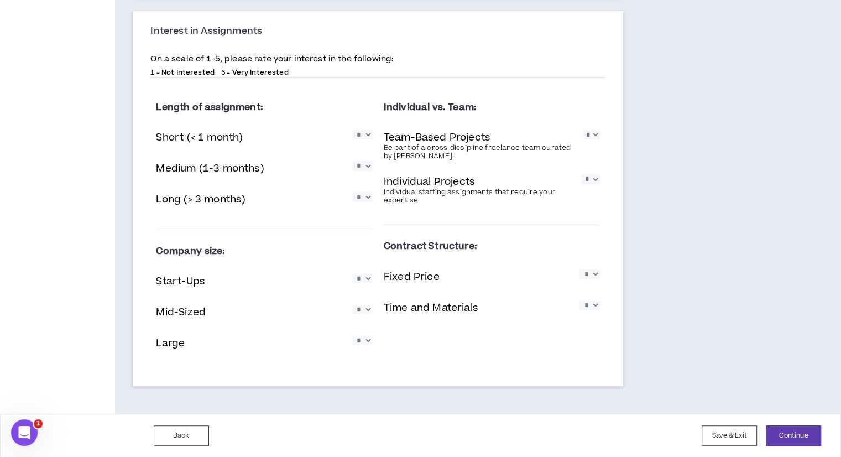
click at [352, 305] on select "* * * * *" at bounding box center [362, 309] width 20 height 9
click at [366, 341] on select "* * * * *" at bounding box center [362, 340] width 20 height 9
select select "*"
click at [352, 336] on select "* * * * *" at bounding box center [362, 340] width 20 height 9
click at [596, 279] on select "* * * * *" at bounding box center [589, 273] width 20 height 9
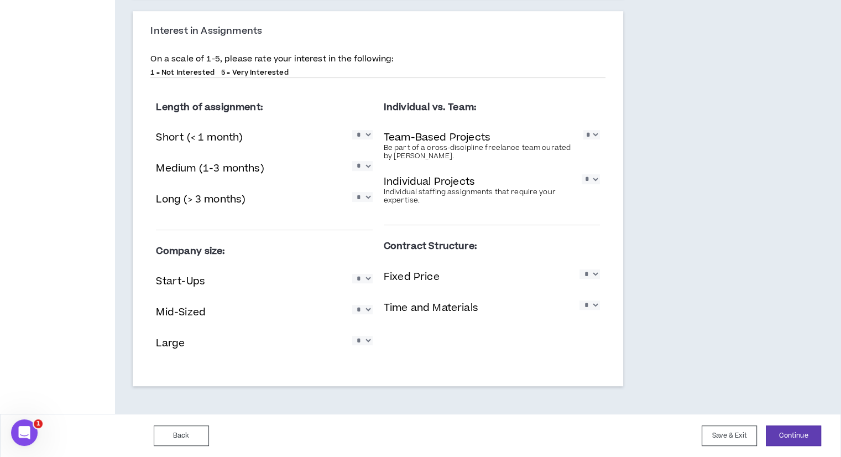
select select "*"
click at [579, 269] on select "* * * * *" at bounding box center [589, 273] width 20 height 9
click at [588, 309] on select "* * * * *" at bounding box center [589, 304] width 20 height 9
select select "*"
click at [579, 300] on select "* * * * *" at bounding box center [589, 304] width 20 height 9
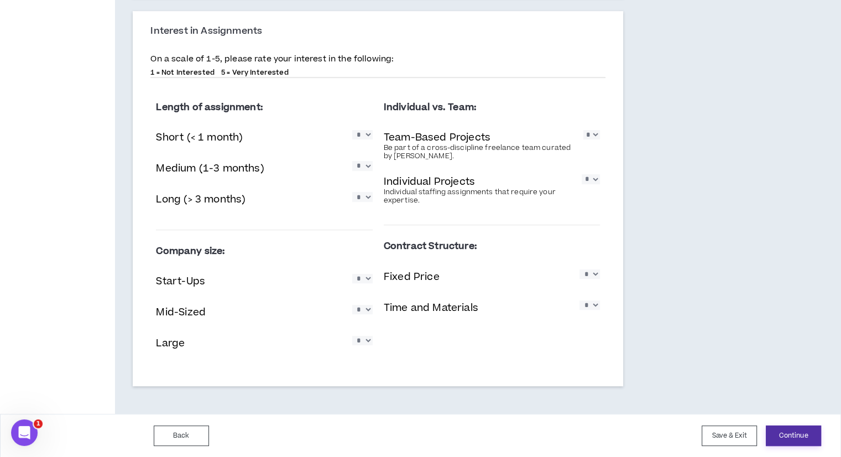
click at [798, 437] on button "Continue" at bounding box center [793, 435] width 55 height 20
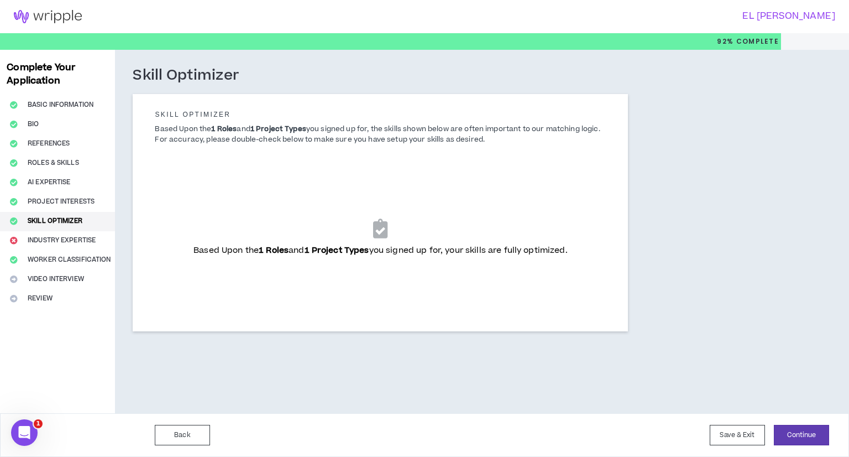
click at [378, 224] on icon at bounding box center [380, 227] width 14 height 19
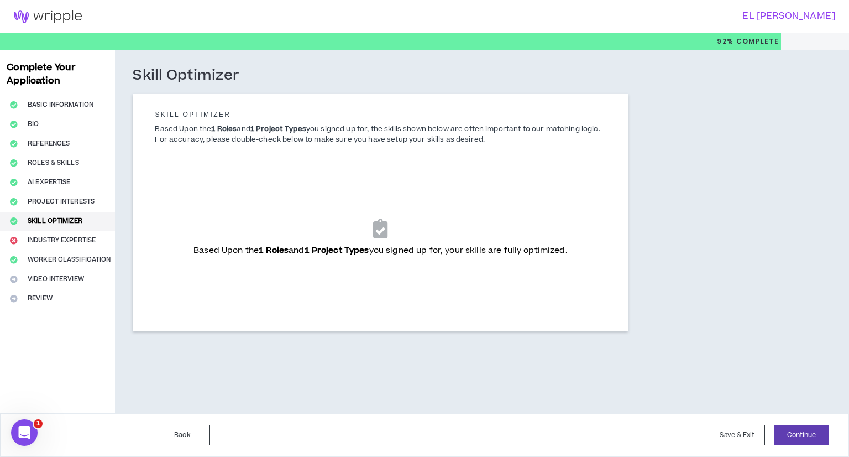
click at [378, 224] on icon at bounding box center [380, 227] width 14 height 19
click at [343, 249] on b "1 Project Types" at bounding box center [337, 250] width 65 height 12
drag, startPoint x: 343, startPoint y: 249, endPoint x: 676, endPoint y: 378, distance: 356.8
click at [676, 378] on div "Skill Optimizer Skill Optimizer Based Upon the 1 Roles and 1 Project Types you …" at bounding box center [433, 231] width 637 height 363
click at [716, 394] on div "Skill Optimizer Skill Optimizer Based Upon the 1 Roles and 1 Project Types you …" at bounding box center [433, 231] width 637 height 363
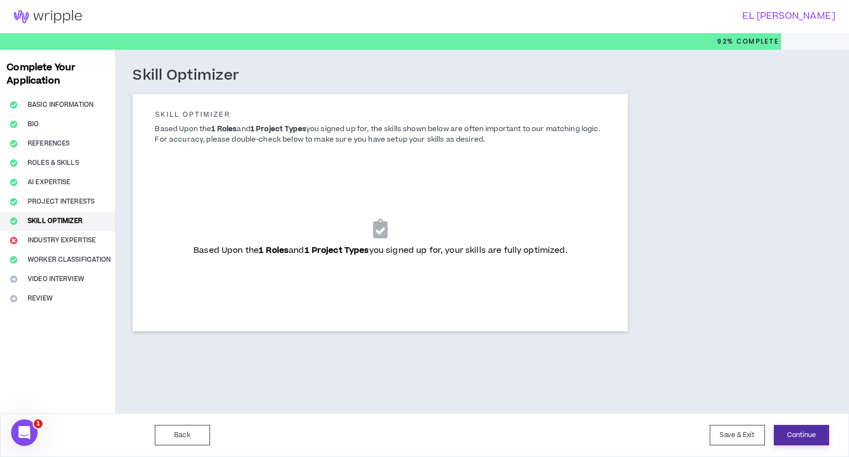
click at [786, 425] on button "Continue" at bounding box center [801, 435] width 55 height 20
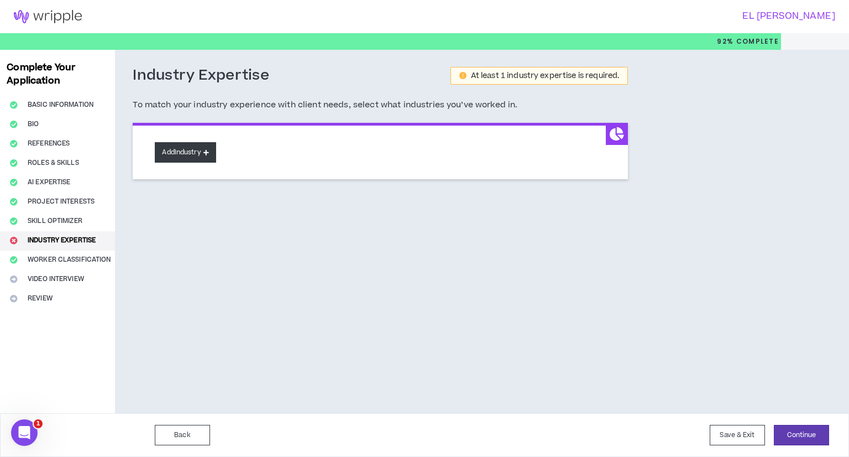
click at [199, 147] on button "Add Industry" at bounding box center [185, 152] width 61 height 20
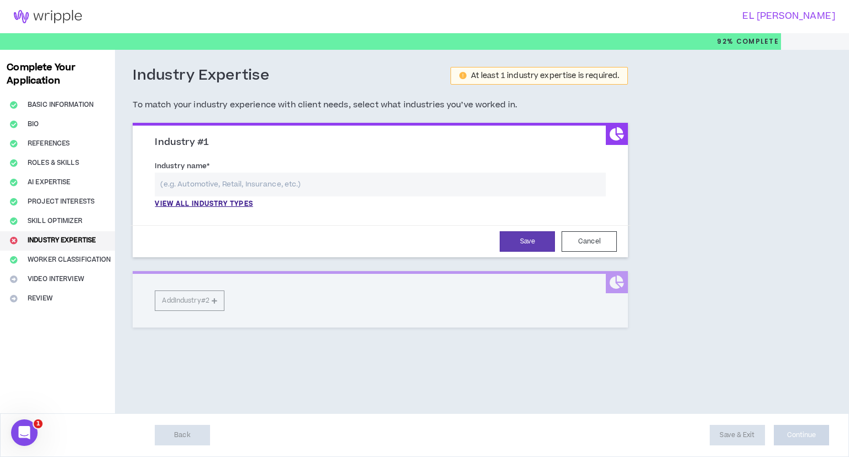
click at [195, 182] on input "text" at bounding box center [380, 184] width 451 height 24
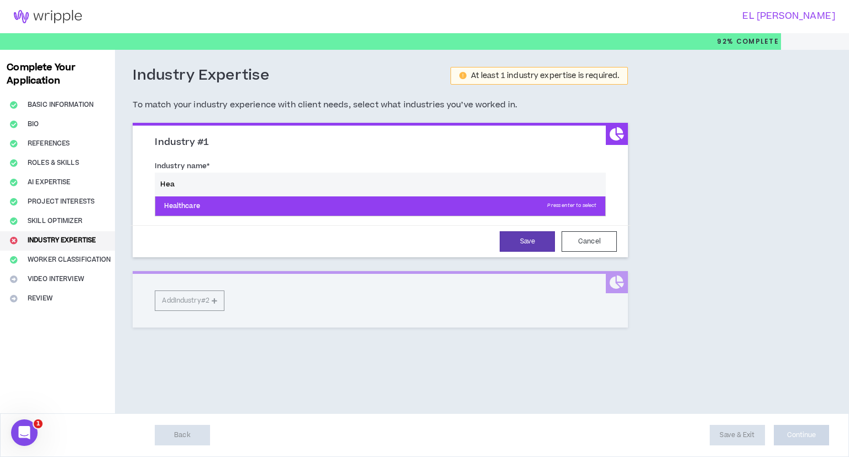
click at [184, 214] on p "Healthcare Press enter to select" at bounding box center [380, 206] width 450 height 20
type input "Healthcare"
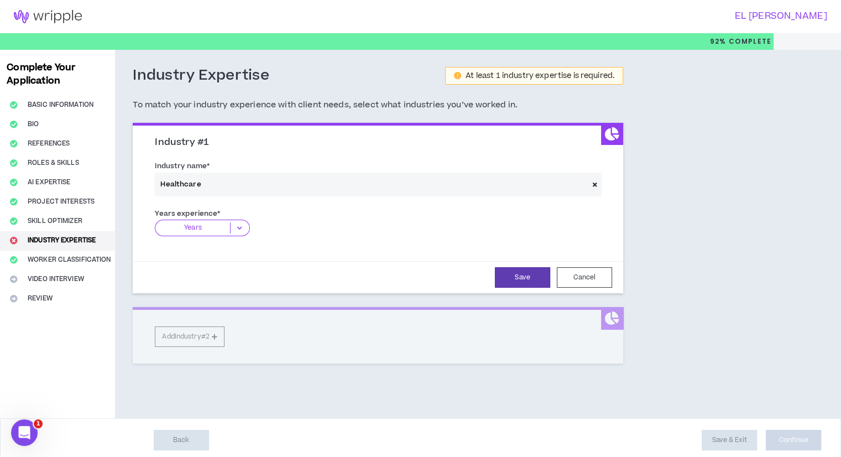
click at [217, 227] on p "Years" at bounding box center [192, 227] width 75 height 11
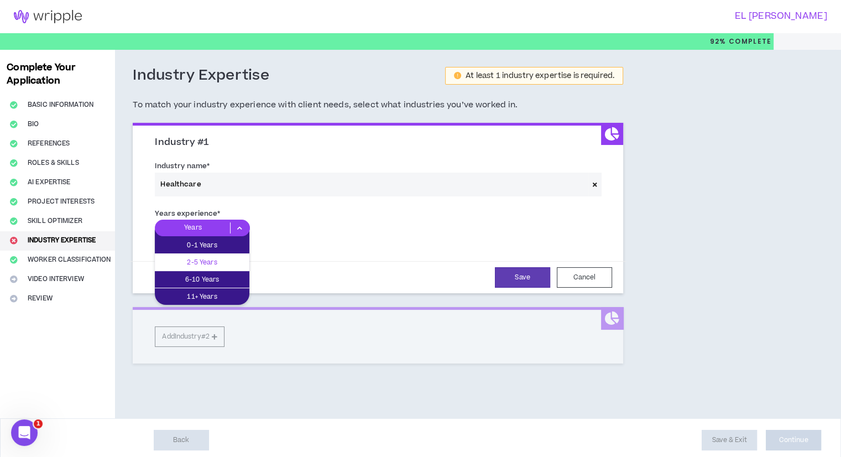
click at [211, 261] on p "2-5 Years" at bounding box center [202, 262] width 95 height 12
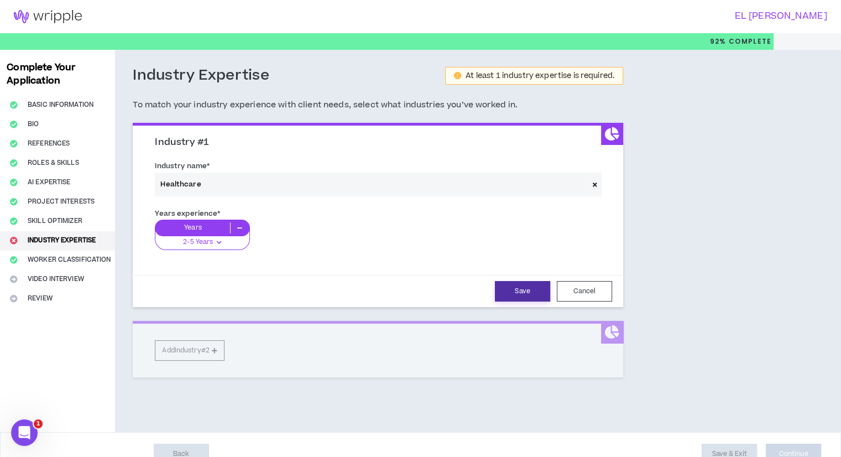
click at [500, 282] on button "Save" at bounding box center [522, 291] width 55 height 20
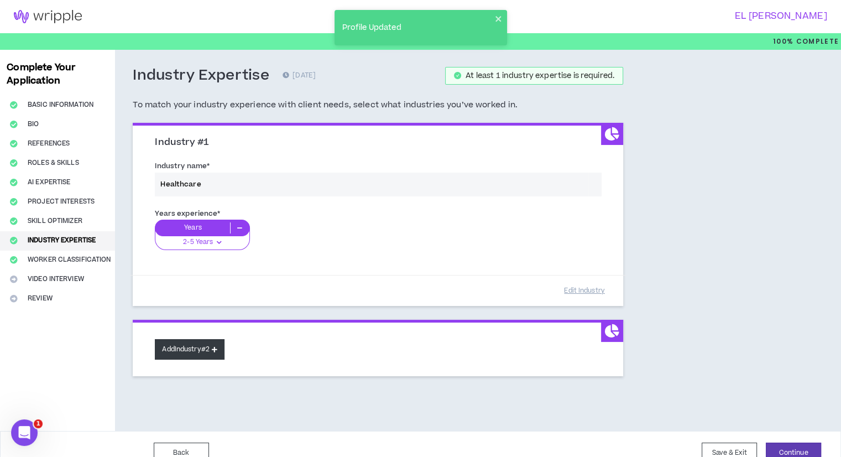
click at [216, 352] on button "Add Industry #2" at bounding box center [190, 349] width 70 height 20
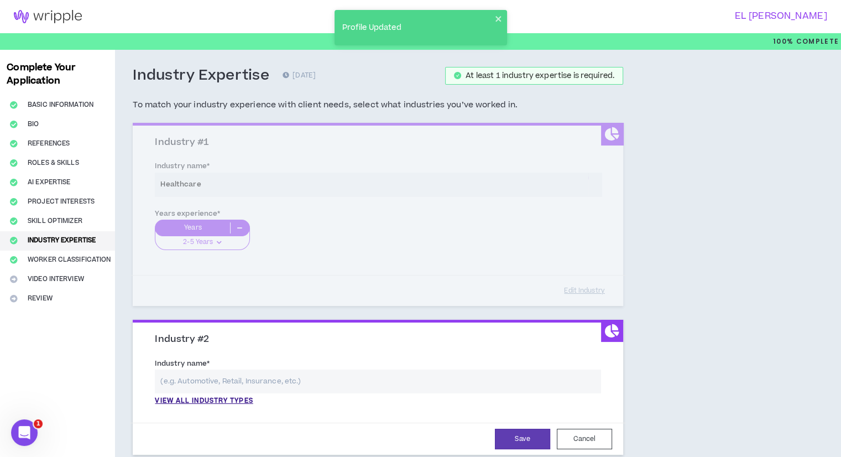
click at [234, 379] on input "text" at bounding box center [378, 381] width 446 height 24
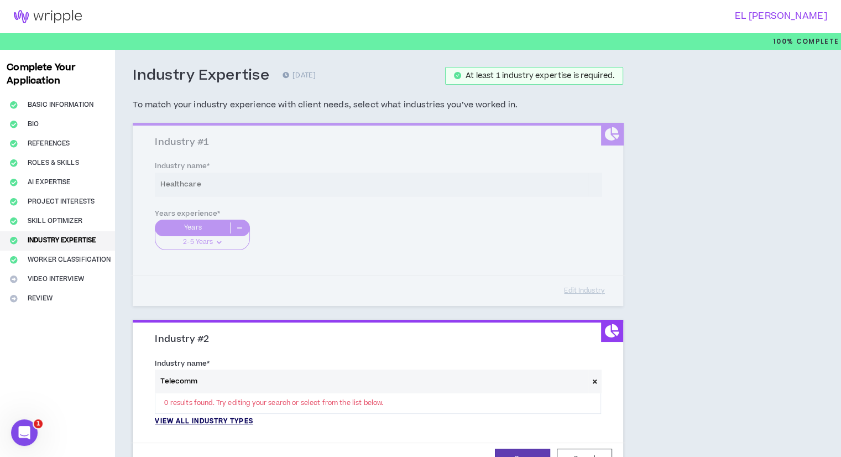
click at [211, 417] on p "View all industry types" at bounding box center [204, 421] width 98 height 10
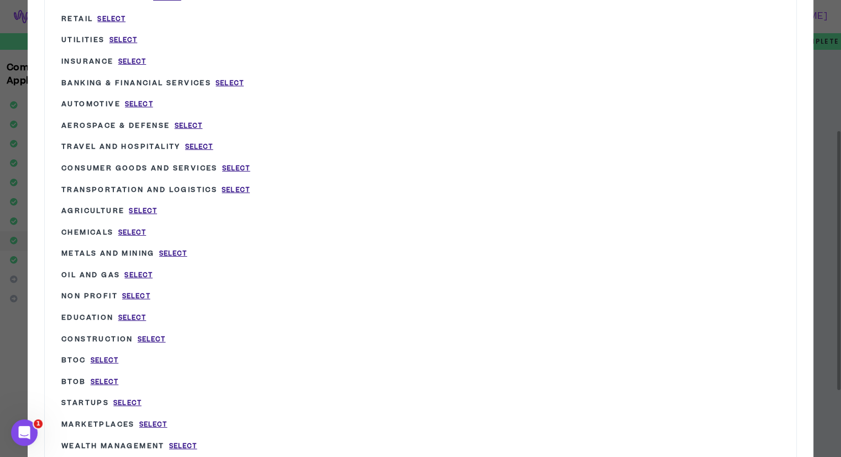
click at [137, 309] on div "Education Select" at bounding box center [210, 318] width 299 height 22
click at [133, 313] on span "Select" at bounding box center [132, 317] width 28 height 9
type input "Education"
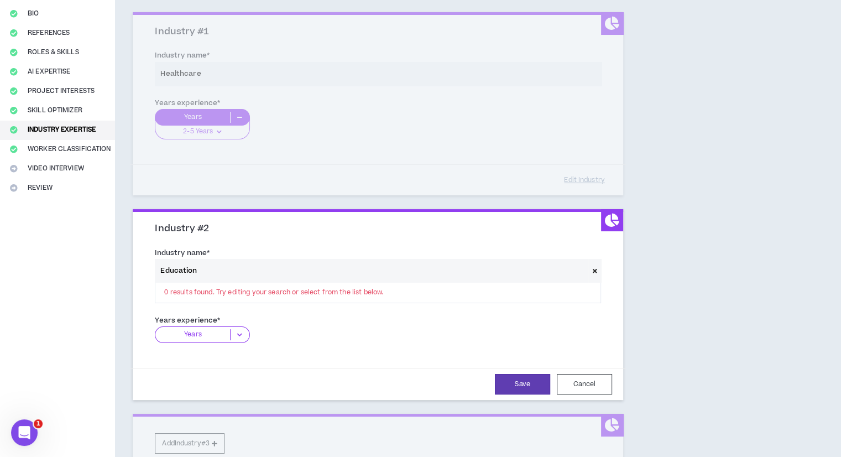
scroll to position [113, 0]
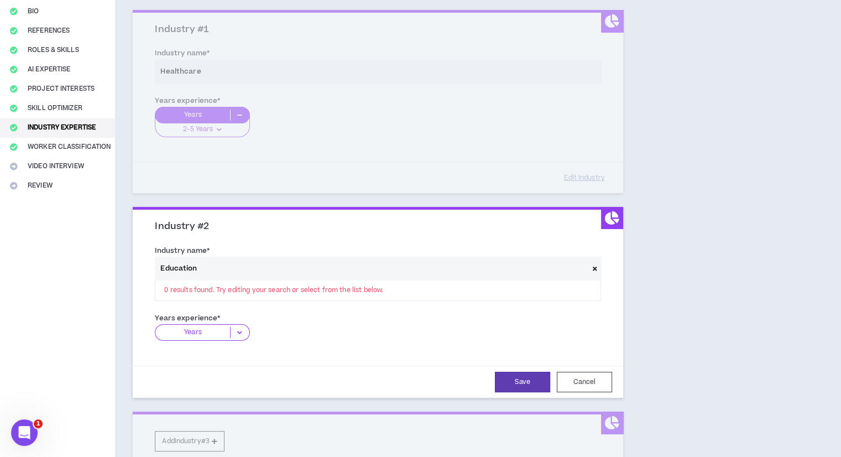
click at [223, 337] on div "Years" at bounding box center [202, 332] width 95 height 17
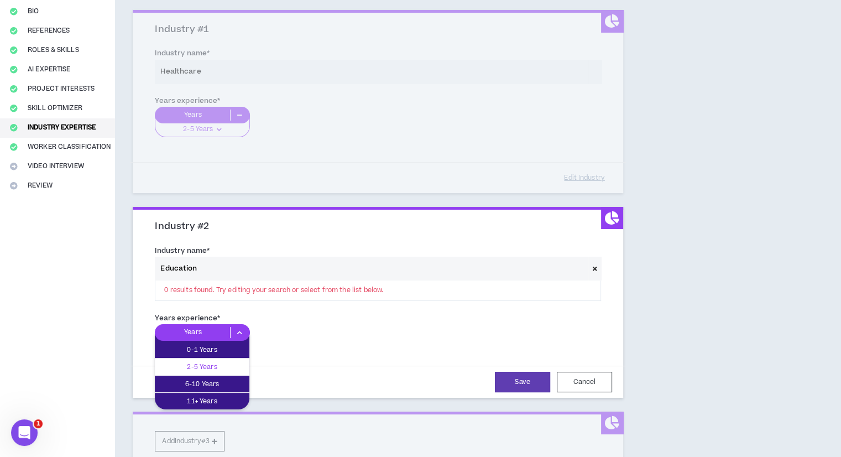
click at [212, 360] on p "2-5 Years" at bounding box center [202, 366] width 95 height 12
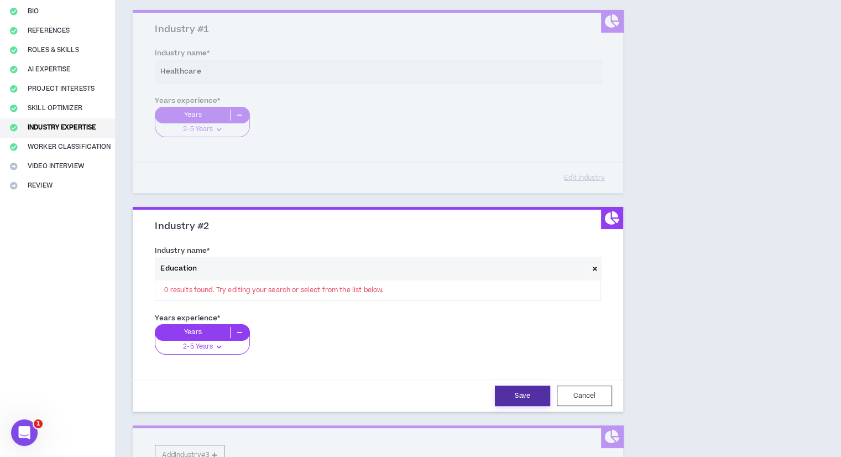
click at [511, 394] on button "Save" at bounding box center [522, 395] width 55 height 20
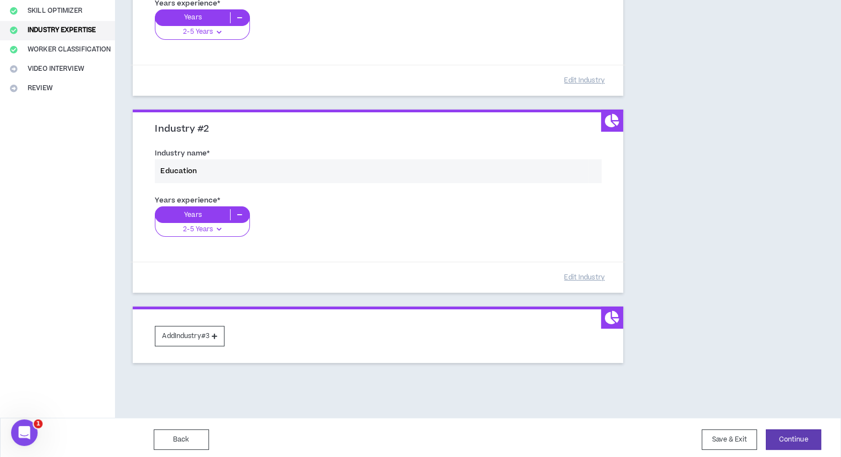
scroll to position [213, 0]
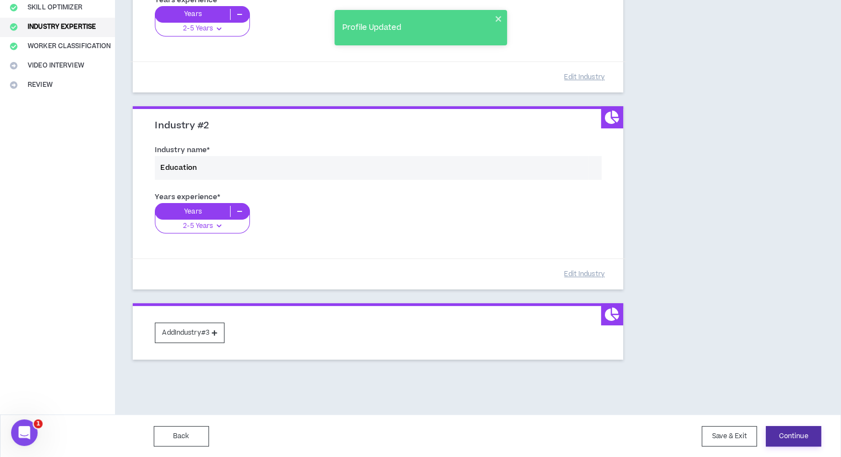
click at [801, 439] on button "Continue" at bounding box center [793, 436] width 55 height 20
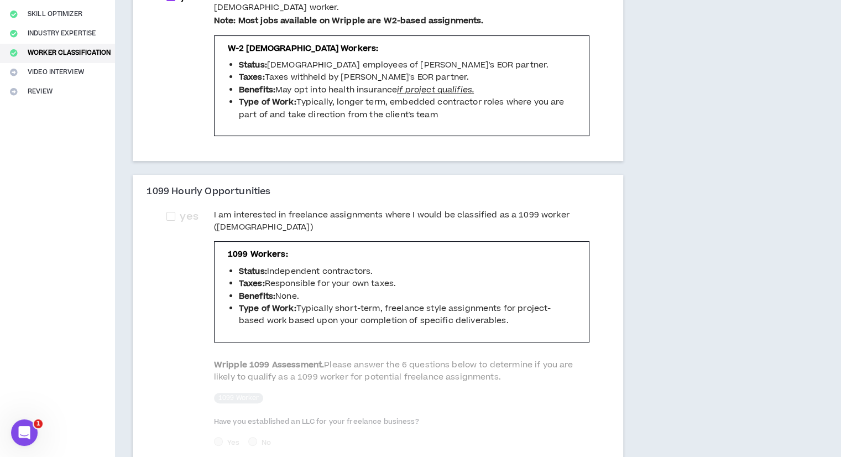
scroll to position [210, 0]
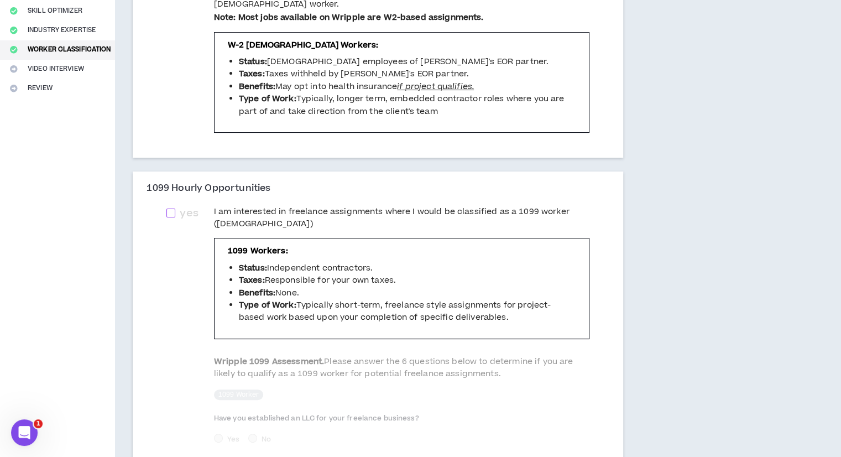
click at [173, 208] on span at bounding box center [170, 212] width 9 height 9
checkbox input "****"
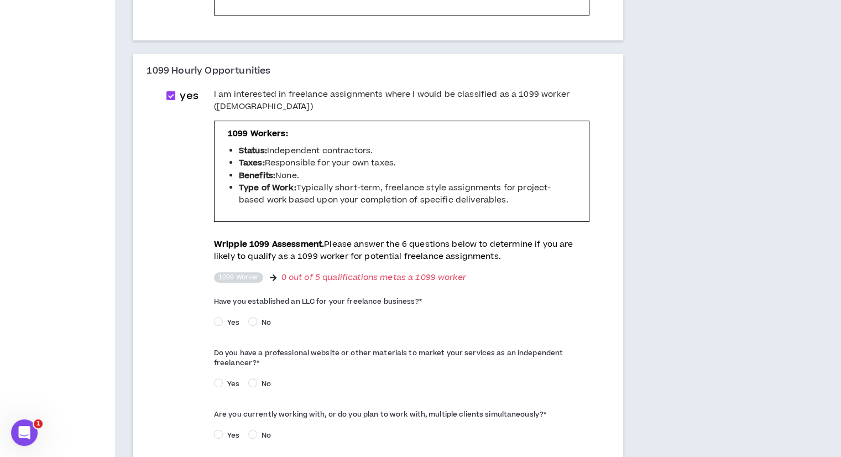
scroll to position [328, 0]
click at [230, 316] on span "Yes" at bounding box center [233, 321] width 21 height 10
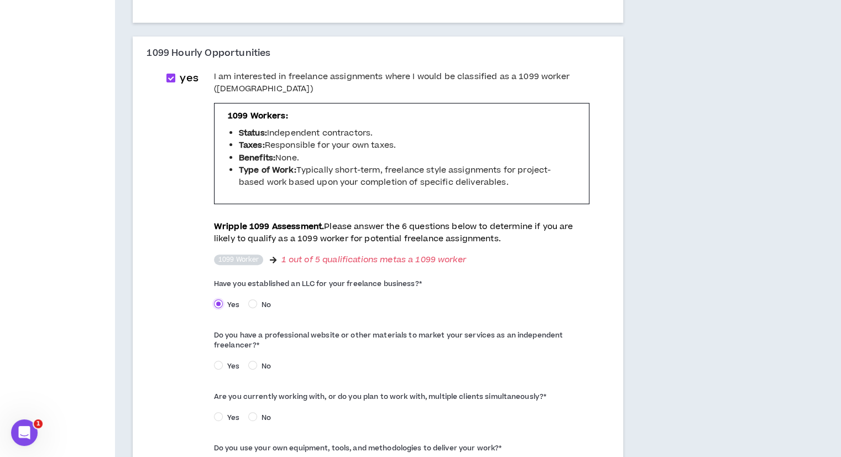
scroll to position [345, 0]
click at [235, 361] on span "Yes" at bounding box center [233, 366] width 21 height 10
click at [256, 298] on div "Yes No" at bounding box center [401, 306] width 375 height 17
click at [258, 300] on span "No" at bounding box center [266, 305] width 18 height 10
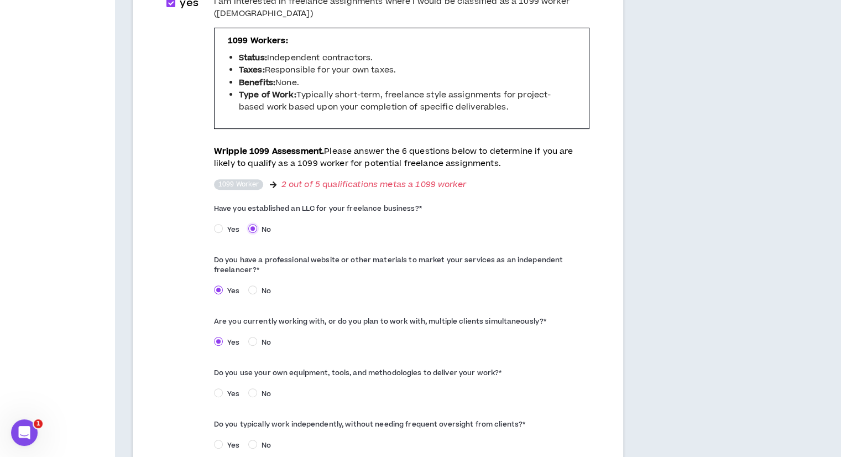
scroll to position [420, 0]
click at [224, 389] on span "Yes" at bounding box center [233, 394] width 21 height 10
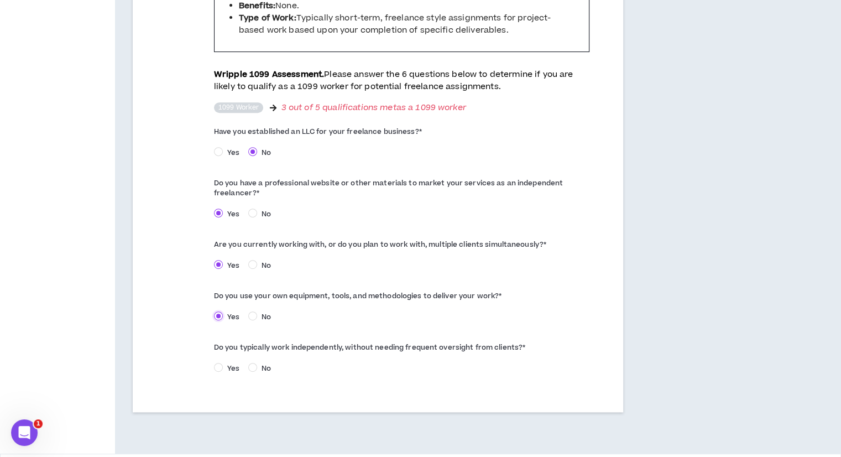
scroll to position [497, 0]
click at [223, 363] on span "Yes" at bounding box center [233, 368] width 21 height 10
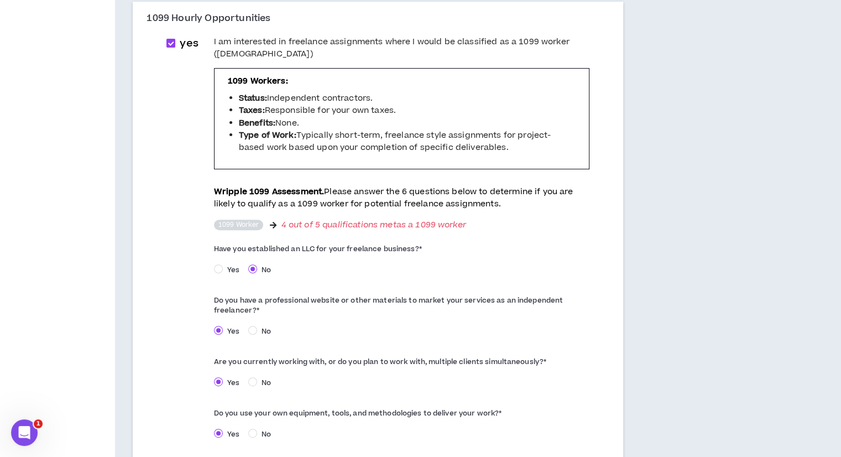
scroll to position [511, 0]
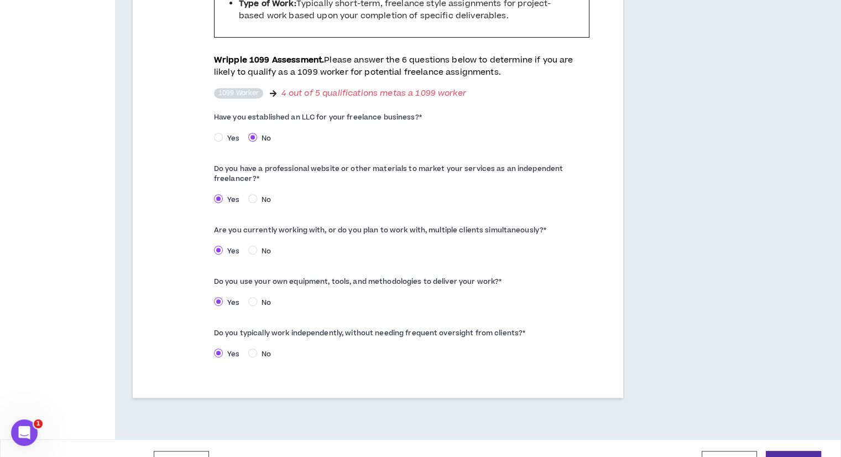
click at [788, 450] on button "Continue" at bounding box center [793, 460] width 55 height 20
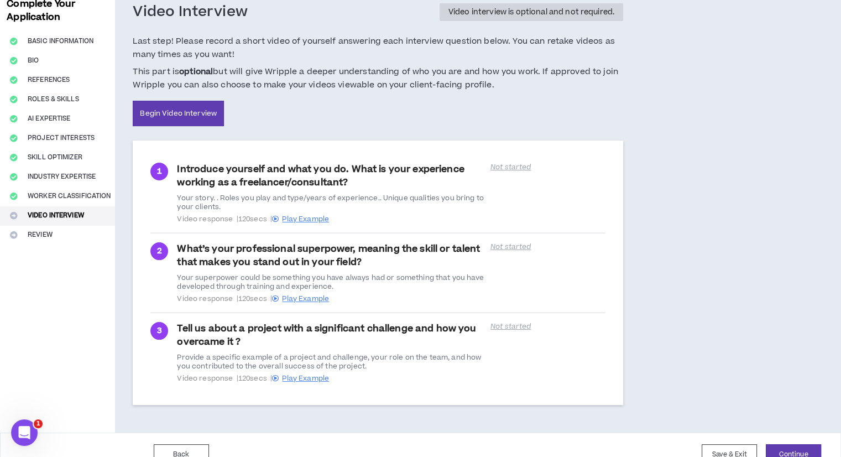
scroll to position [82, 0]
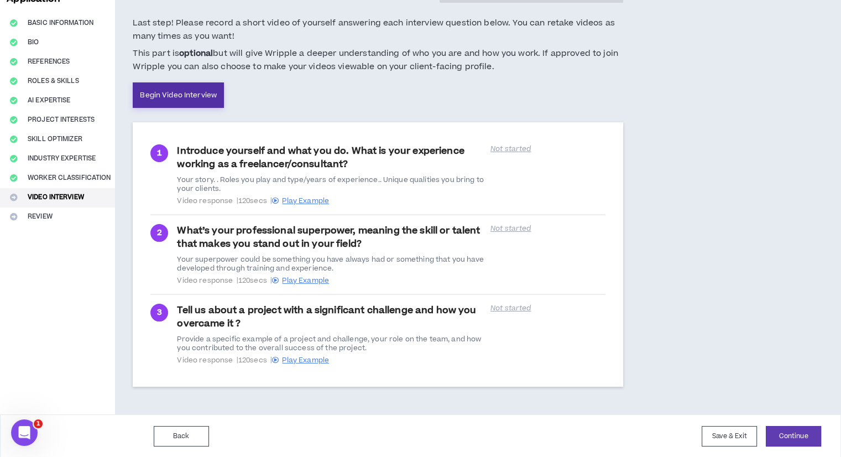
click at [202, 102] on link "Begin Video Interview" at bounding box center [178, 94] width 91 height 25
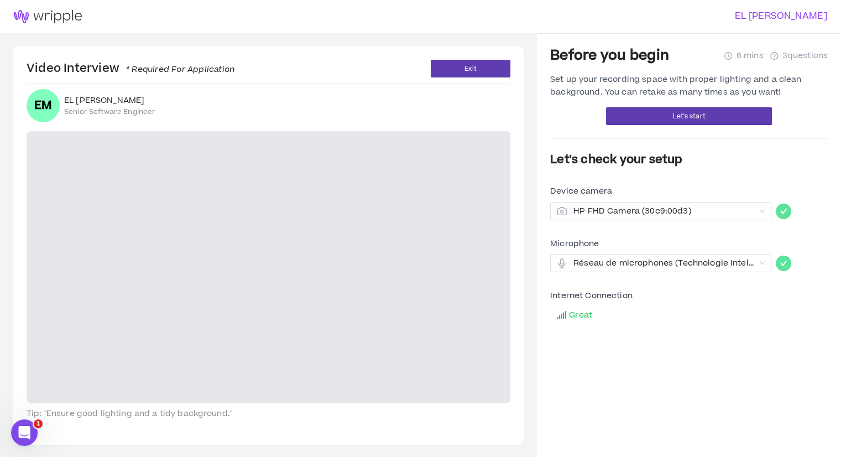
scroll to position [33, 0]
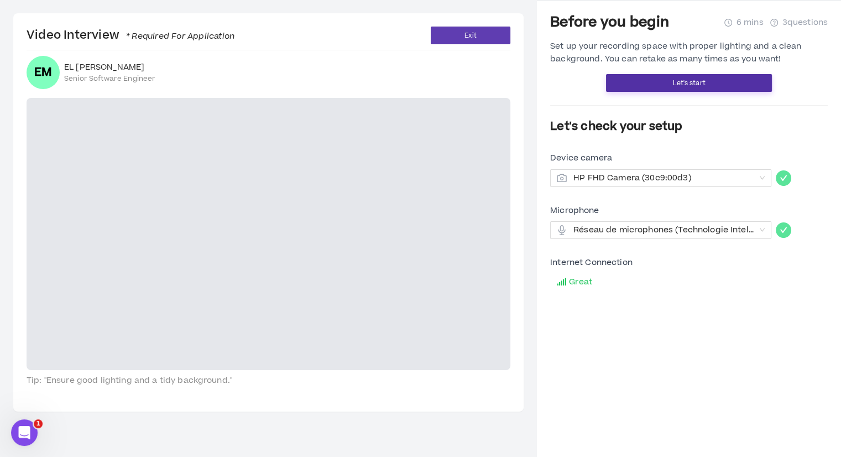
click at [636, 78] on button "Let's start" at bounding box center [689, 83] width 166 height 18
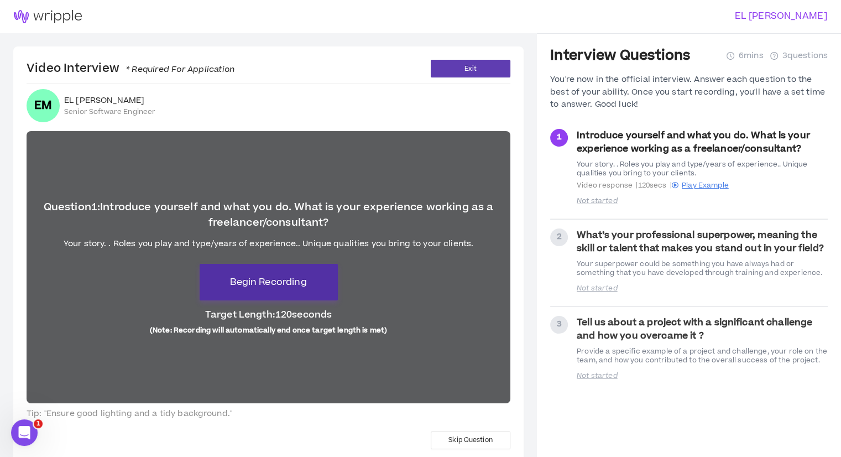
click at [329, 281] on button "Begin Recording" at bounding box center [269, 282] width 138 height 36
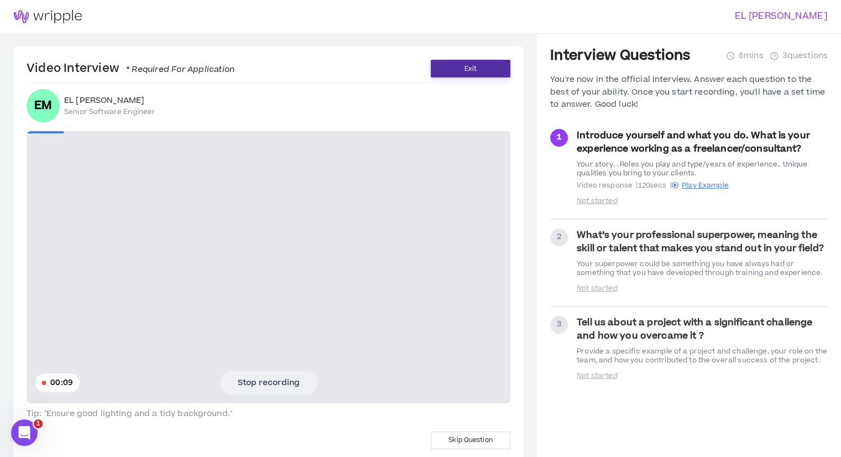
click at [447, 72] on button "Exit" at bounding box center [471, 69] width 80 height 18
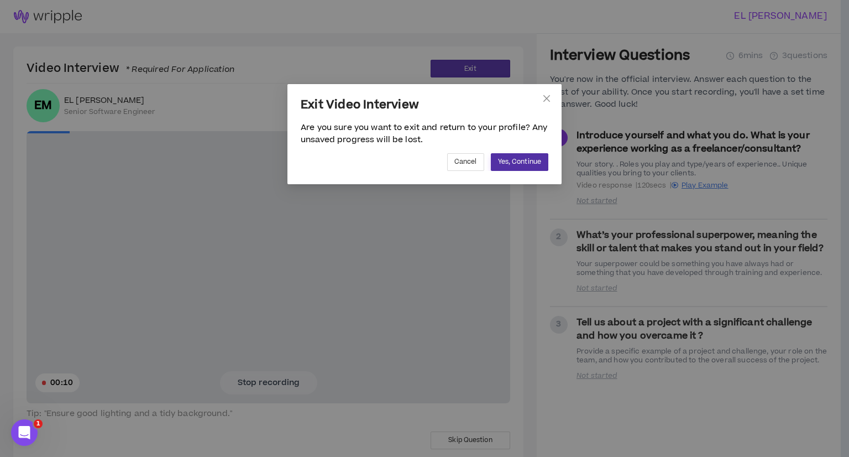
click at [507, 160] on span "Yes, Continue" at bounding box center [519, 161] width 43 height 11
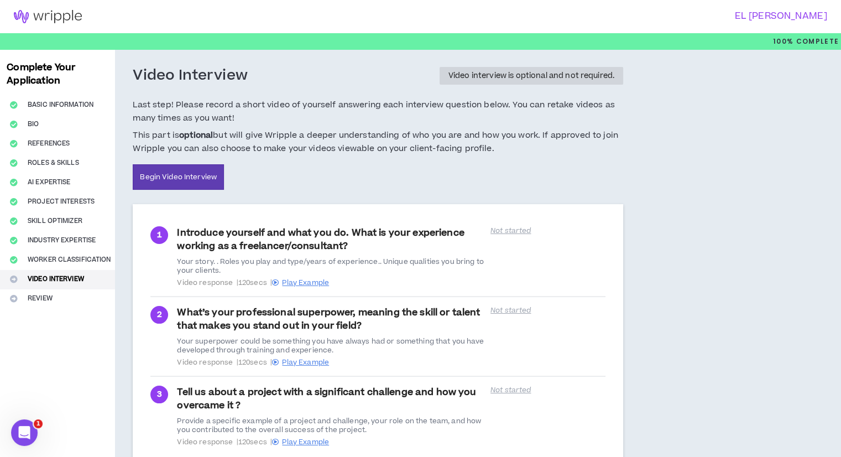
scroll to position [82, 0]
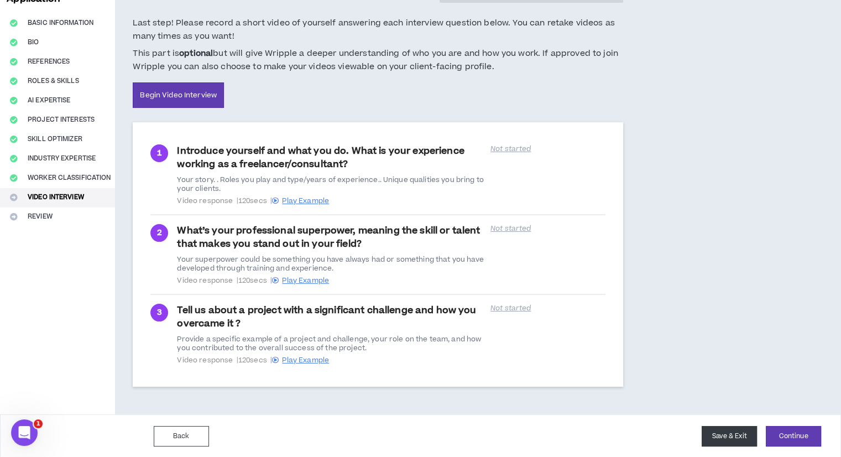
click at [726, 436] on button "Save & Exit" at bounding box center [728, 436] width 55 height 20
